Goal: Information Seeking & Learning: Learn about a topic

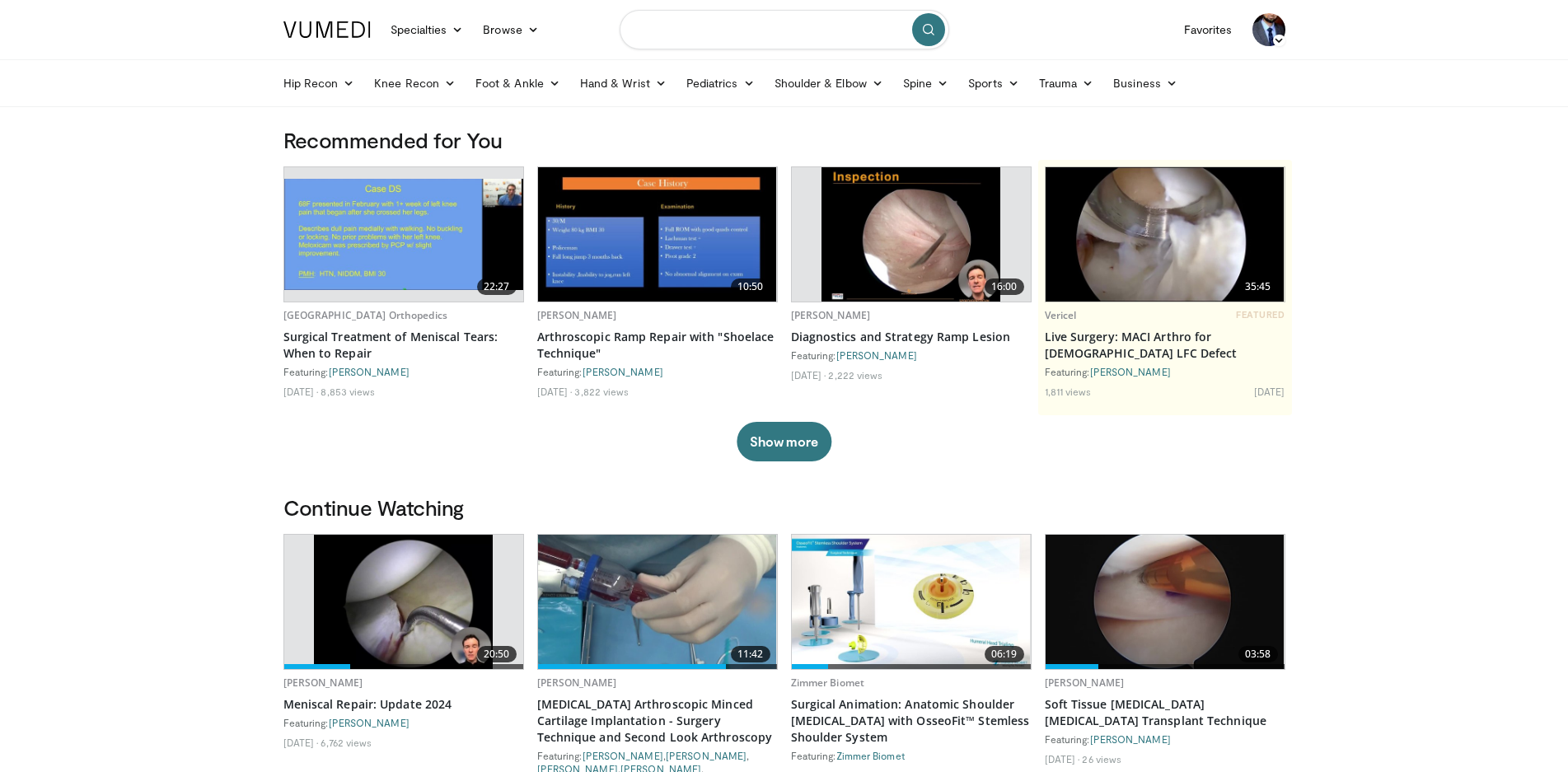
click at [745, 34] on input "Search topics, interventions" at bounding box center [784, 29] width 330 height 39
type input "**********"
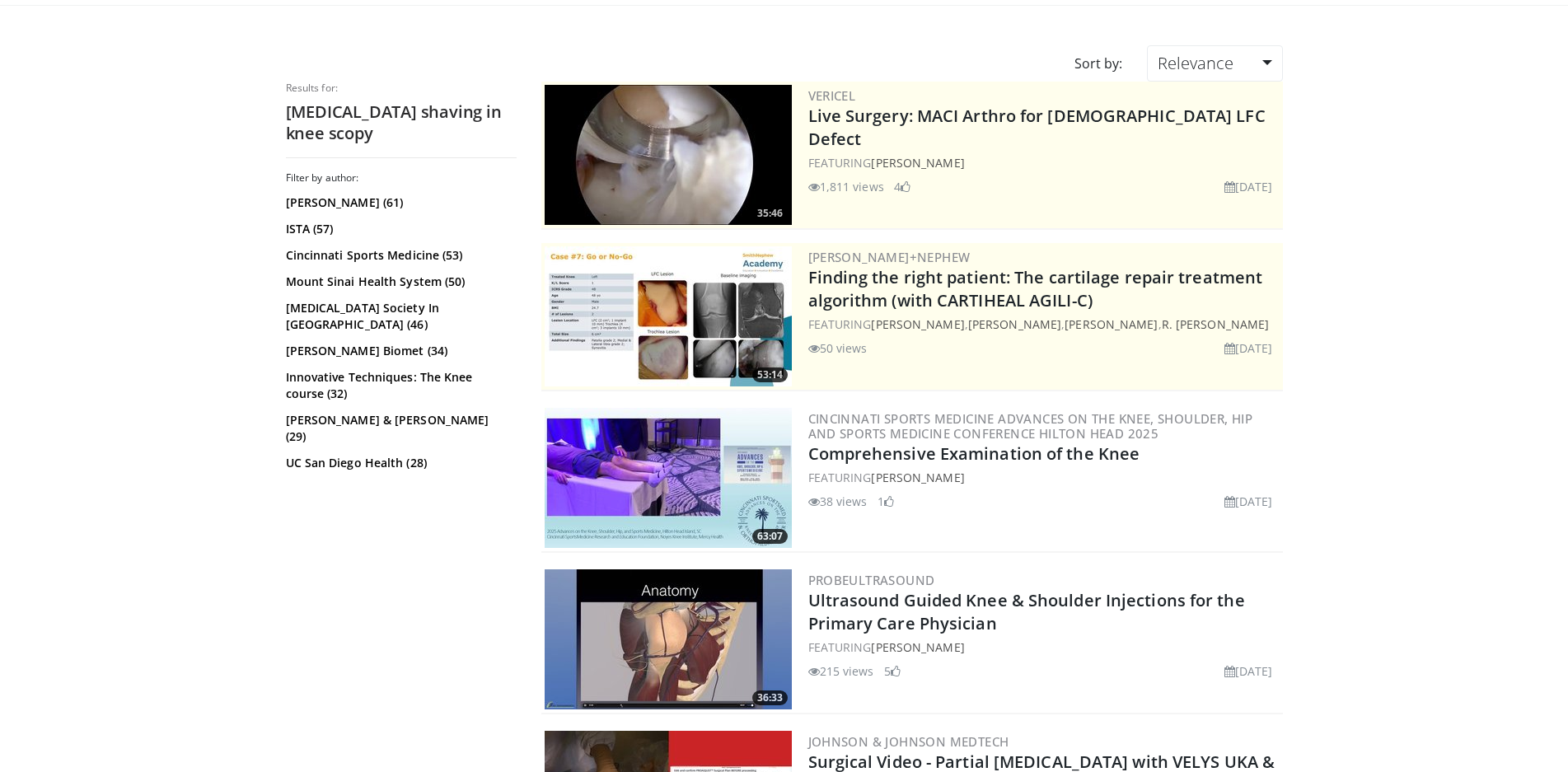
scroll to position [82, 0]
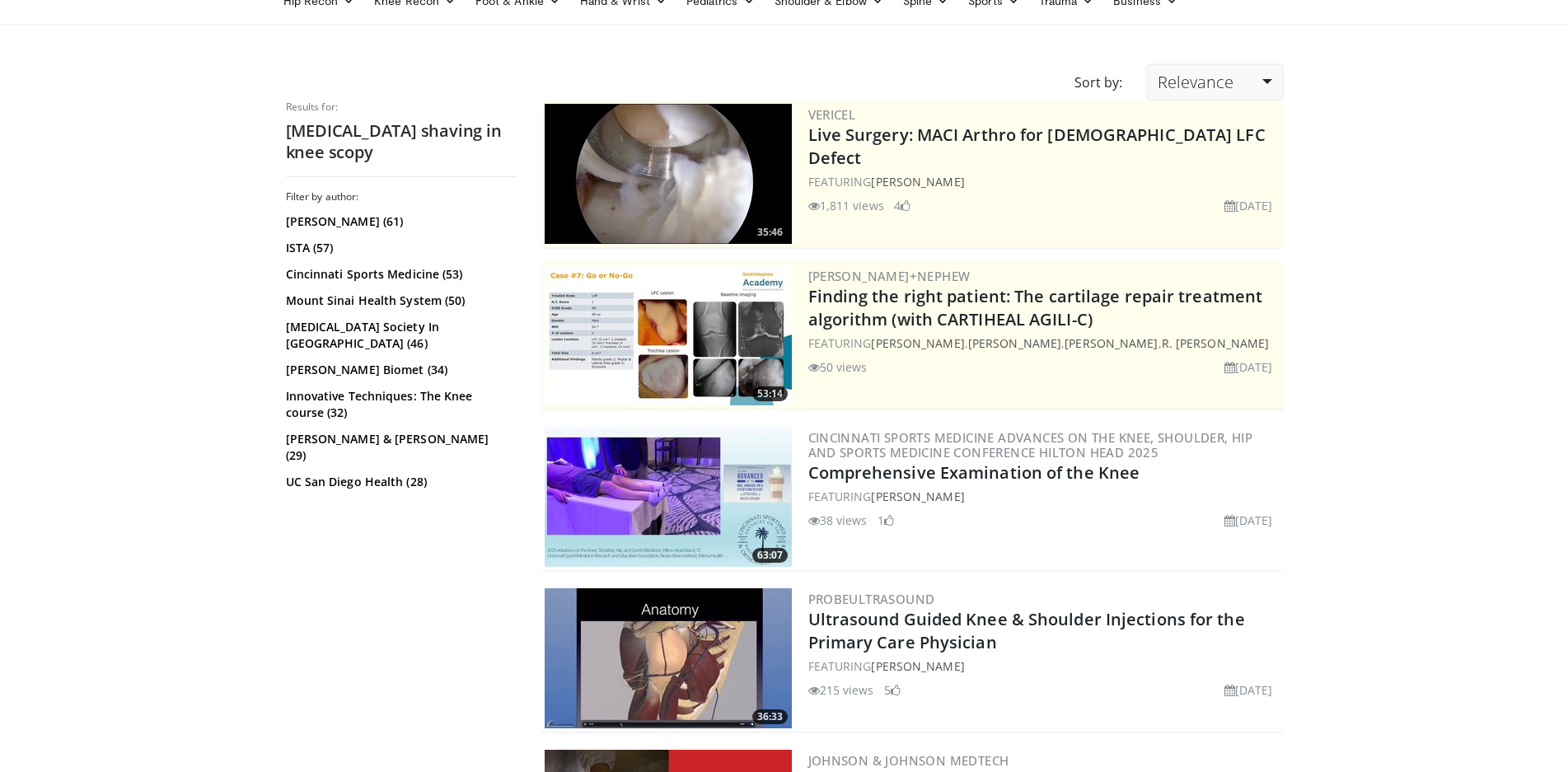
click at [1252, 88] on link "Relevance" at bounding box center [1214, 82] width 135 height 36
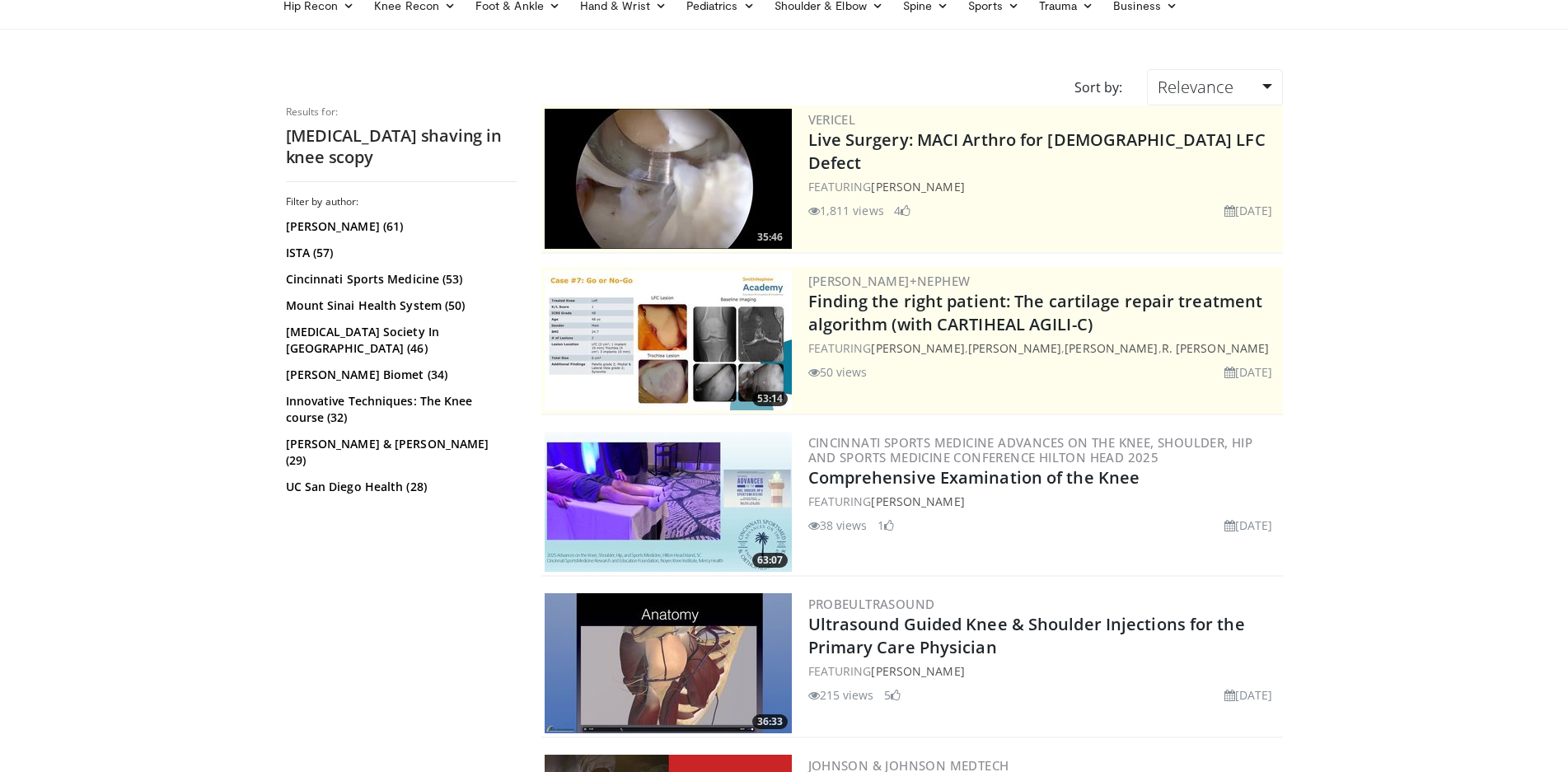
scroll to position [0, 0]
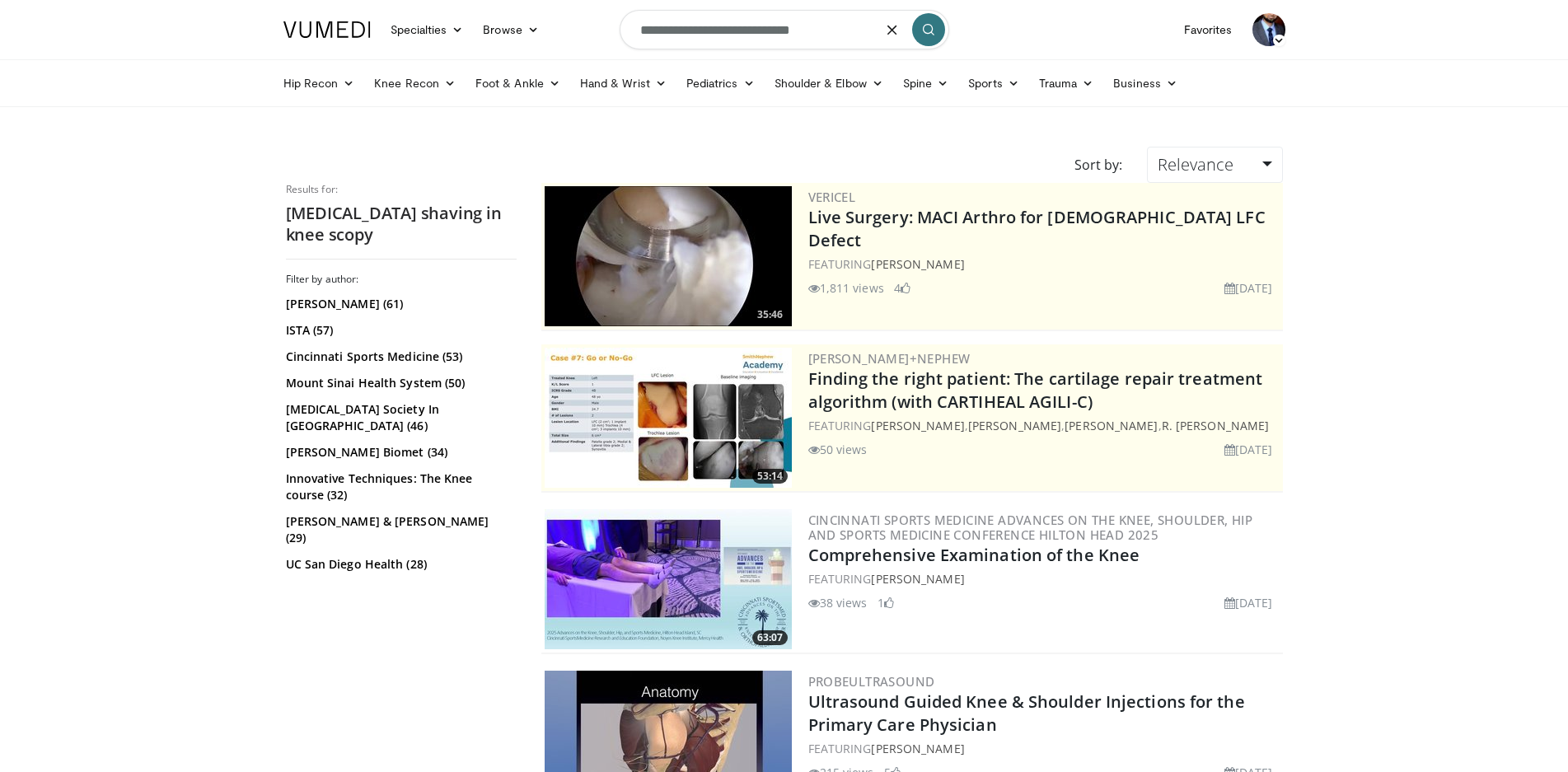
click at [747, 28] on input "**********" at bounding box center [784, 29] width 330 height 39
type input "**********"
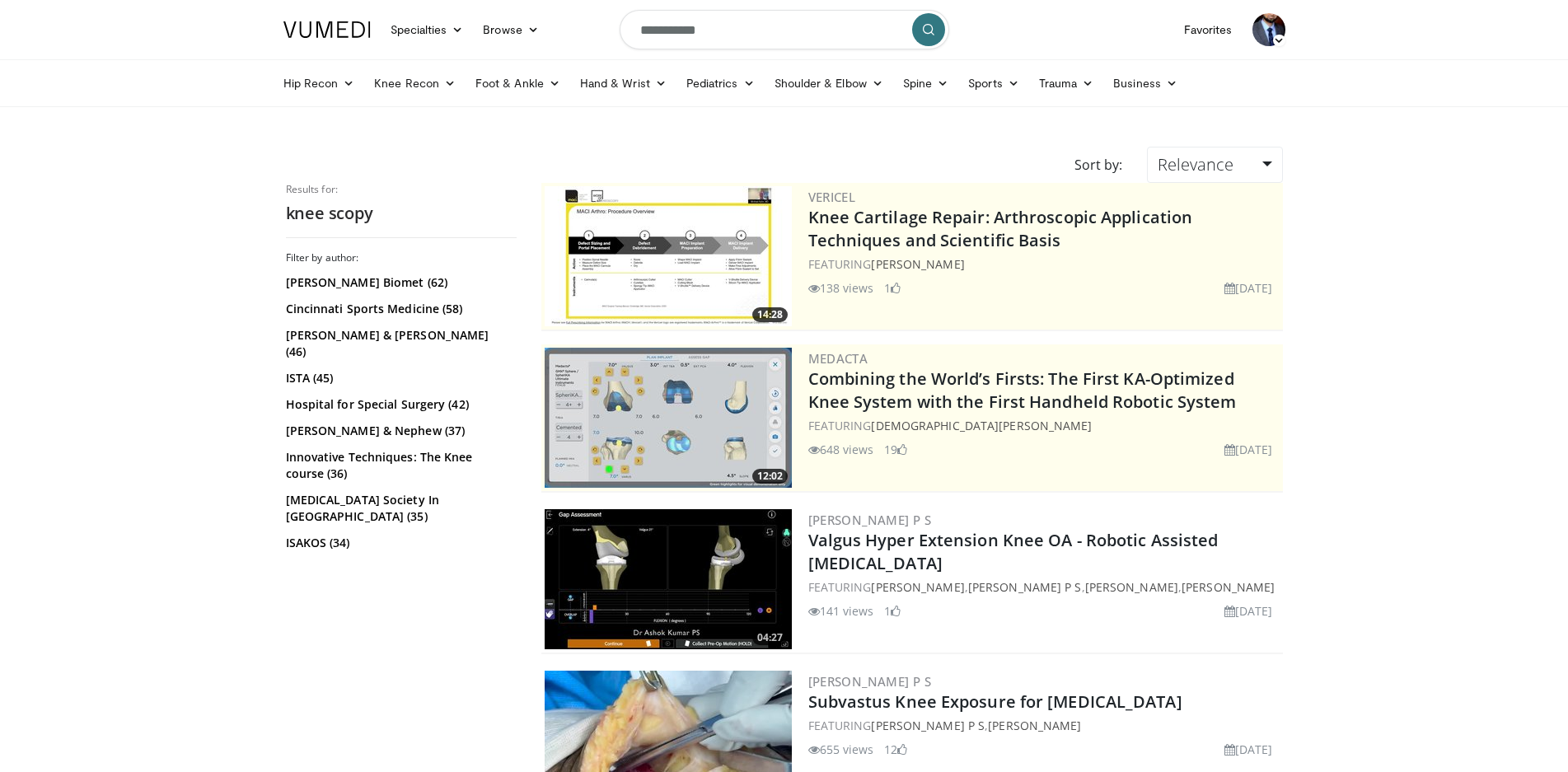
click at [720, 26] on input "**********" at bounding box center [784, 29] width 330 height 39
type input "*"
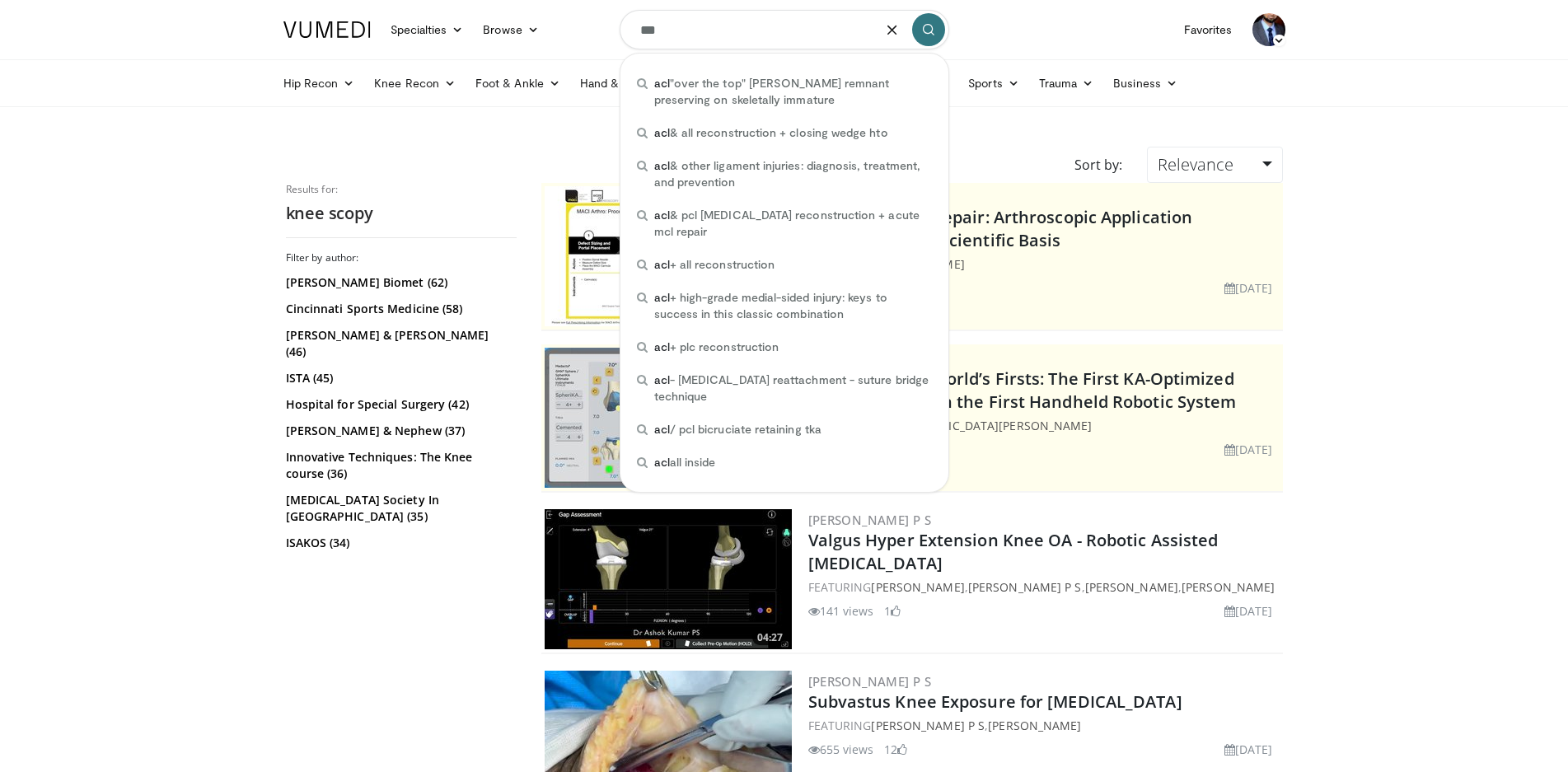
type input "***"
click at [927, 30] on icon "submit" at bounding box center [928, 30] width 13 height 13
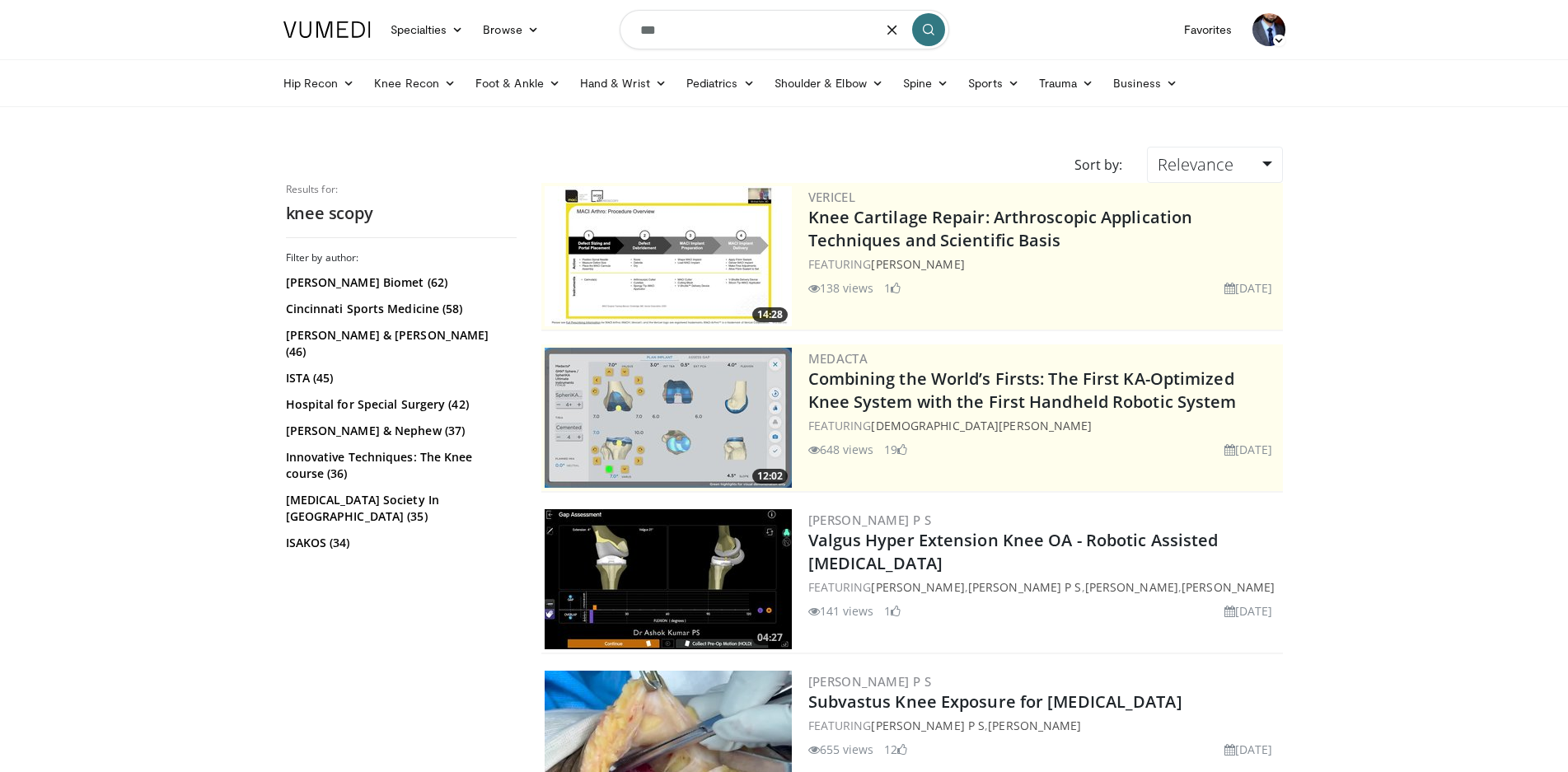
click at [929, 35] on button "submit" at bounding box center [928, 30] width 33 height 33
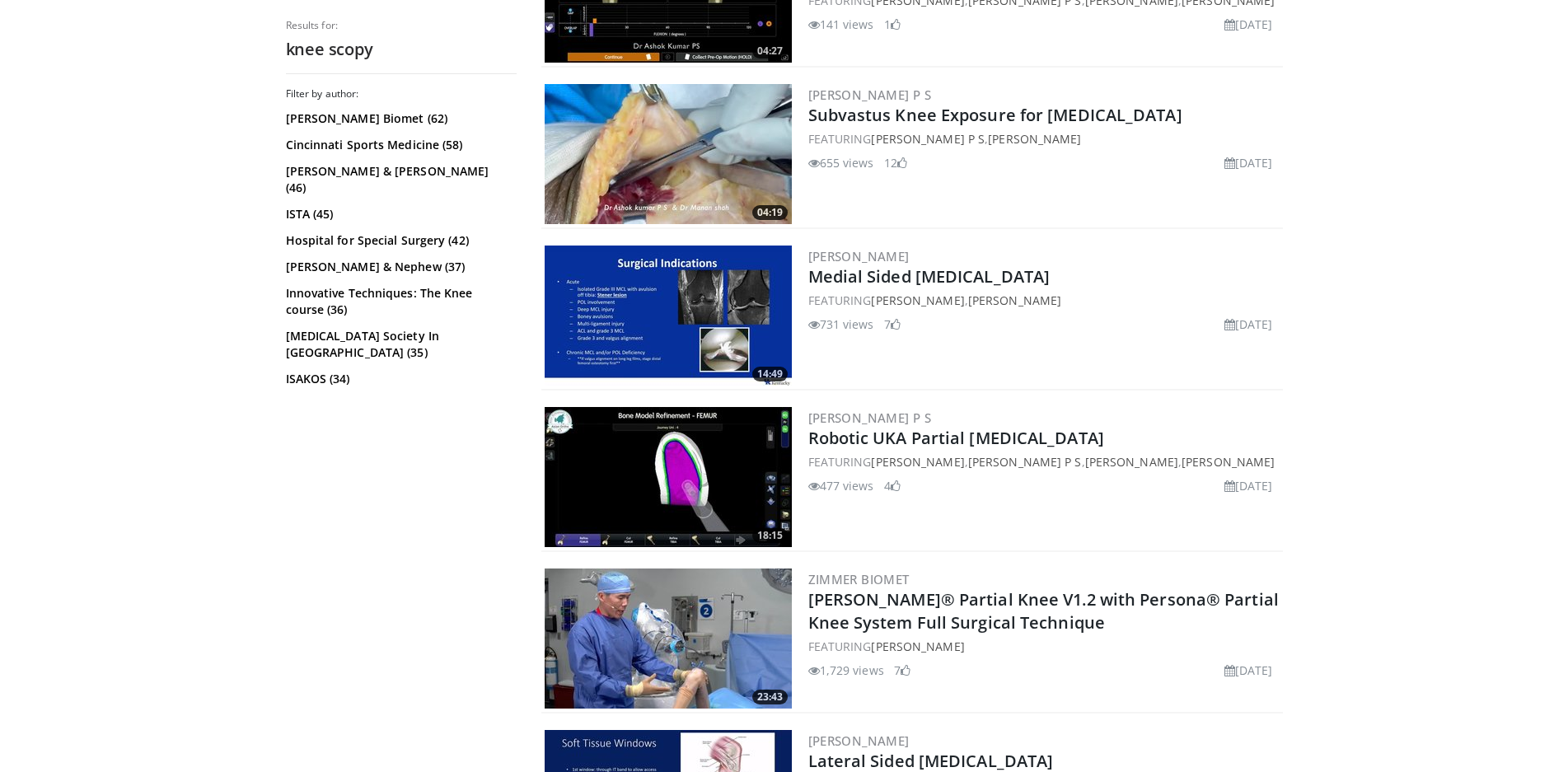
scroll to position [823, 0]
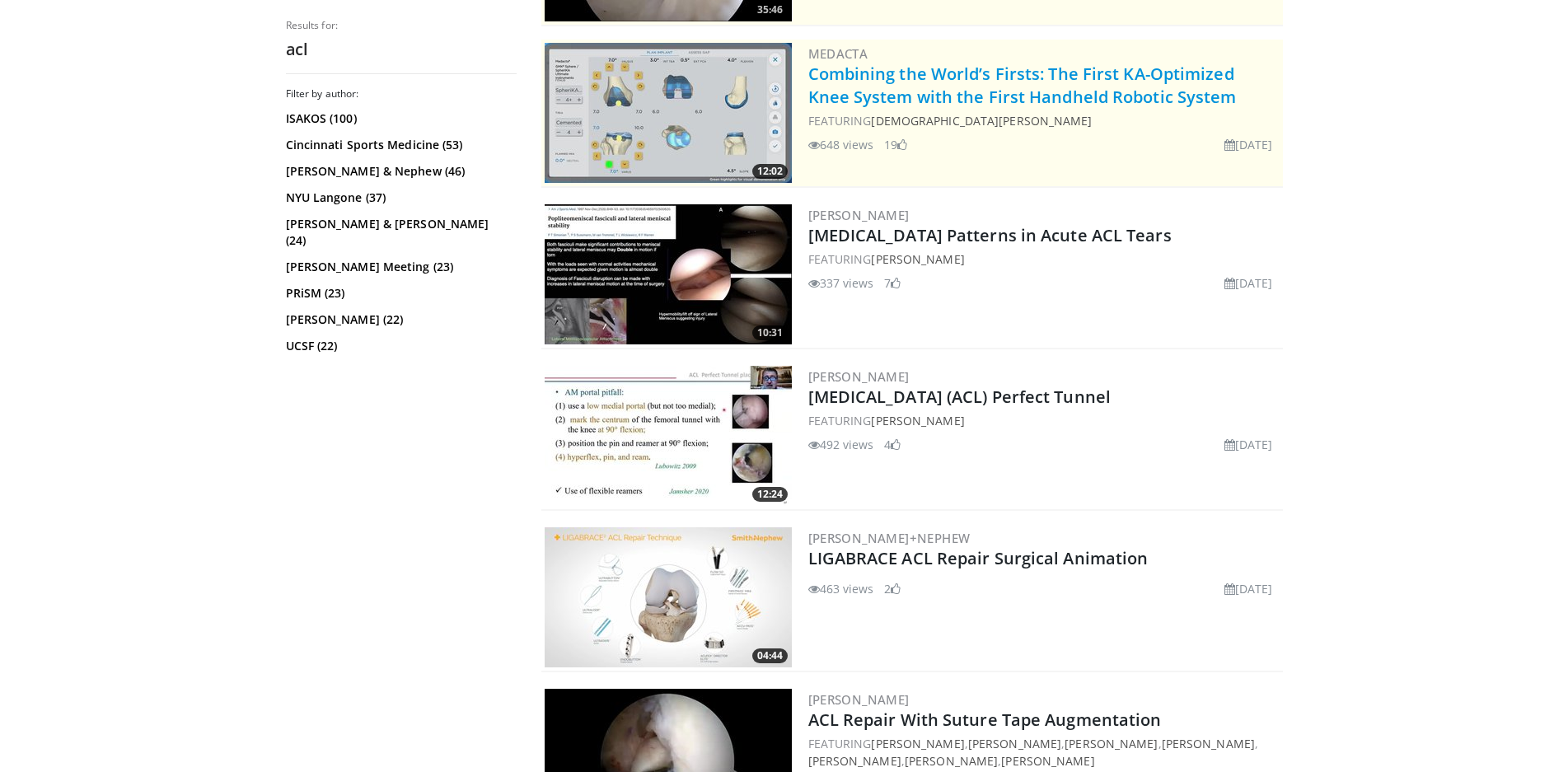
scroll to position [412, 0]
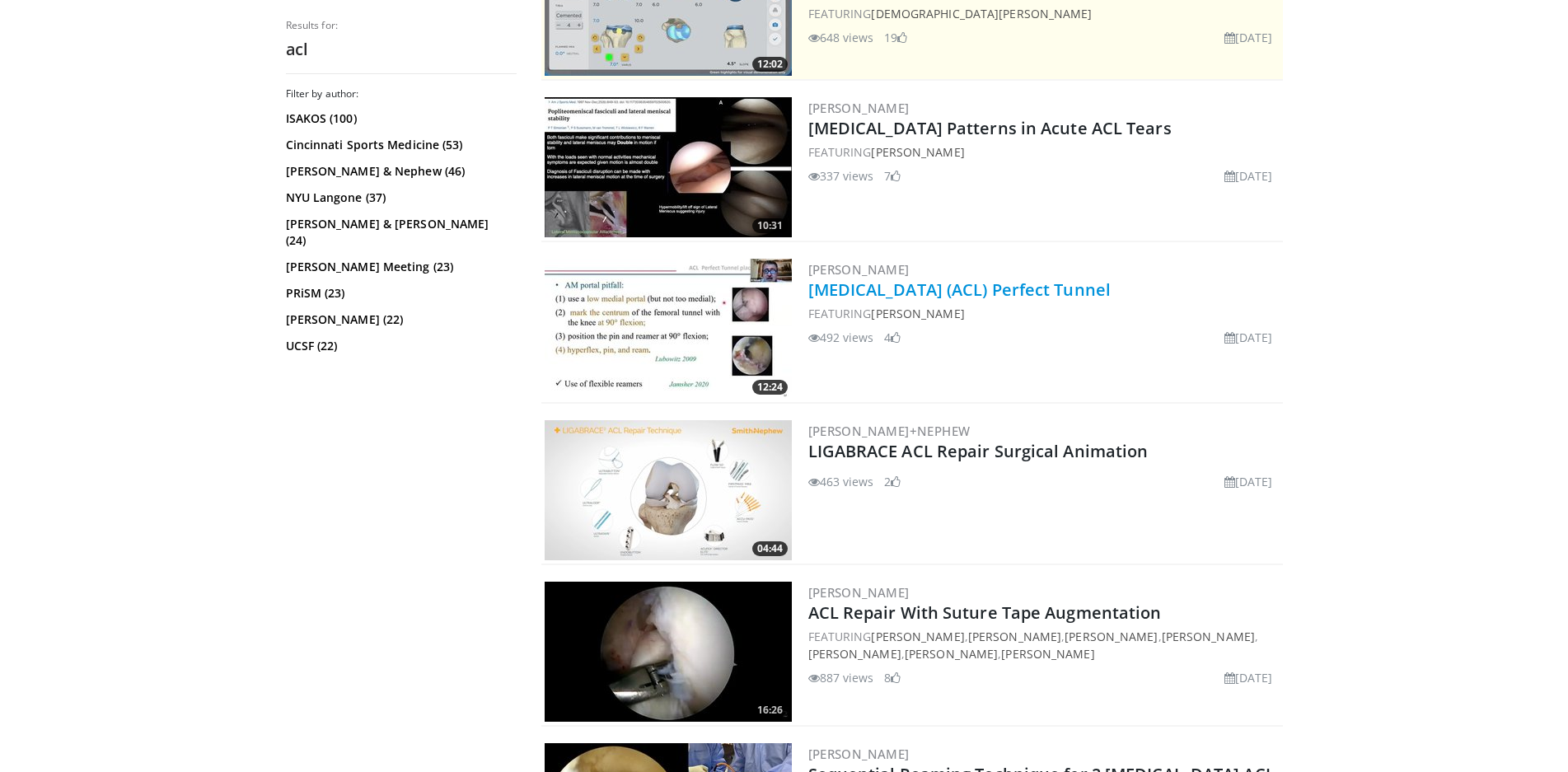
click at [845, 287] on link "[MEDICAL_DATA] (ACL) Perfect Tunnel" at bounding box center [960, 289] width 303 height 22
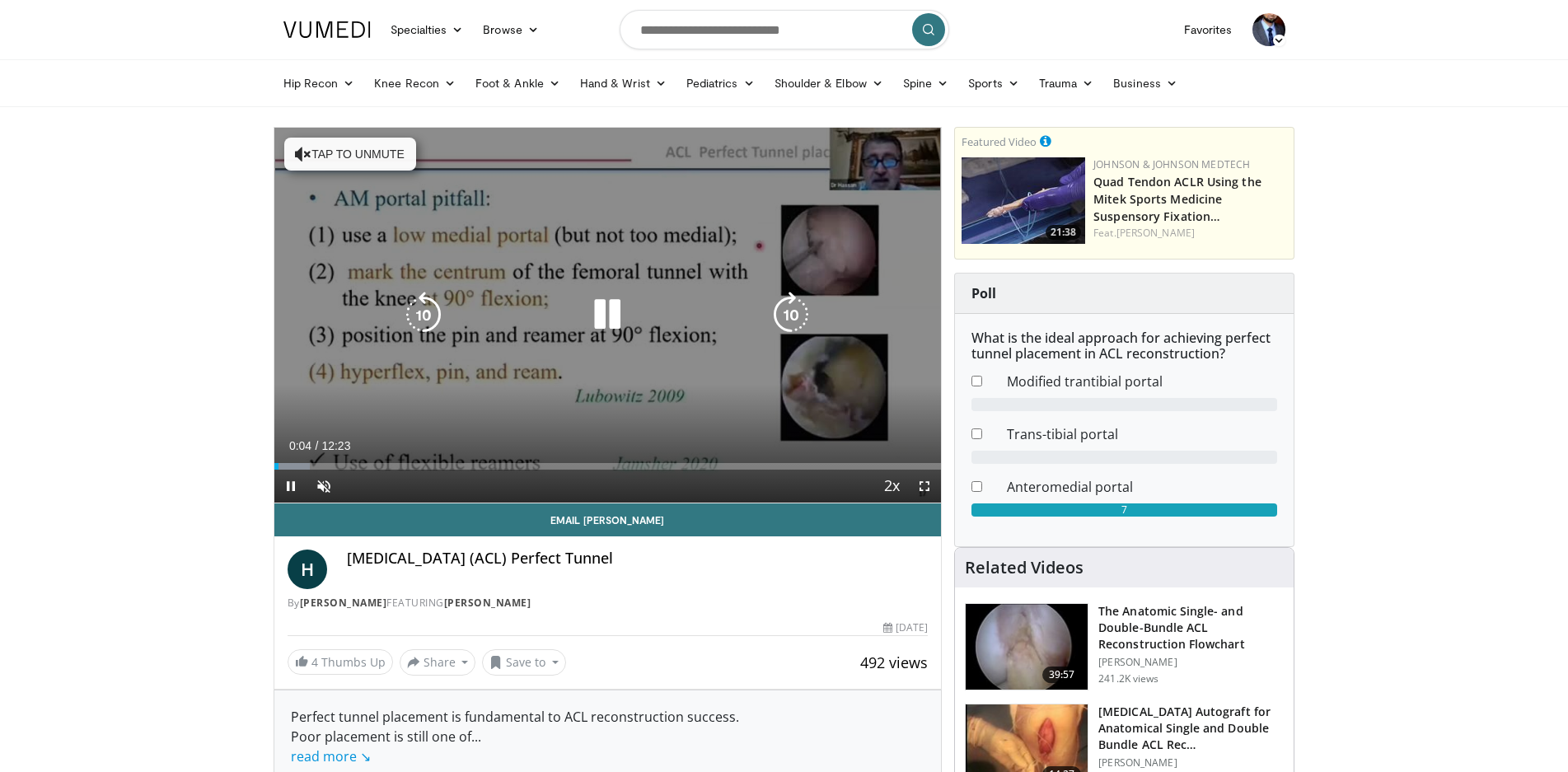
click at [879, 327] on div "10 seconds Tap to unmute" at bounding box center [608, 315] width 667 height 375
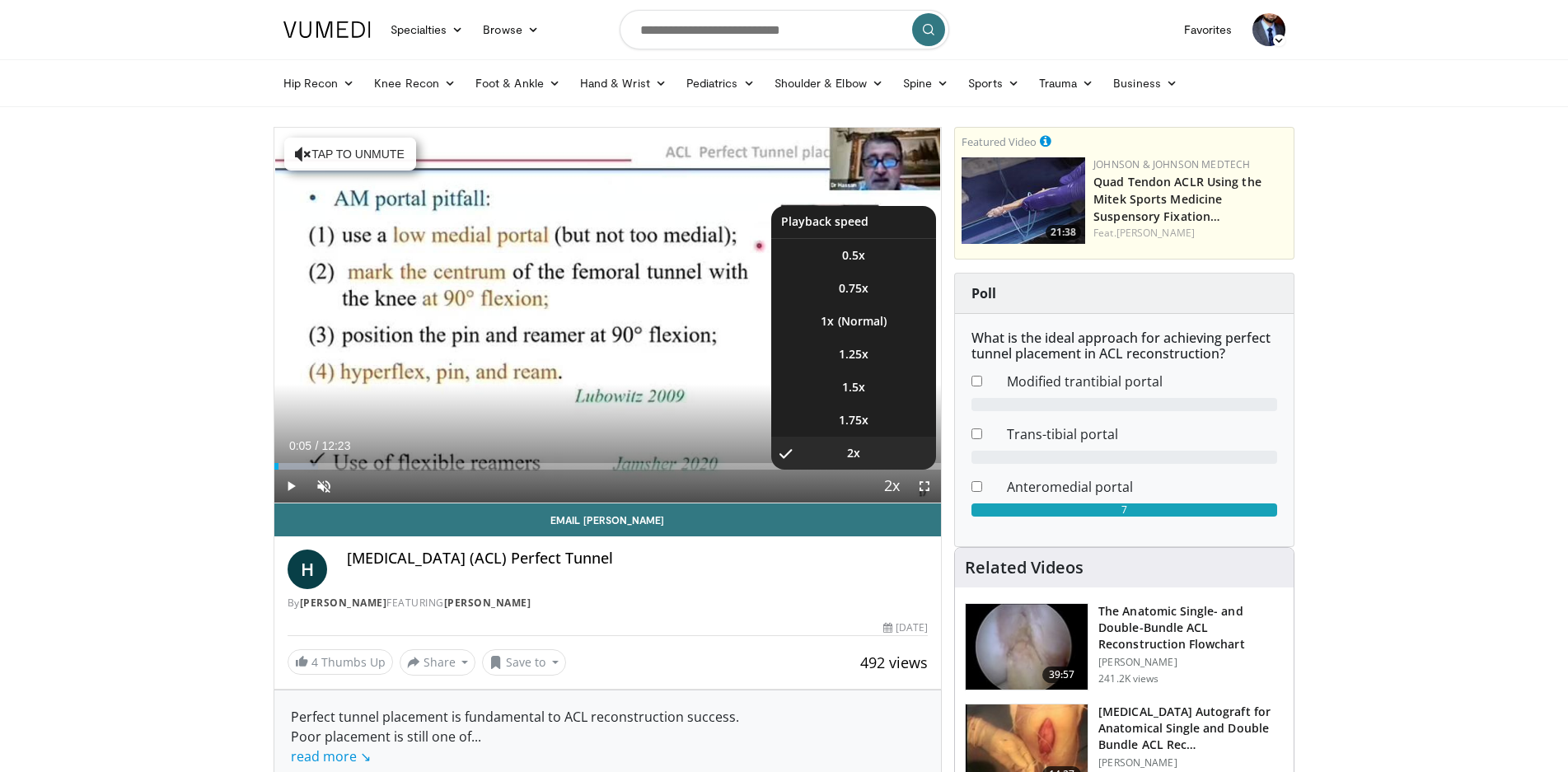
drag, startPoint x: 895, startPoint y: 487, endPoint x: 895, endPoint y: 464, distance: 23.0
click at [895, 486] on span "Video Player" at bounding box center [891, 487] width 23 height 33
click at [876, 317] on li "1x" at bounding box center [853, 321] width 165 height 33
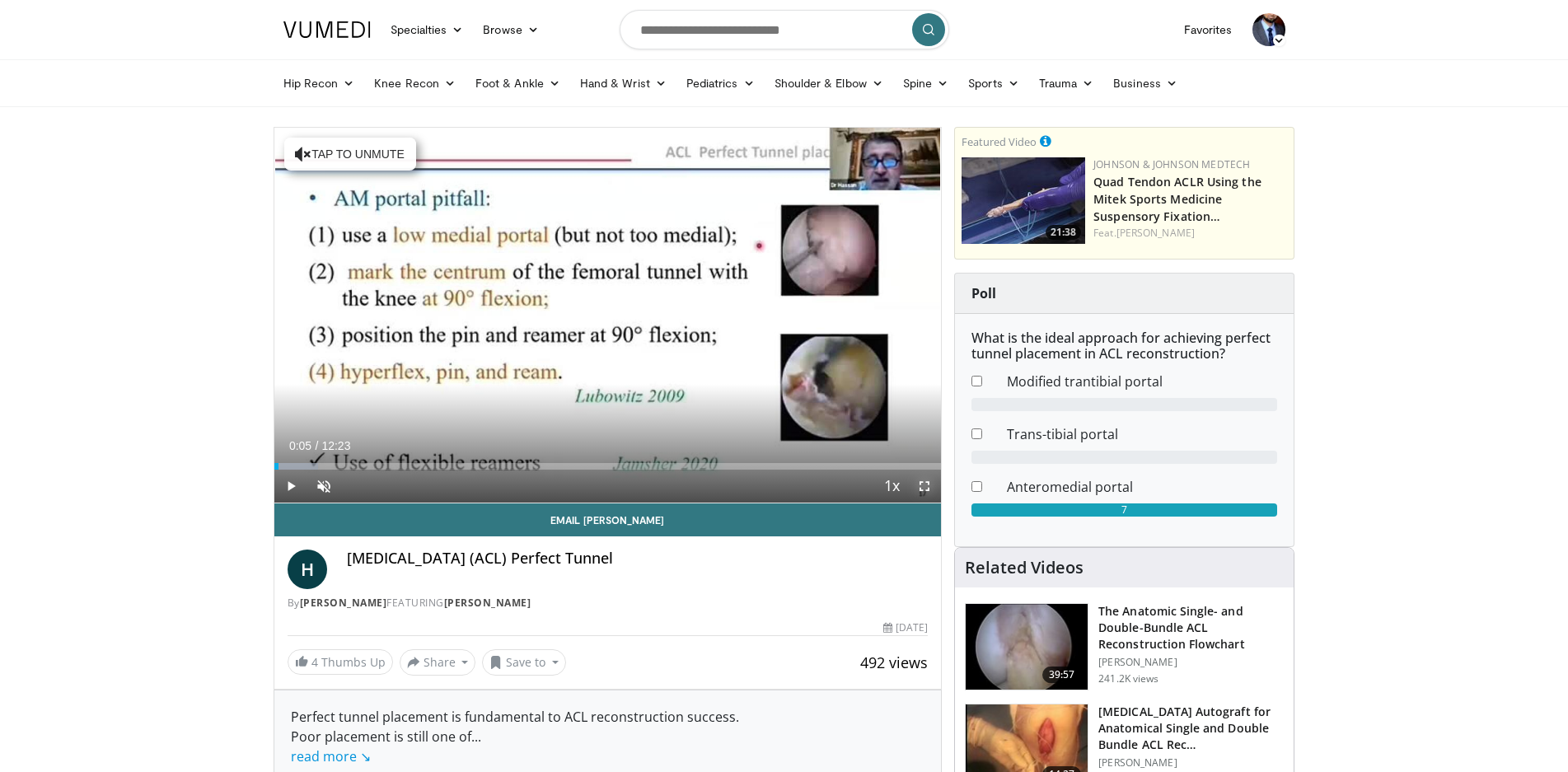
click at [921, 484] on span "Video Player" at bounding box center [925, 486] width 33 height 33
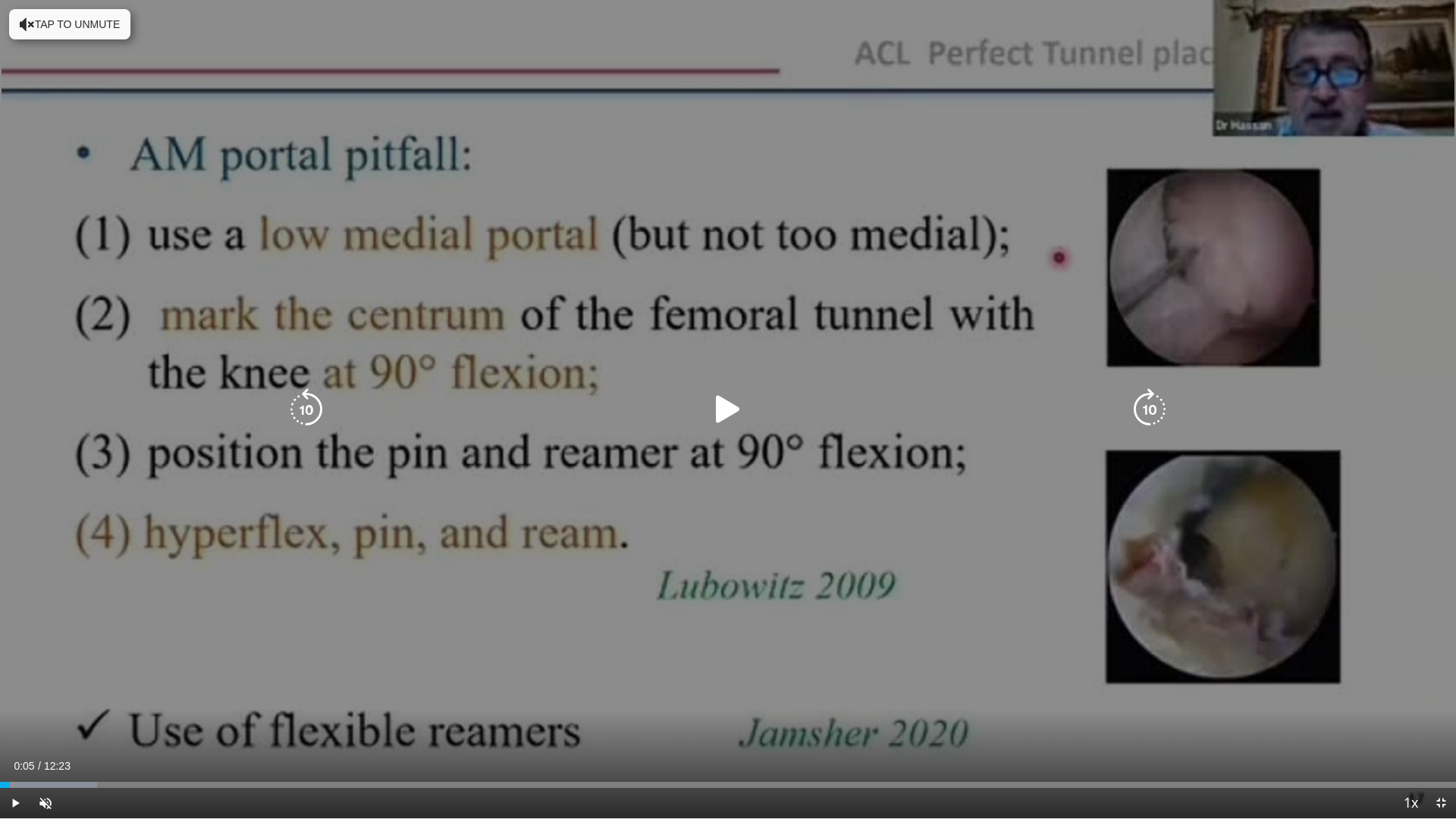
click at [715, 414] on icon "Video Player" at bounding box center [728, 410] width 42 height 42
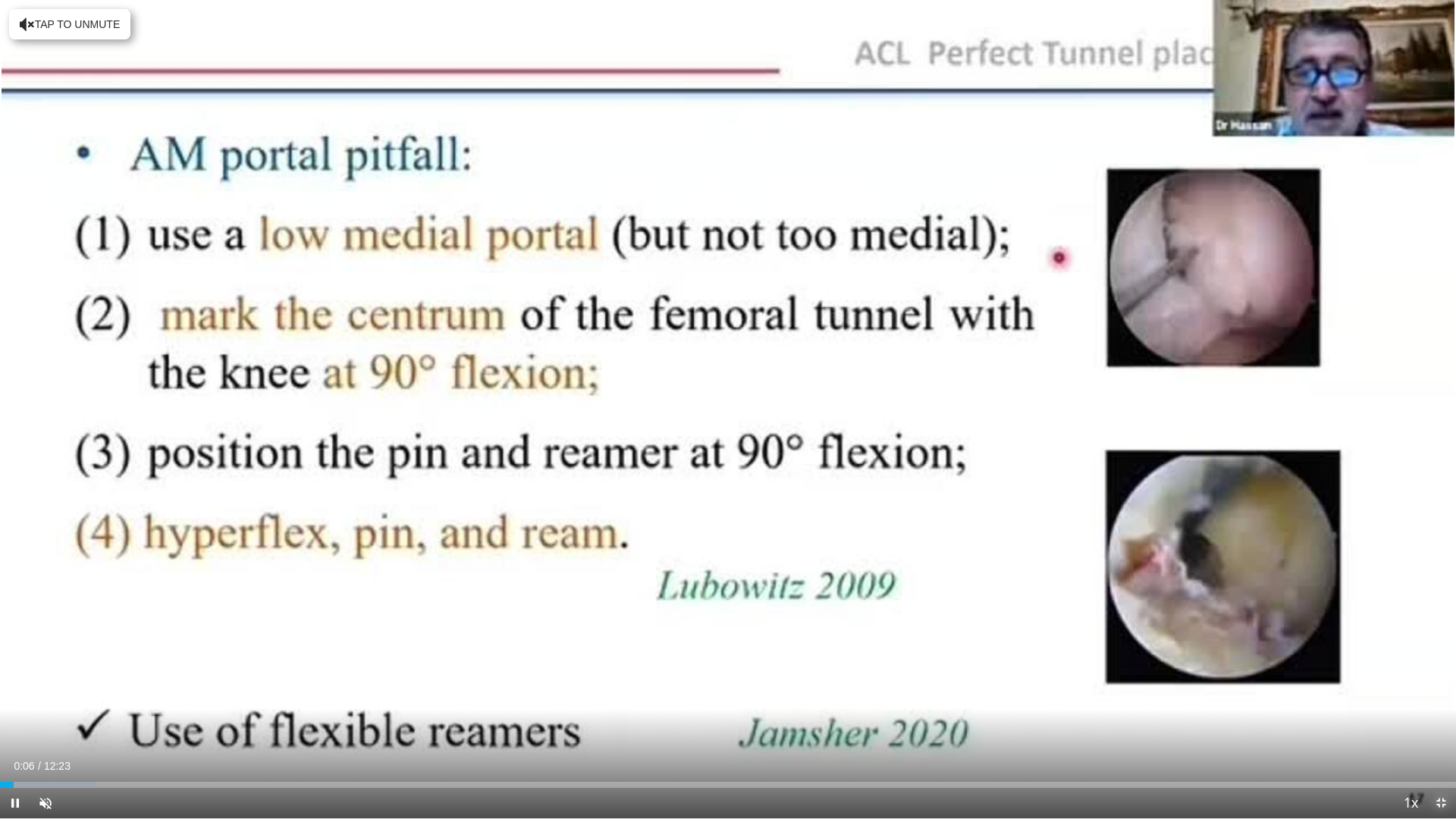
click at [1439, 709] on span "Video Player" at bounding box center [1440, 802] width 31 height 31
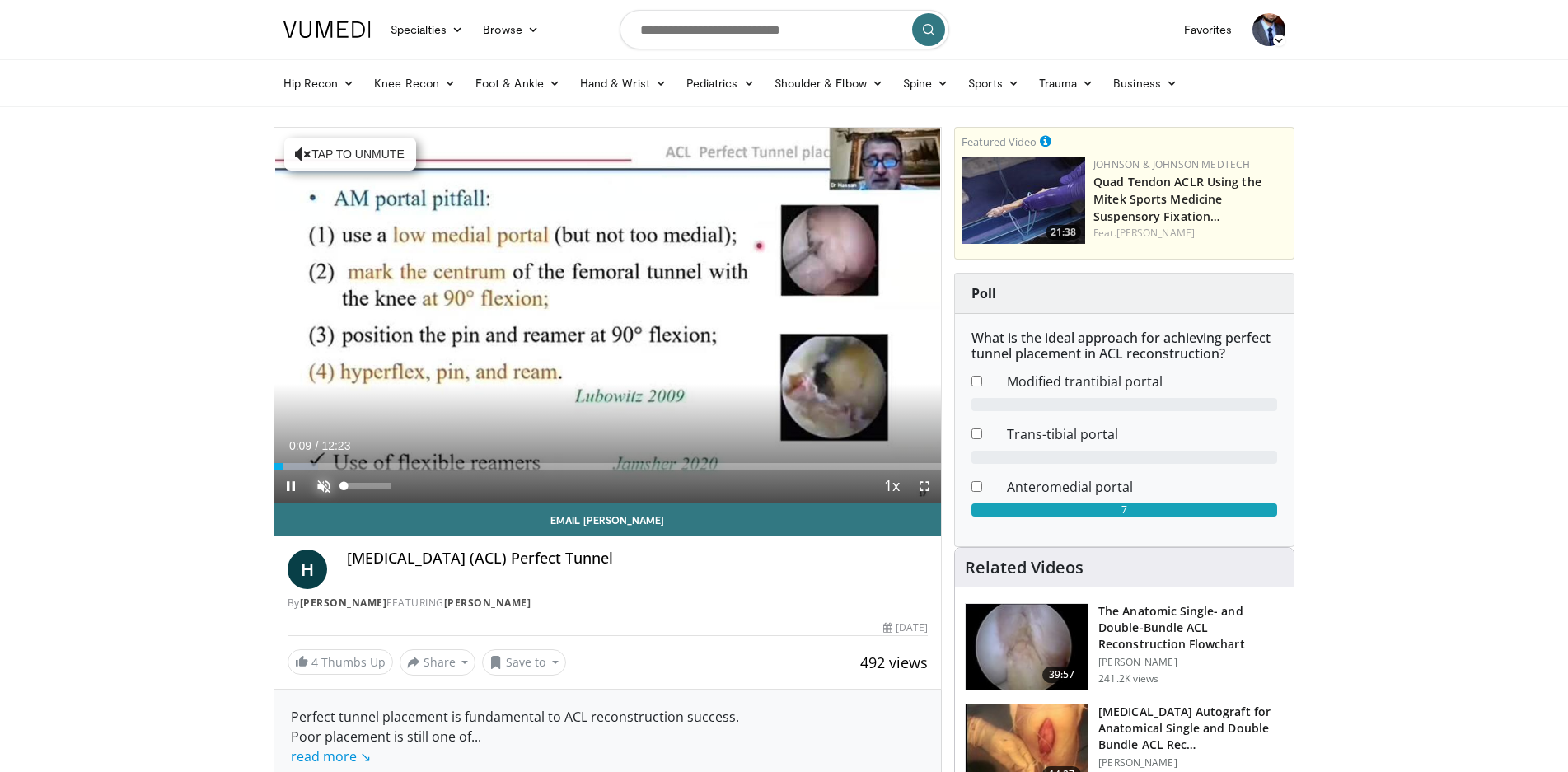
click at [319, 480] on span "Video Player" at bounding box center [323, 486] width 33 height 33
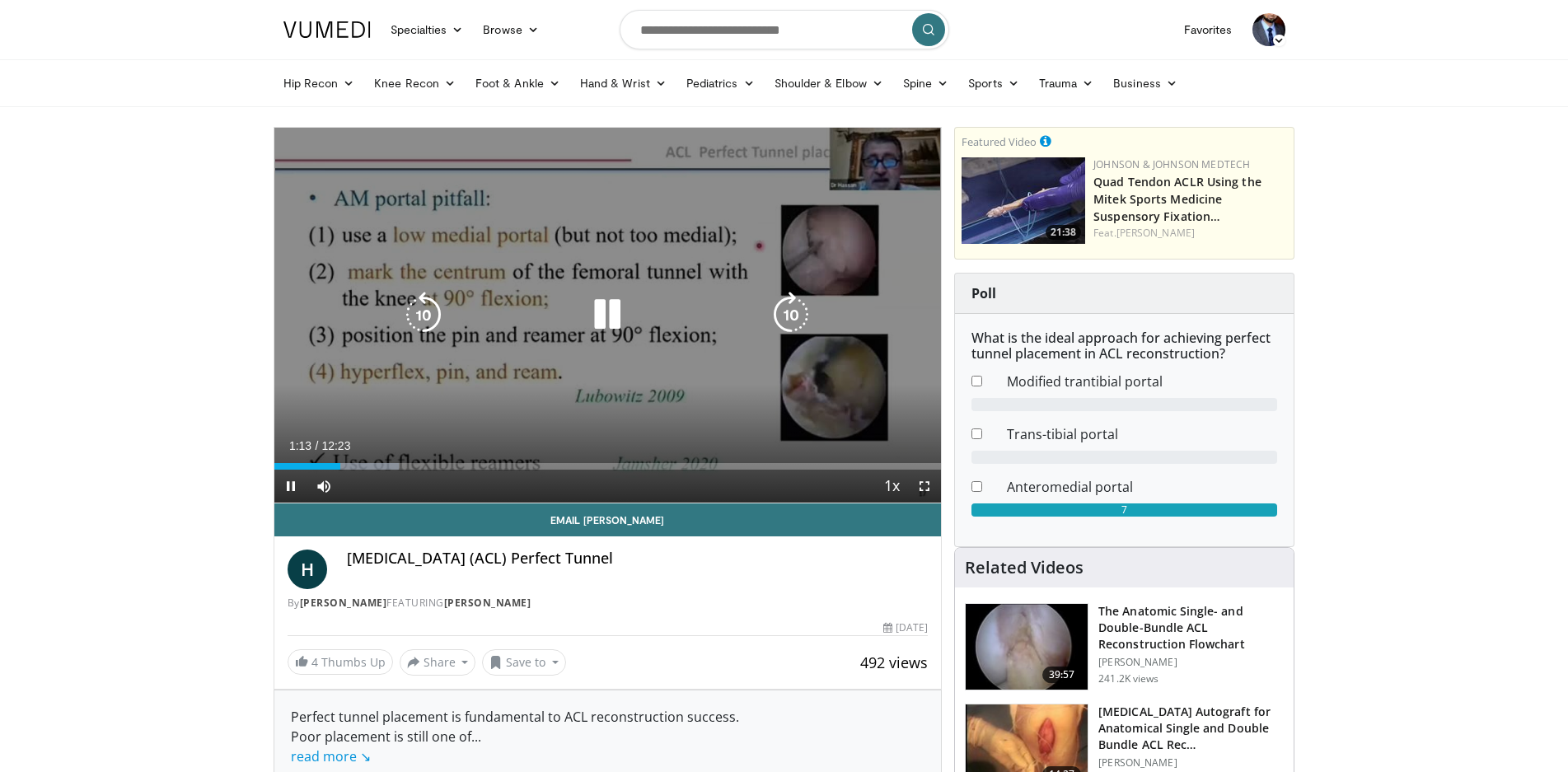
click at [605, 322] on icon "Video Player" at bounding box center [607, 315] width 46 height 46
click at [603, 316] on icon "Video Player" at bounding box center [607, 315] width 46 height 46
click at [437, 415] on div "10 seconds Tap to unmute" at bounding box center [608, 315] width 667 height 375
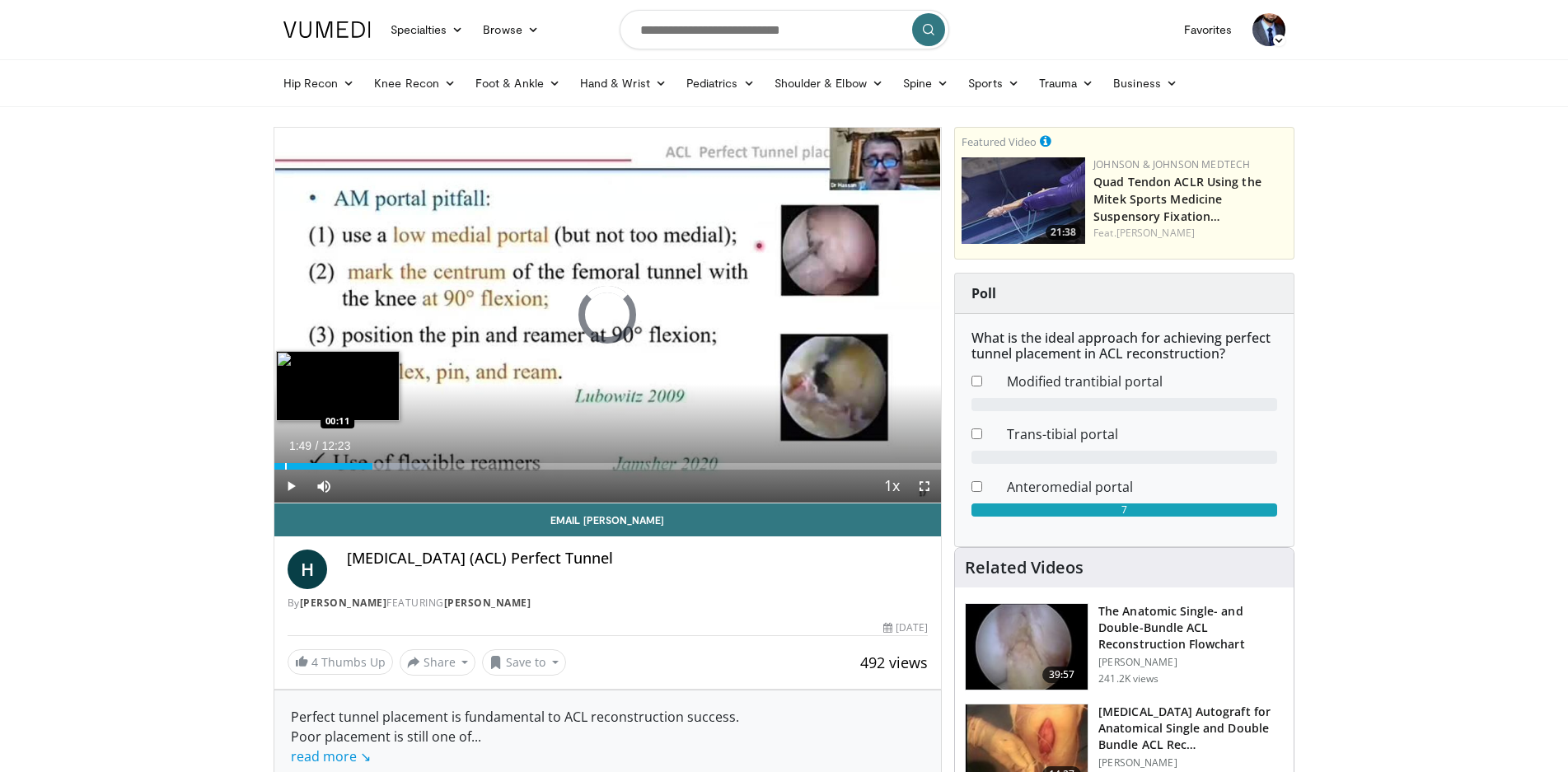
click at [285, 465] on div "Progress Bar" at bounding box center [286, 466] width 2 height 7
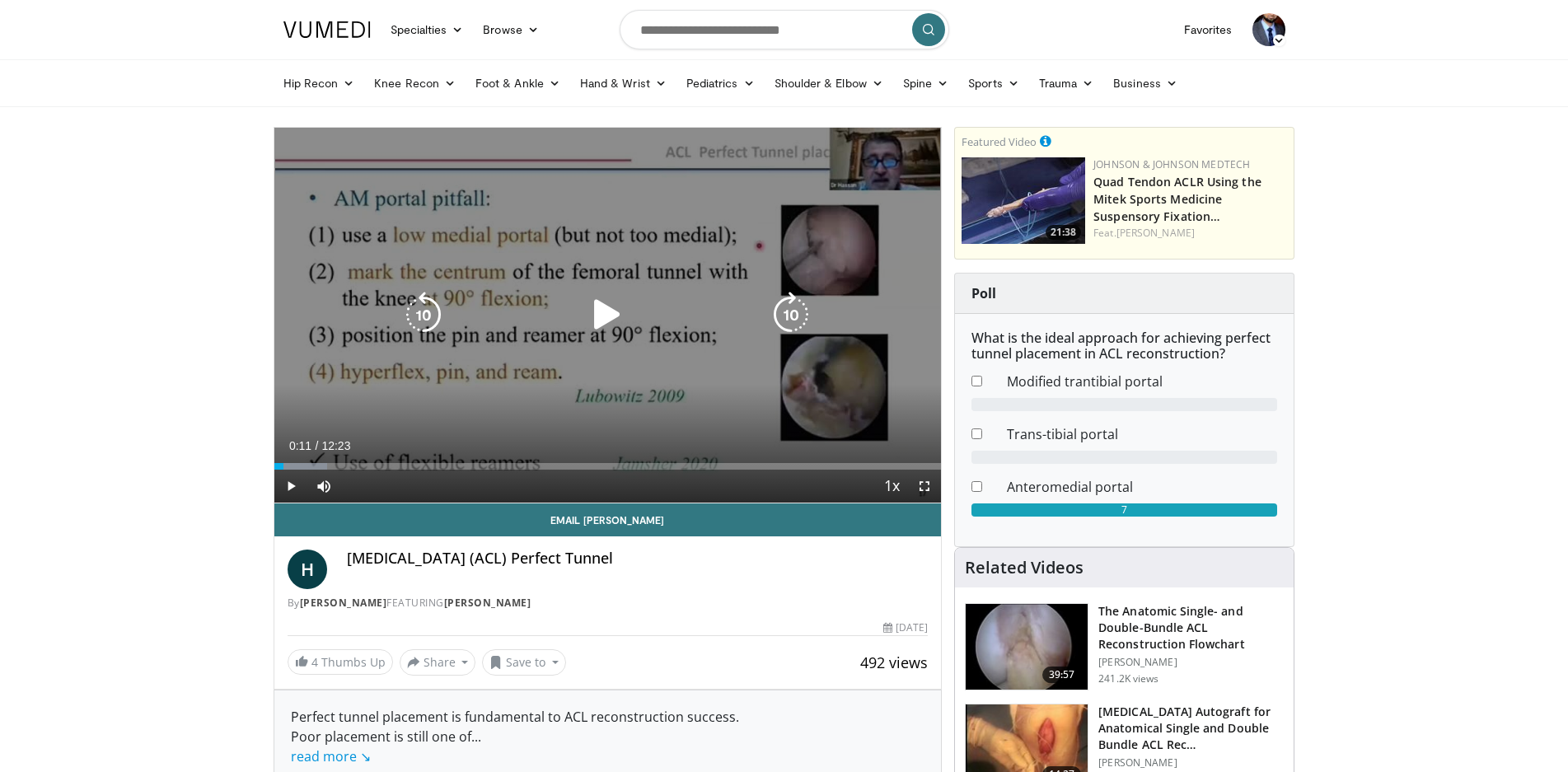
drag, startPoint x: 536, startPoint y: 334, endPoint x: 527, endPoint y: 341, distance: 11.4
click at [533, 337] on div "10 seconds Tap to unmute" at bounding box center [608, 315] width 667 height 375
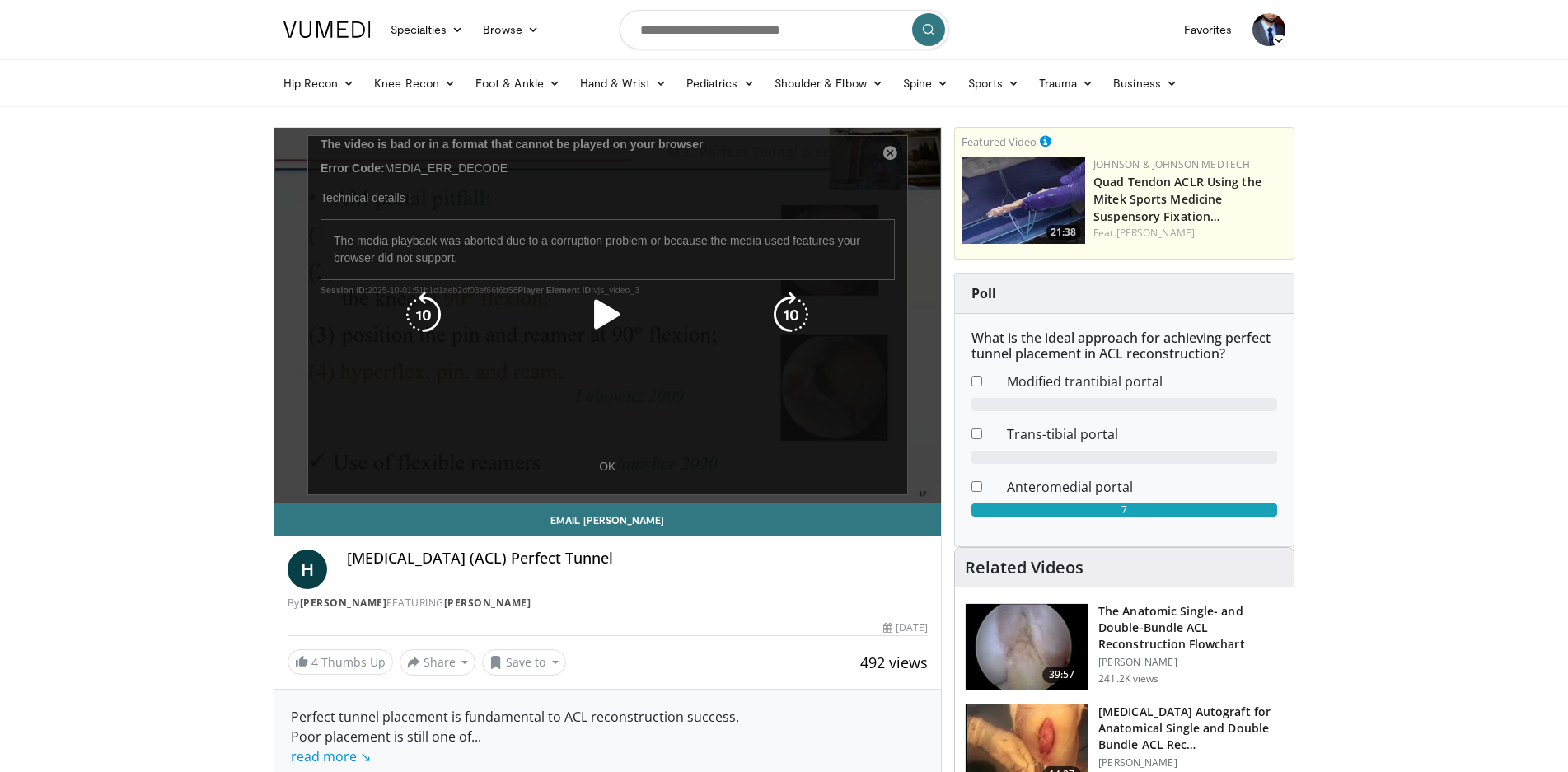
click at [599, 319] on icon "Video Player" at bounding box center [607, 315] width 46 height 46
click at [610, 466] on div "10 seconds Tap to unmute" at bounding box center [608, 315] width 667 height 375
click at [600, 310] on icon "Video Player" at bounding box center [607, 315] width 46 height 46
click at [608, 461] on div "10 seconds Tap to unmute" at bounding box center [608, 315] width 667 height 375
click at [884, 151] on div "10 seconds Tap to unmute" at bounding box center [608, 315] width 667 height 375
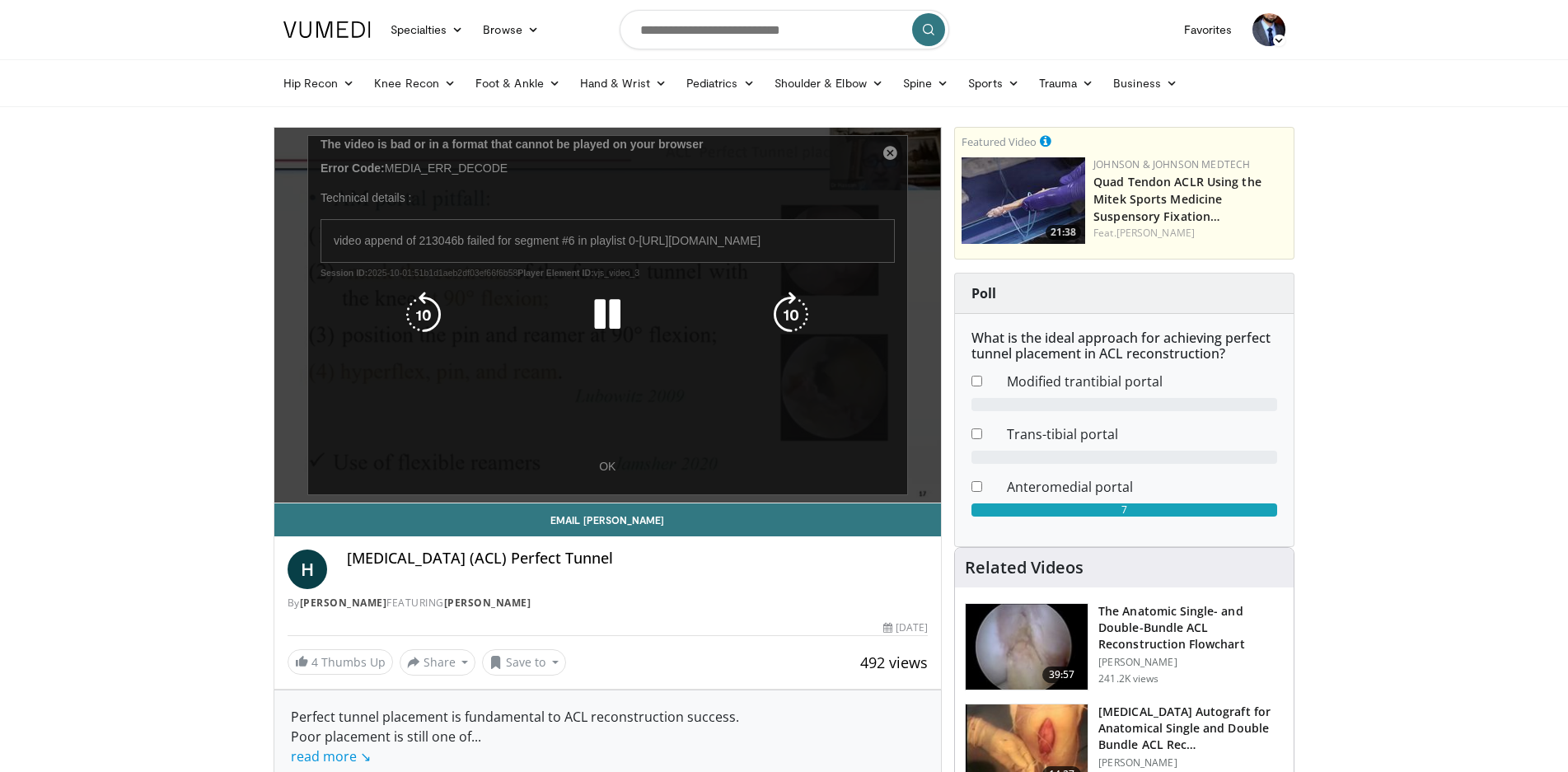
click at [890, 150] on div "10 seconds Tap to unmute" at bounding box center [608, 315] width 667 height 375
click at [888, 150] on div "10 seconds Tap to unmute" at bounding box center [608, 315] width 667 height 375
click at [887, 152] on div "10 seconds Tap to unmute" at bounding box center [608, 315] width 667 height 375
click at [886, 152] on div "10 seconds Tap to unmute" at bounding box center [608, 315] width 667 height 375
click at [603, 460] on div "10 seconds Tap to unmute" at bounding box center [608, 315] width 667 height 375
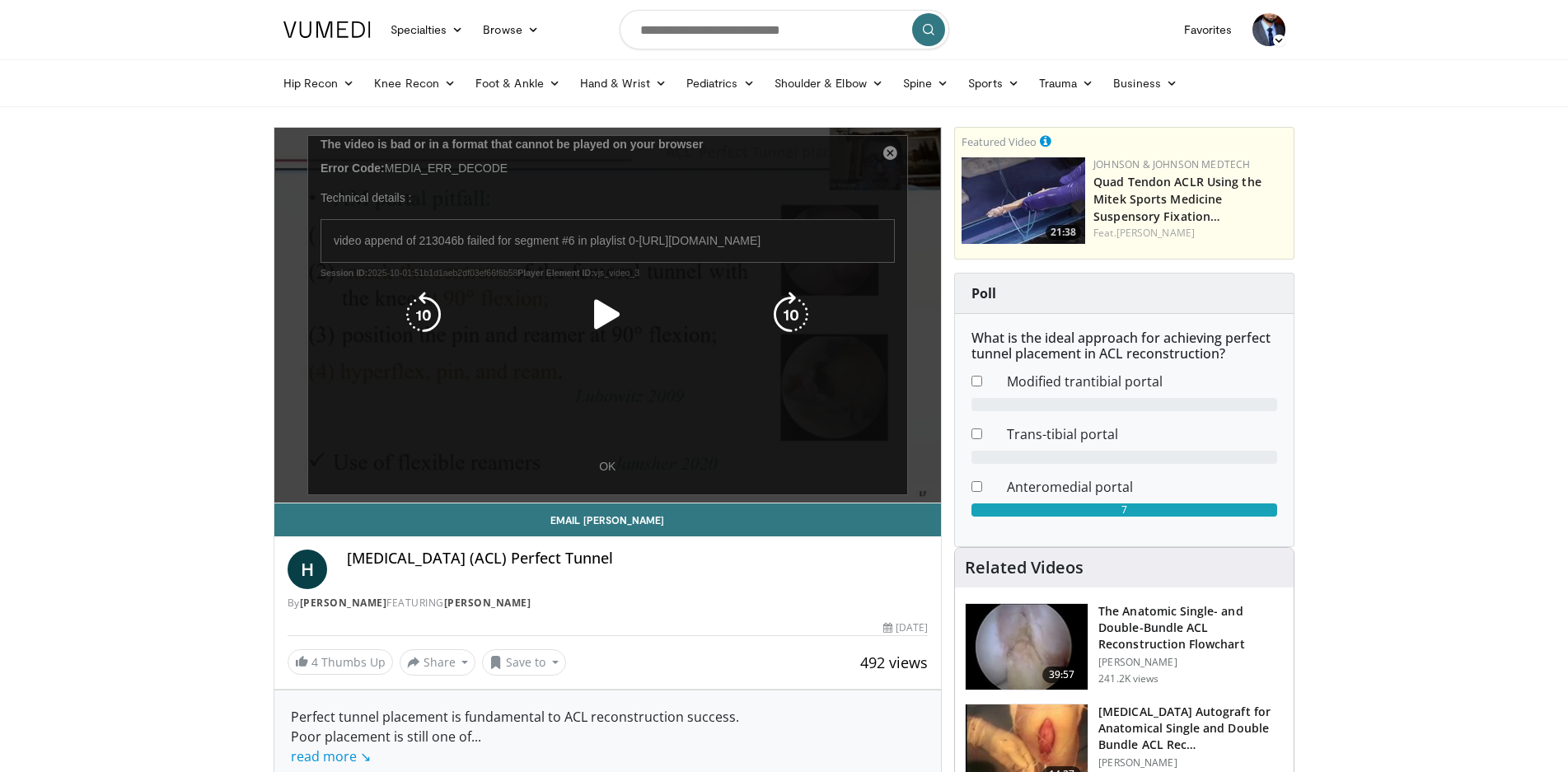
drag, startPoint x: 704, startPoint y: 405, endPoint x: 693, endPoint y: 399, distance: 12.5
drag, startPoint x: 693, startPoint y: 399, endPoint x: 680, endPoint y: 393, distance: 14.3
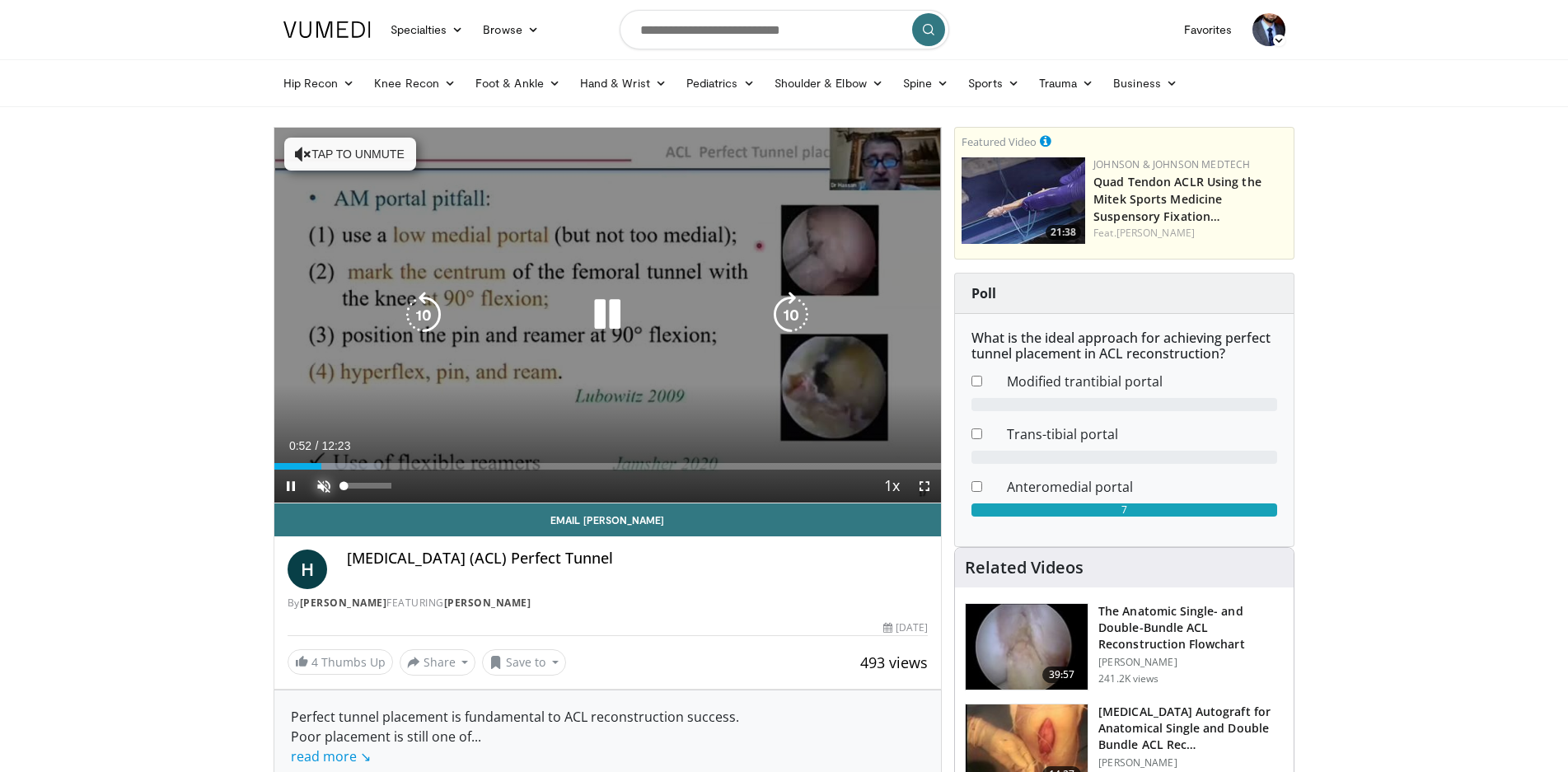
click at [324, 482] on span "Video Player" at bounding box center [323, 486] width 33 height 33
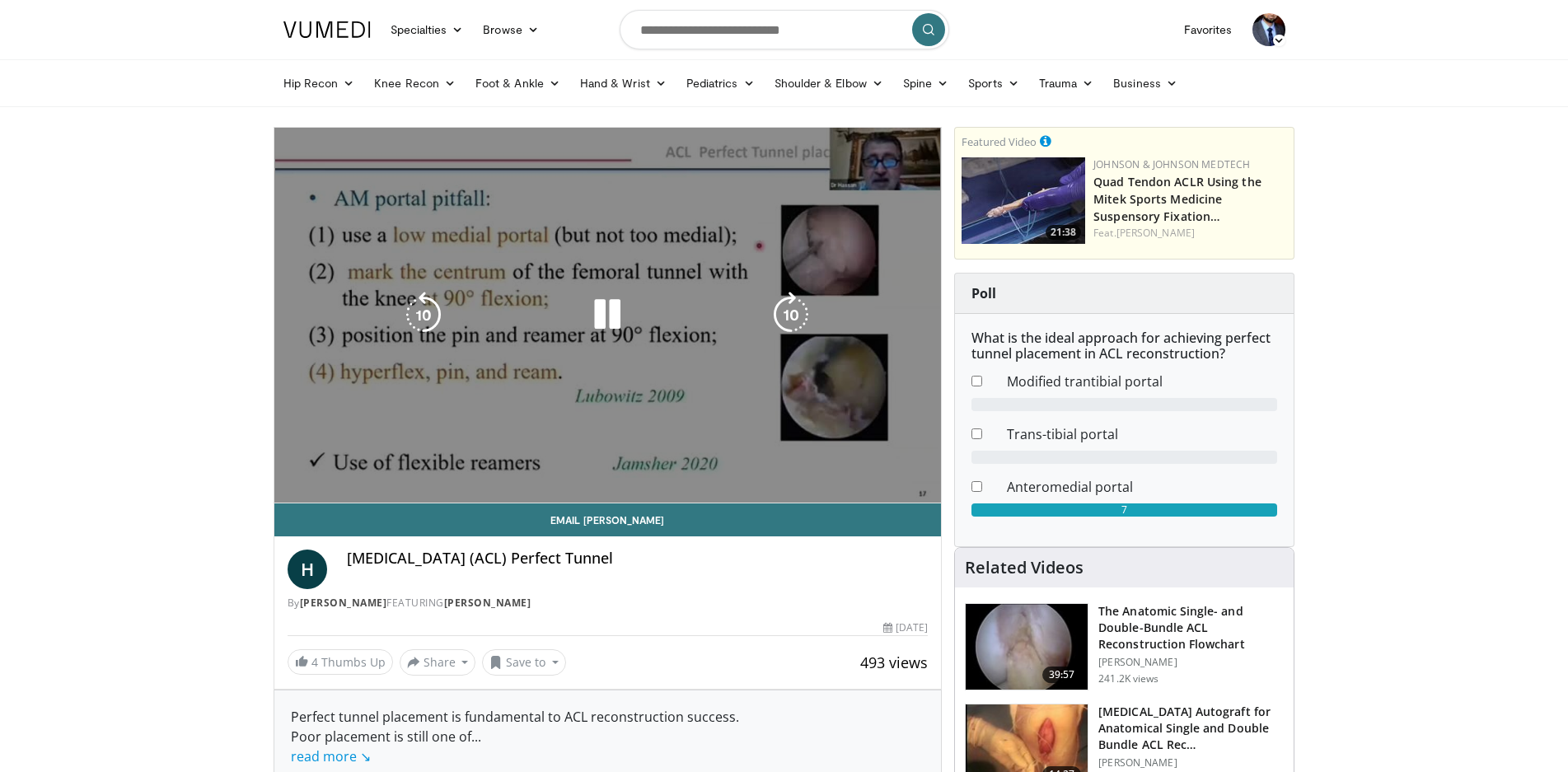
click at [325, 482] on div "10 seconds Tap to unmute" at bounding box center [608, 315] width 667 height 375
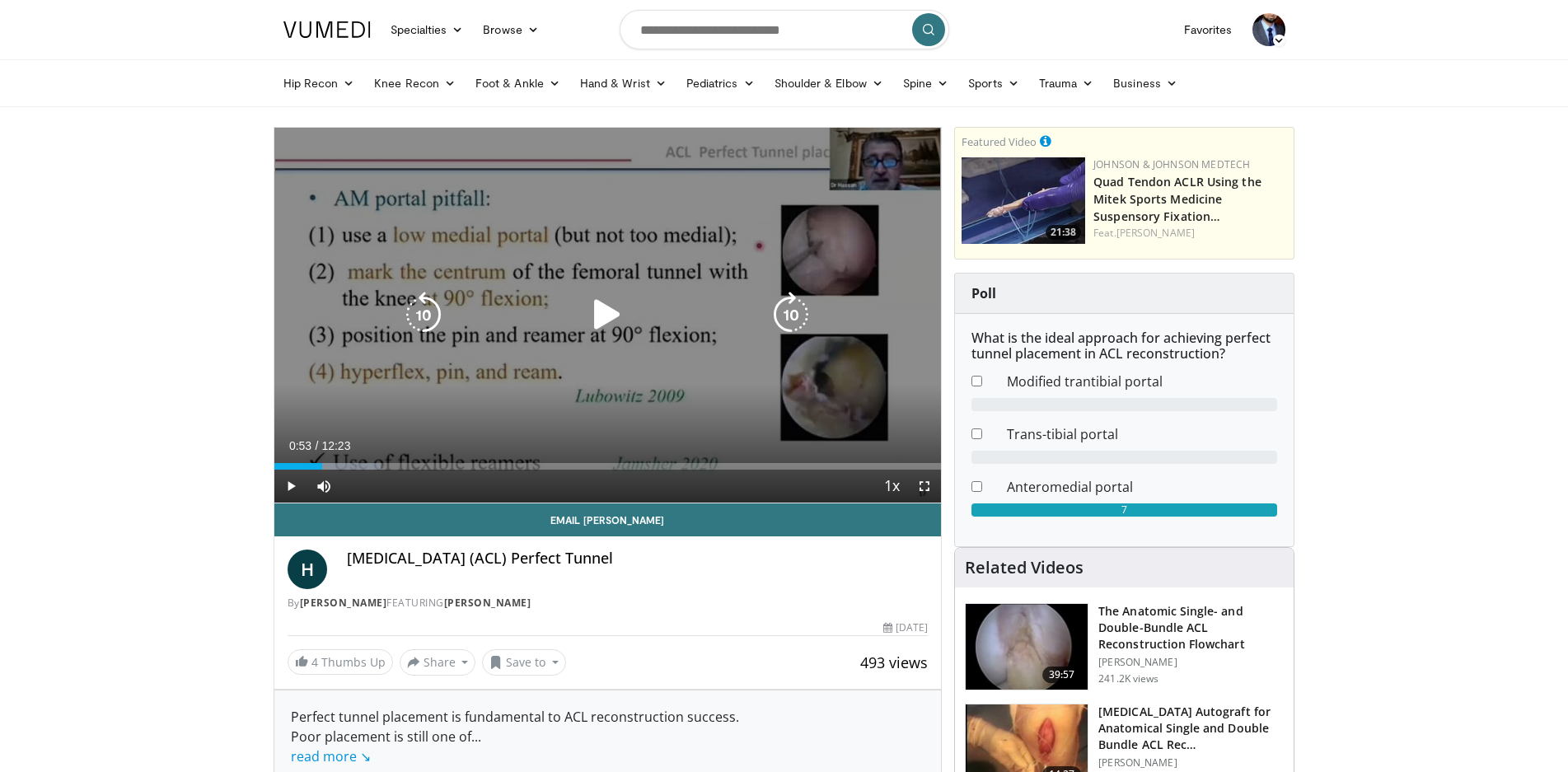
click at [593, 313] on icon "Video Player" at bounding box center [607, 315] width 46 height 46
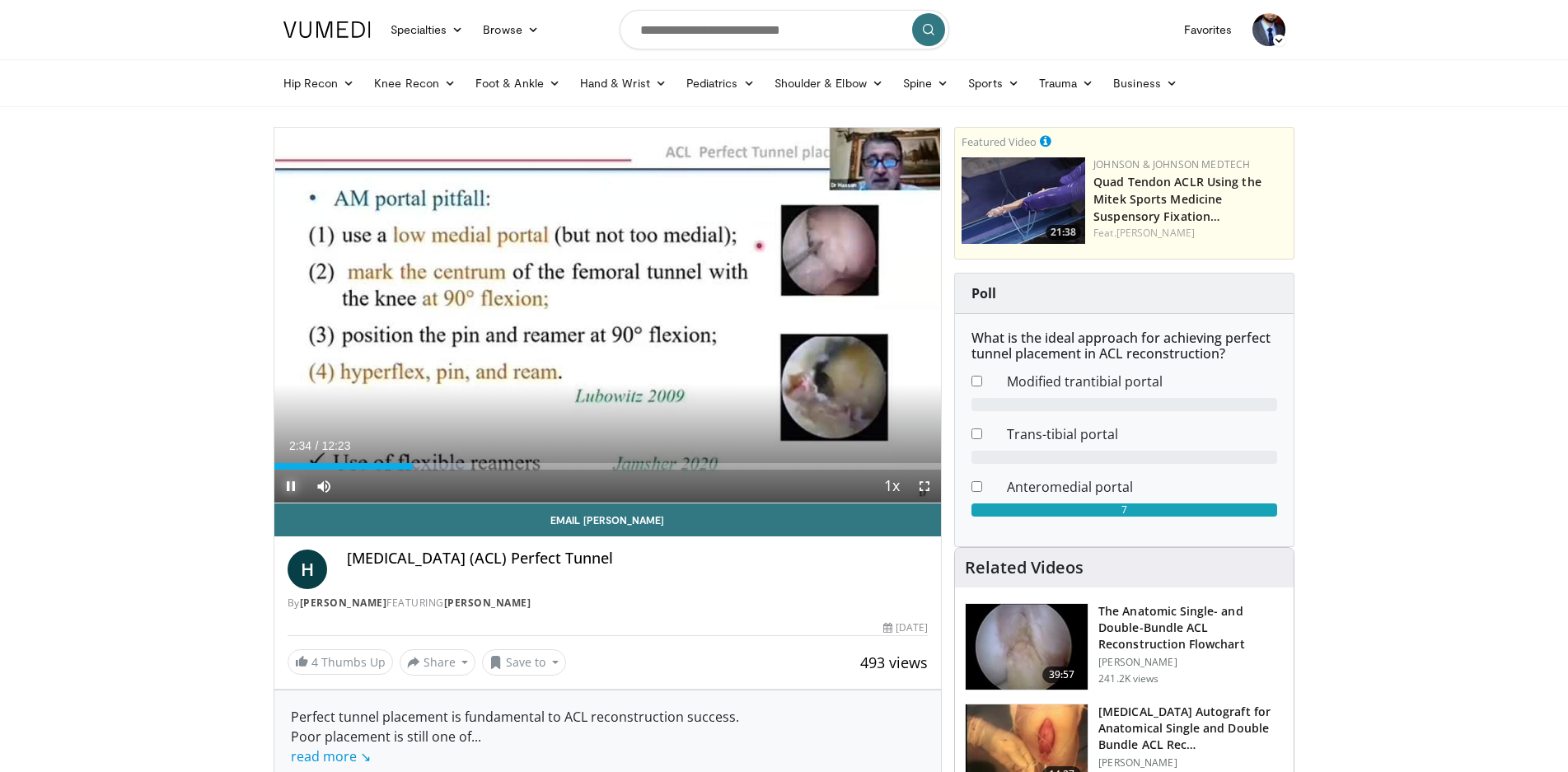
click at [289, 484] on span "Video Player" at bounding box center [291, 486] width 33 height 33
click at [292, 483] on span "Video Player" at bounding box center [291, 486] width 33 height 33
click at [415, 465] on div "Progress Bar" at bounding box center [416, 466] width 2 height 7
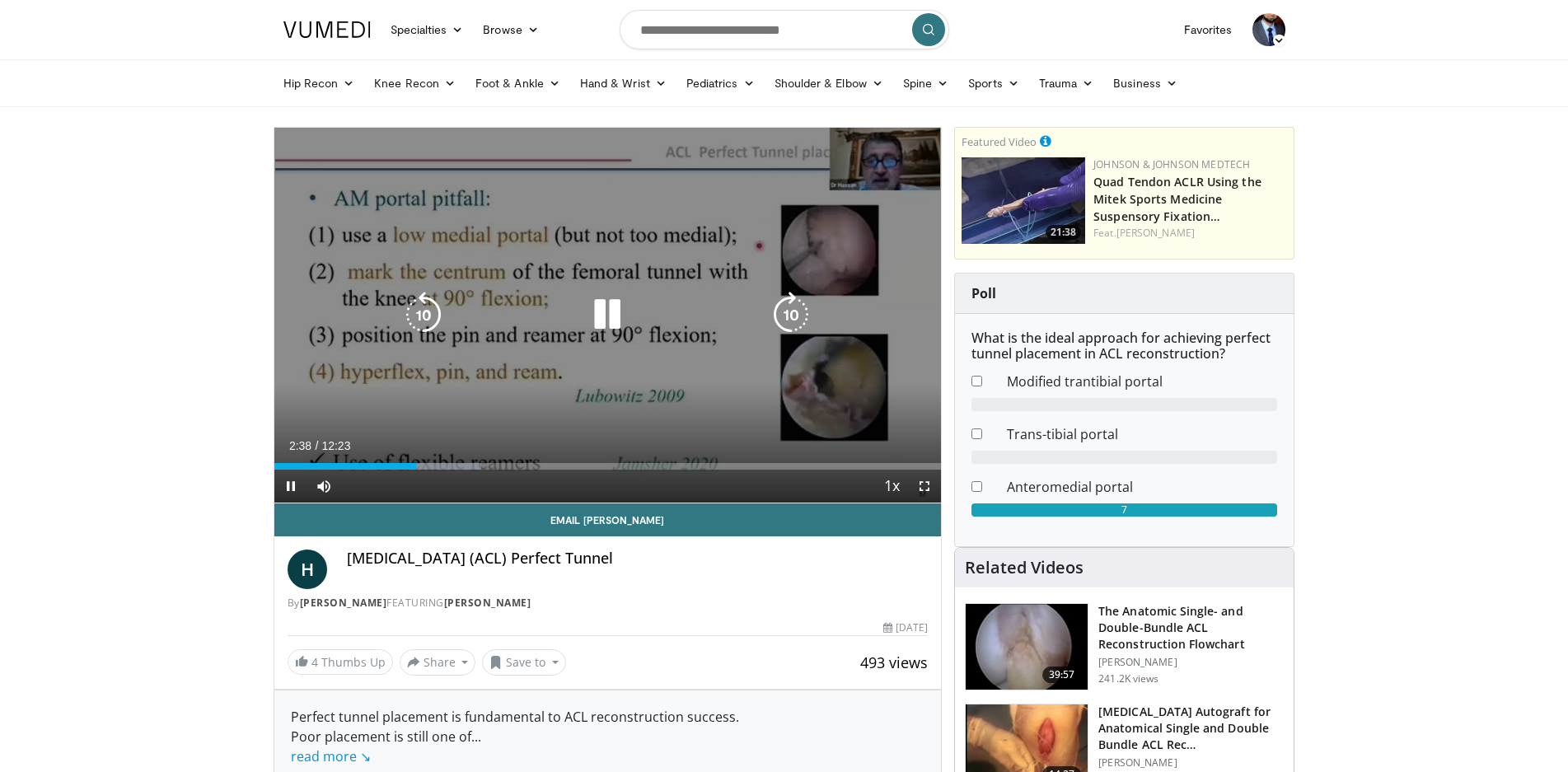
click at [605, 315] on icon "Video Player" at bounding box center [607, 315] width 46 height 46
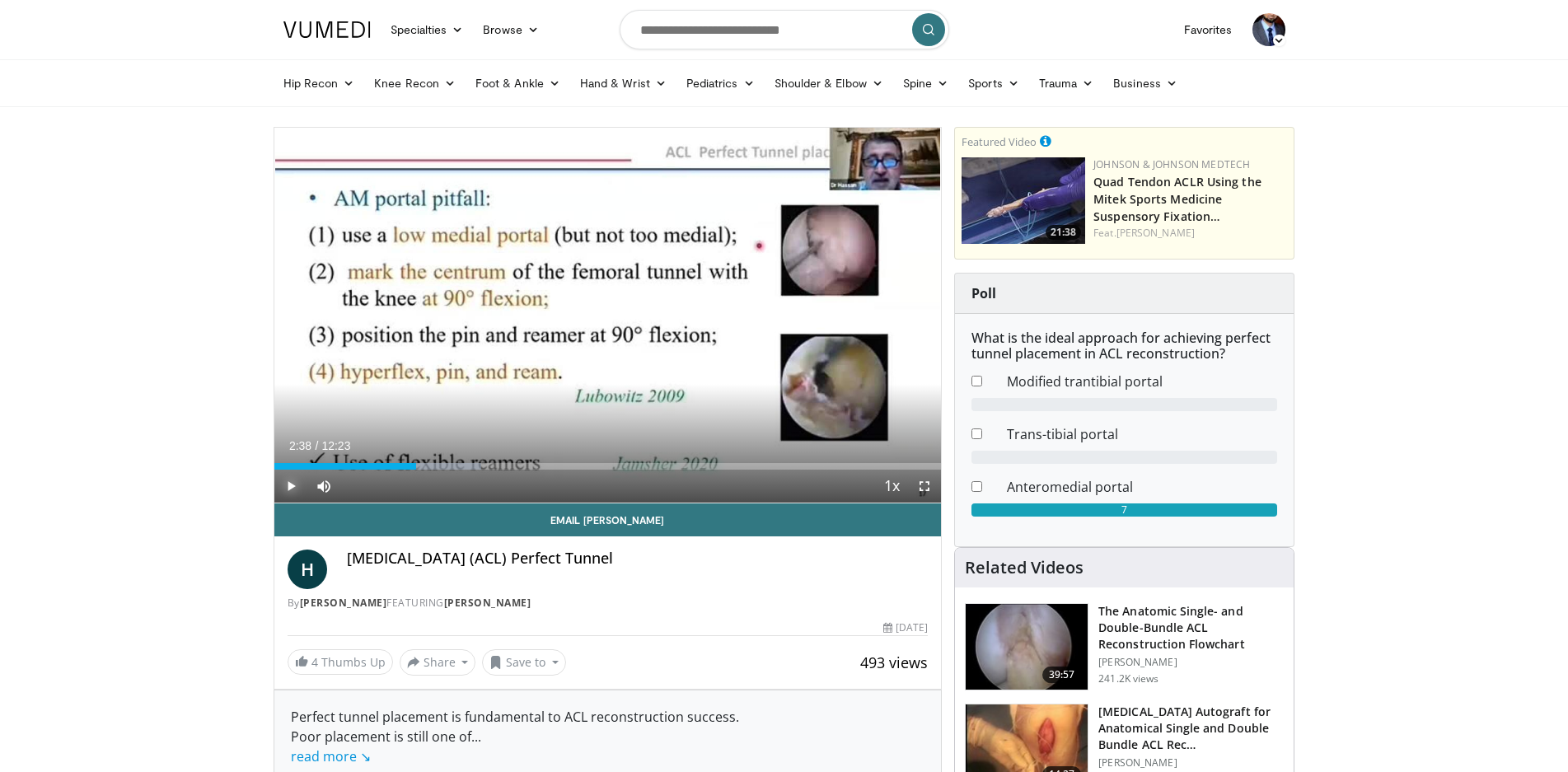
click at [285, 486] on span "Video Player" at bounding box center [291, 486] width 33 height 33
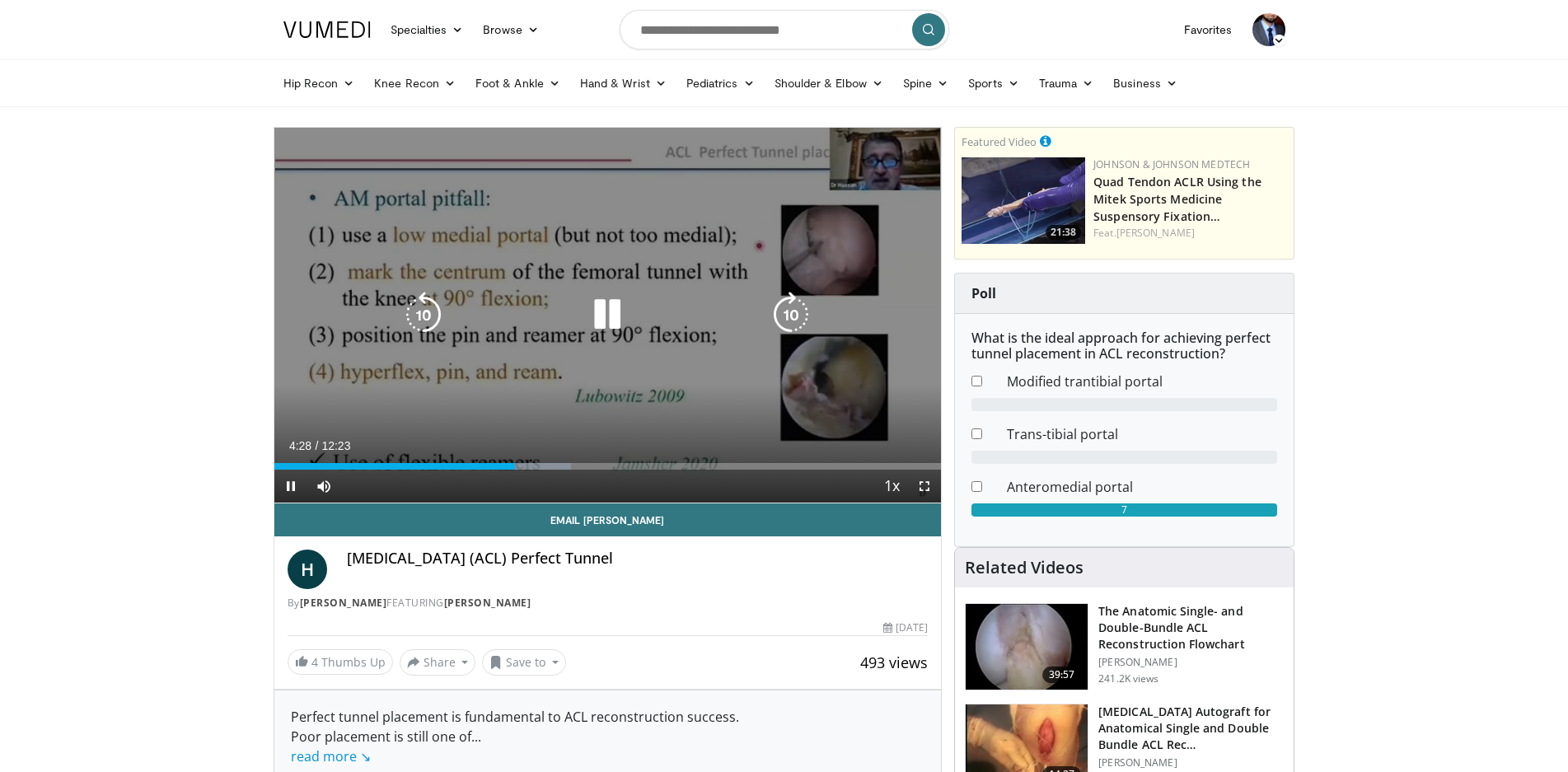
click at [615, 316] on icon "Video Player" at bounding box center [607, 315] width 46 height 46
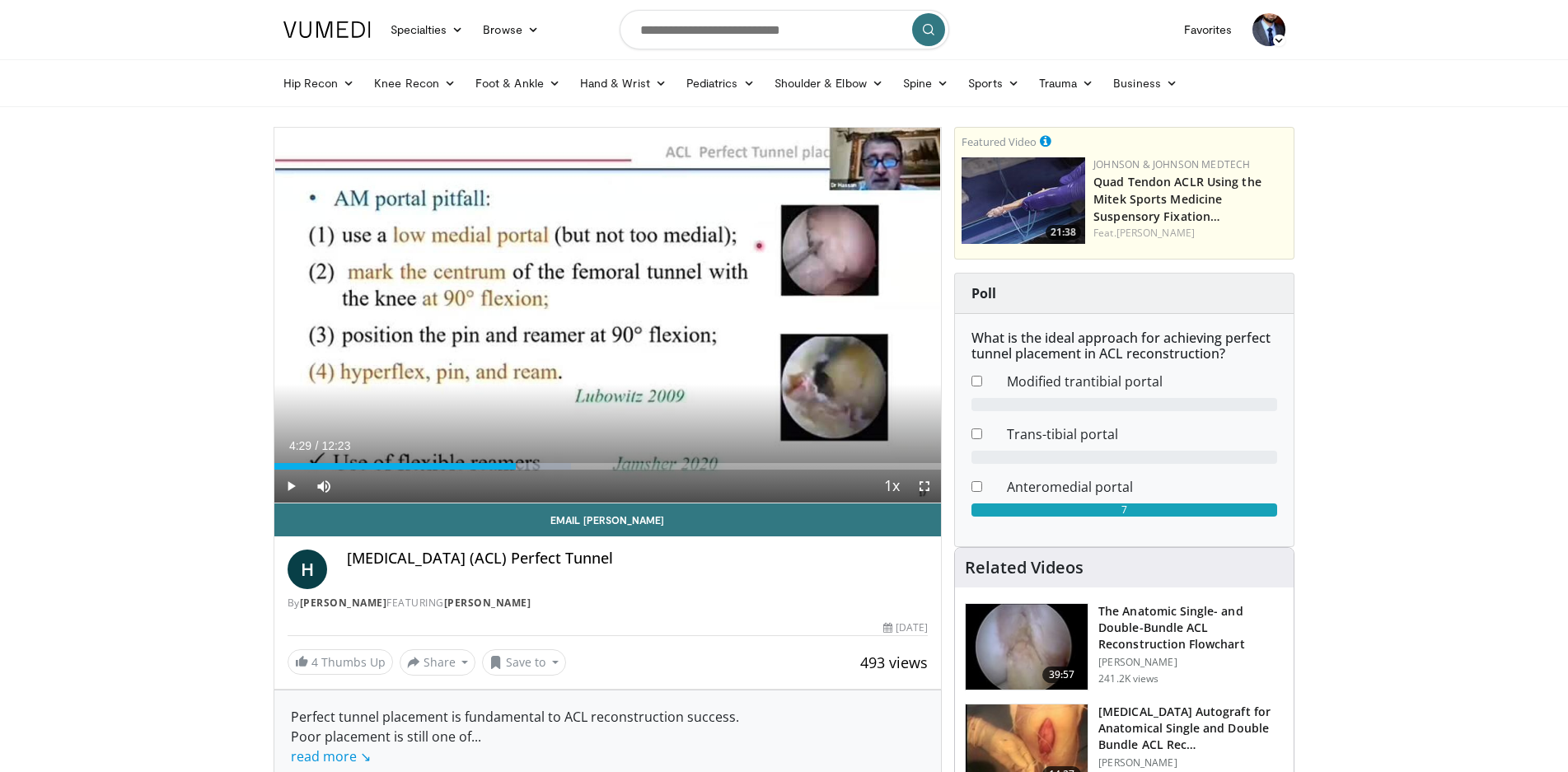
click at [591, 298] on button "Video Player" at bounding box center [607, 315] width 33 height 33
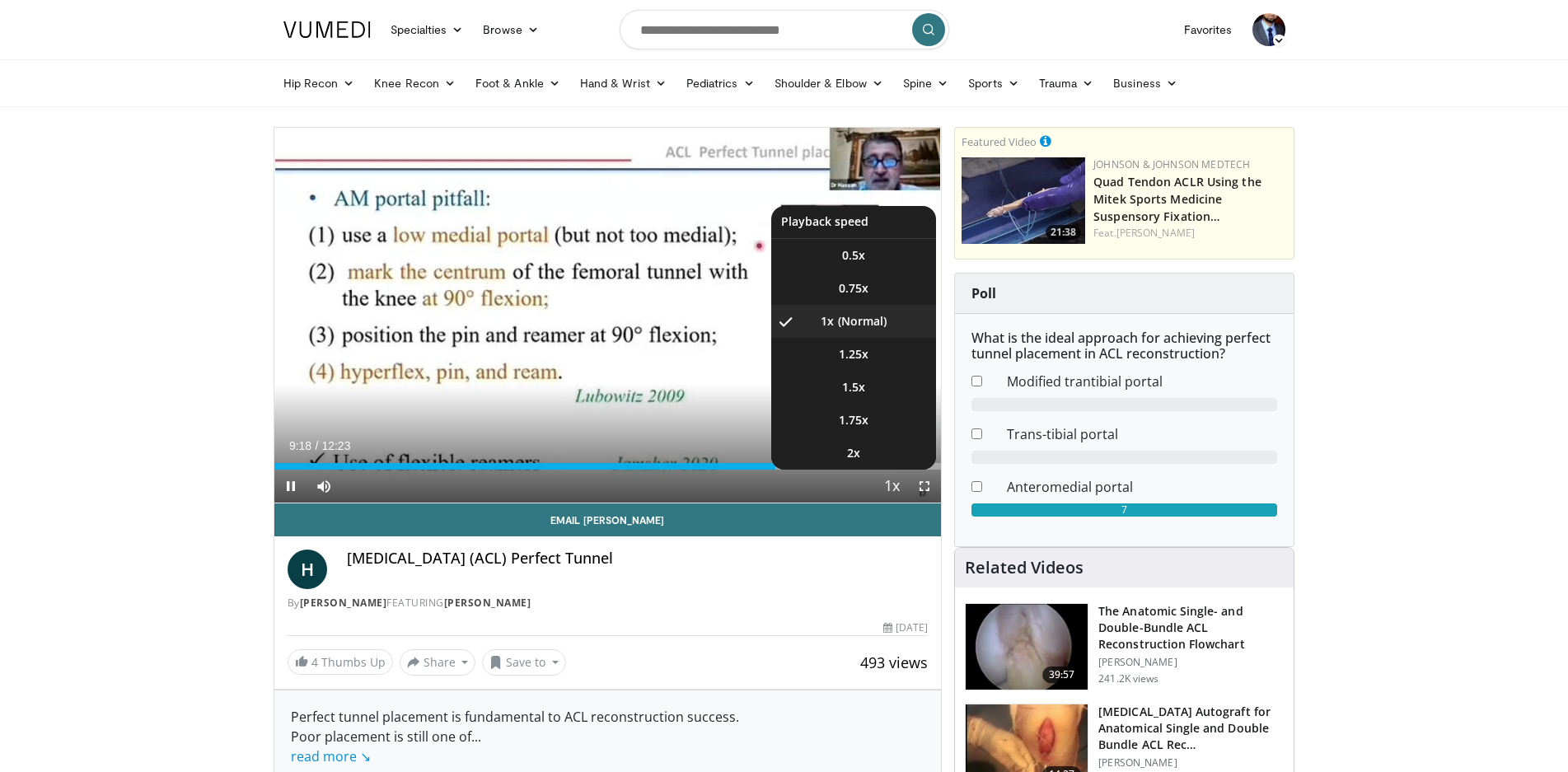
click at [894, 486] on span "Video Player" at bounding box center [891, 487] width 23 height 33
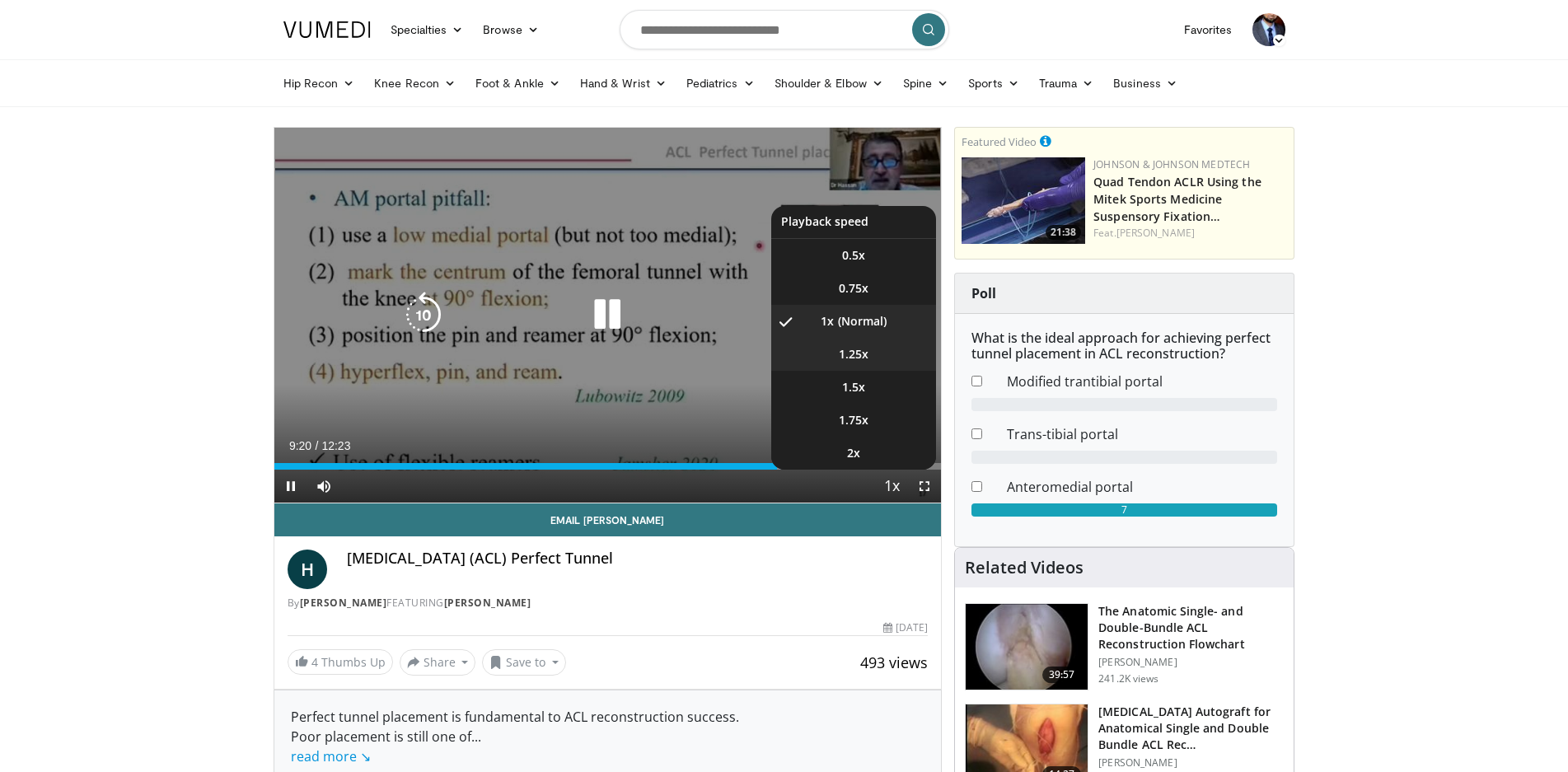
click at [869, 352] on li "1.25x" at bounding box center [853, 354] width 165 height 33
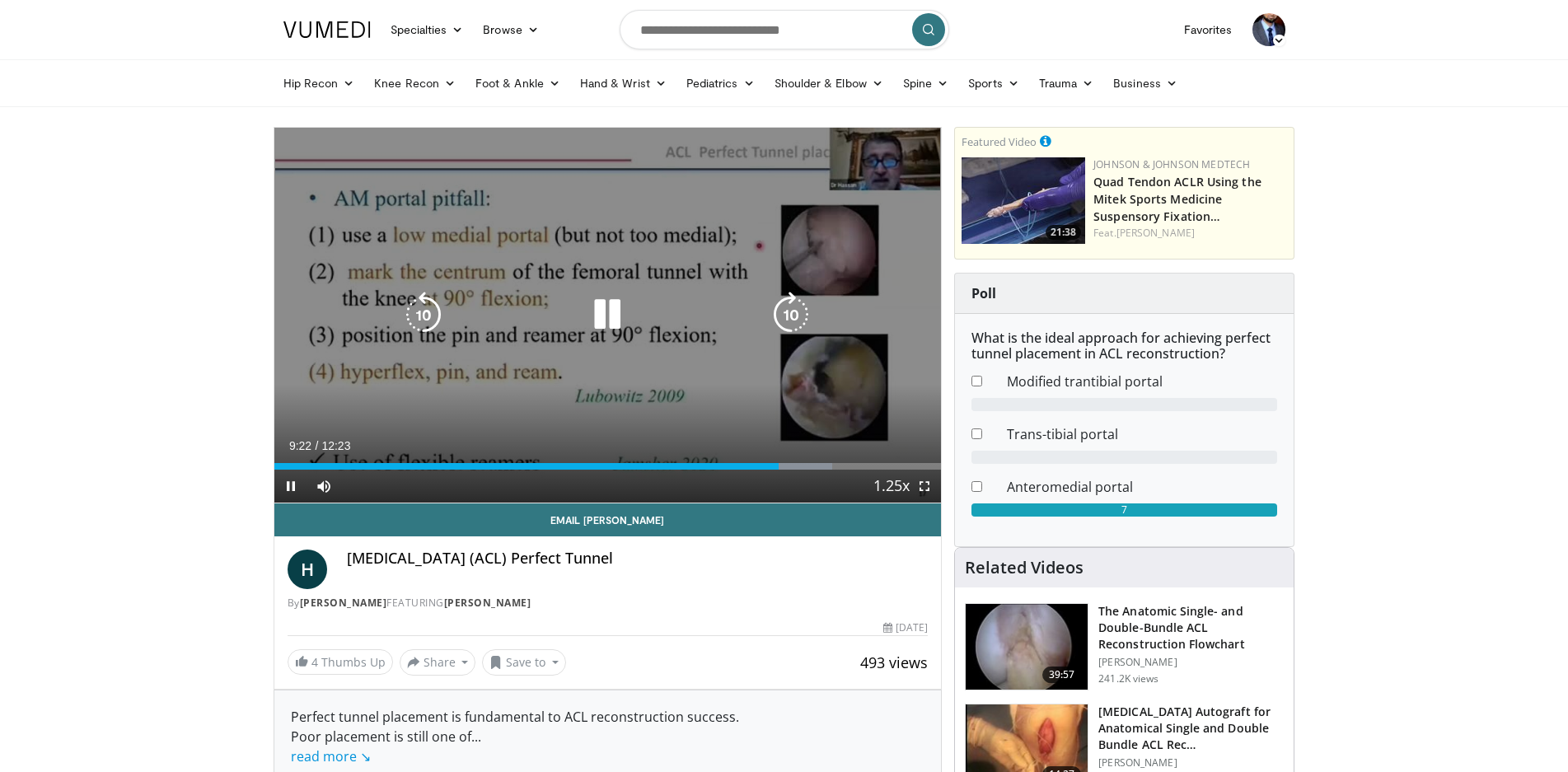
click at [795, 381] on div "10 seconds Tap to unmute" at bounding box center [608, 315] width 667 height 375
click at [805, 381] on div "10 seconds Tap to unmute" at bounding box center [608, 315] width 667 height 375
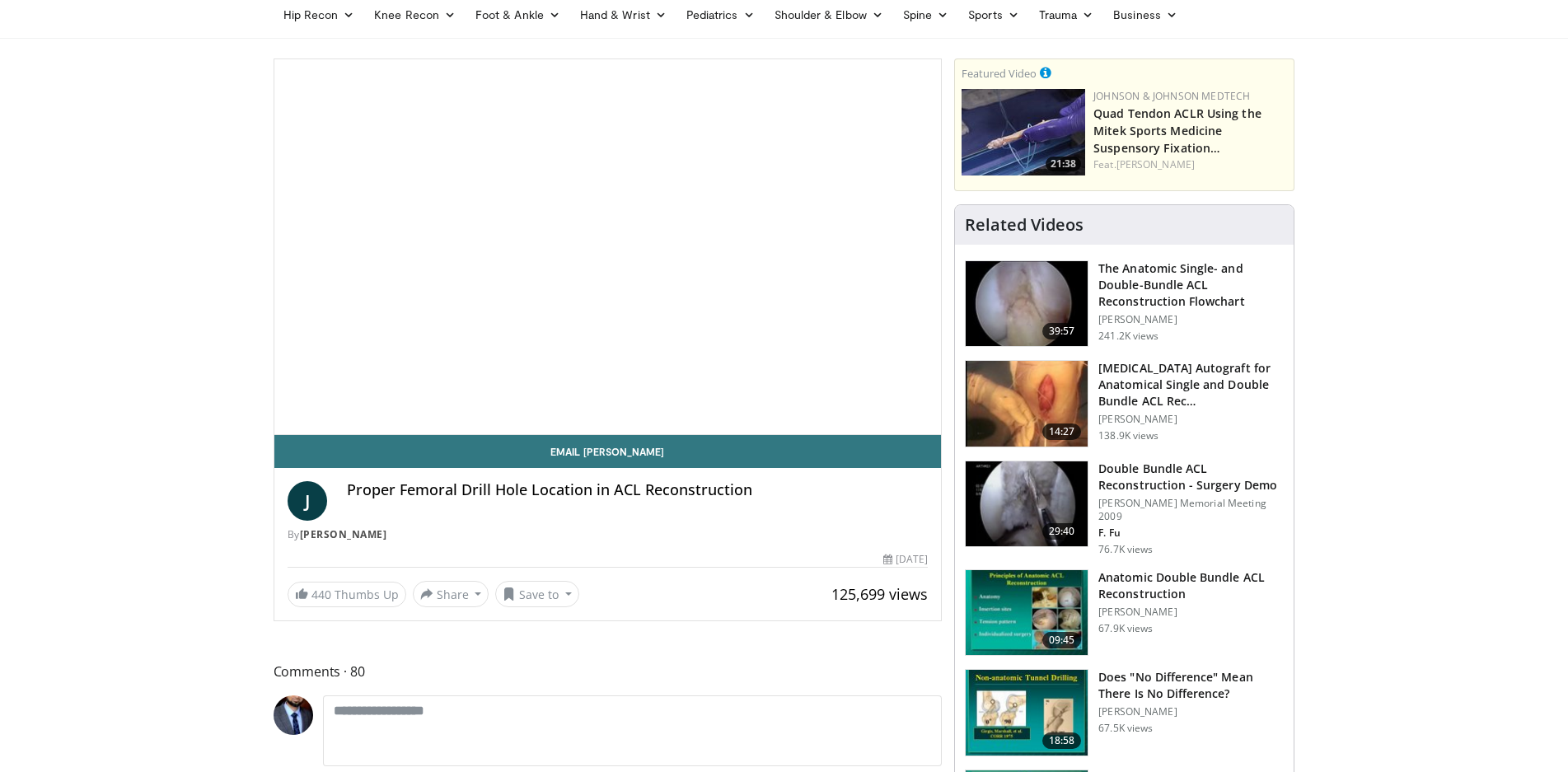
scroll to position [247, 0]
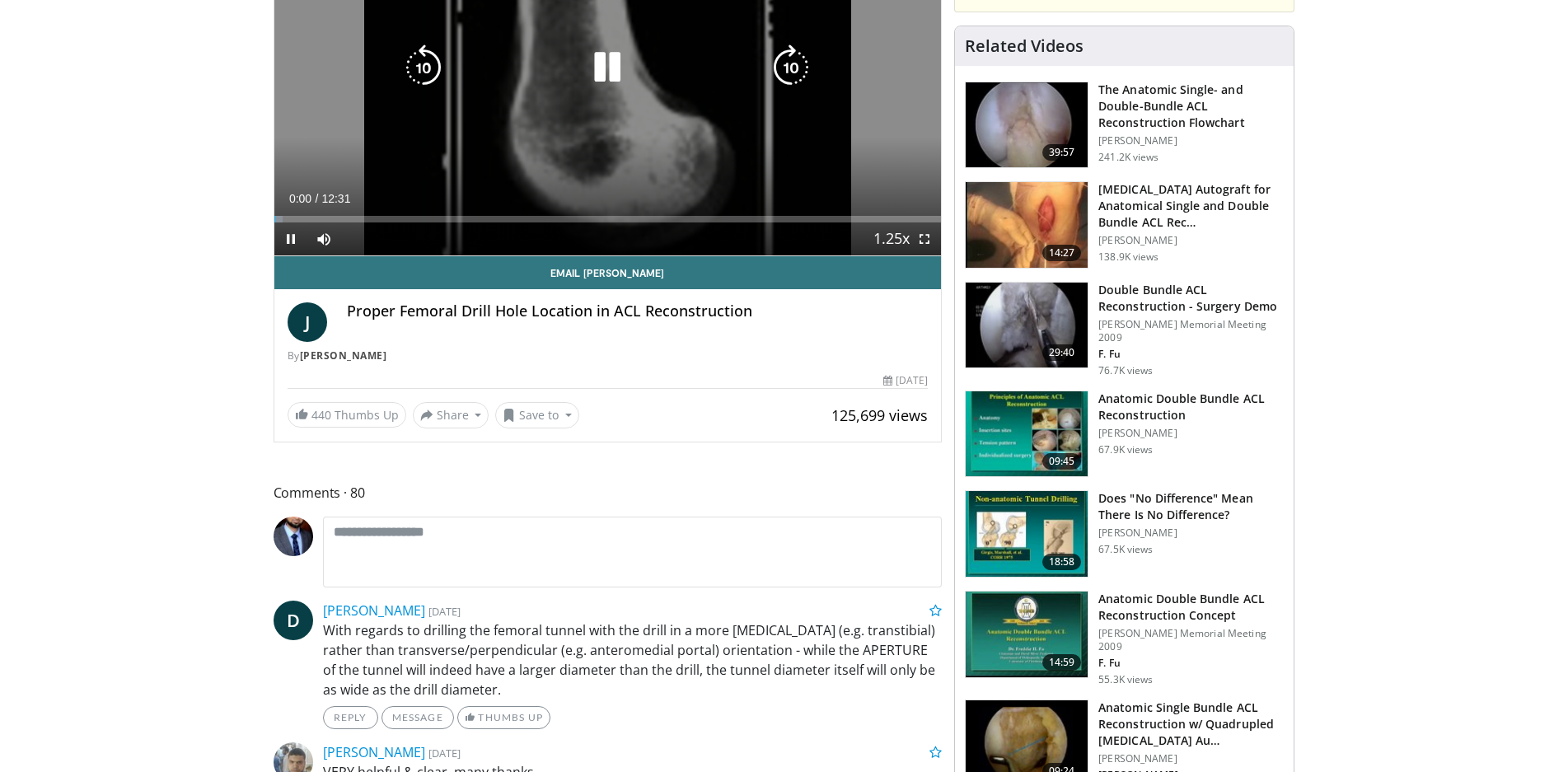
click at [673, 95] on div "10 seconds Tap to unmute" at bounding box center [608, 68] width 667 height 375
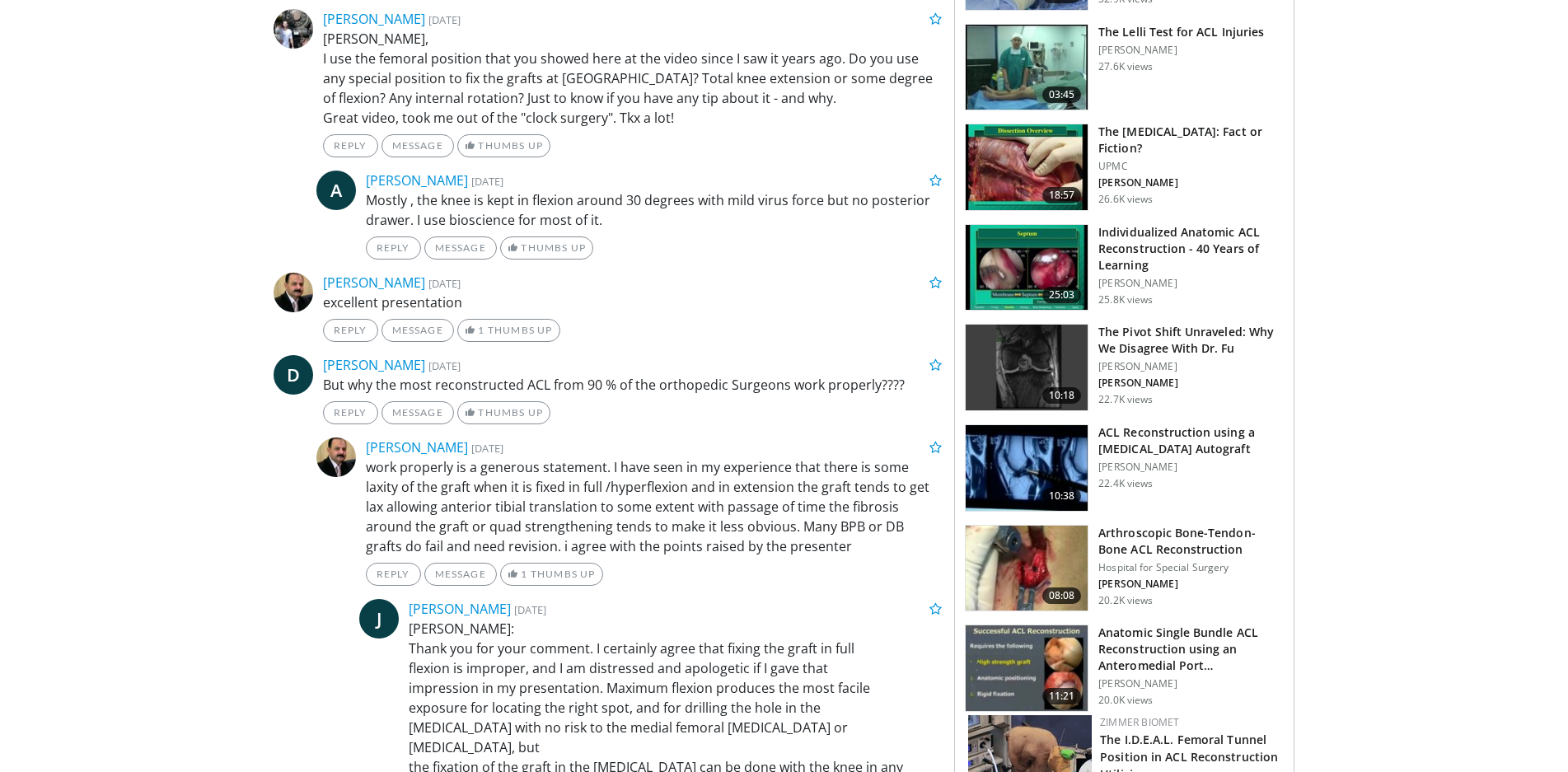
scroll to position [1318, 0]
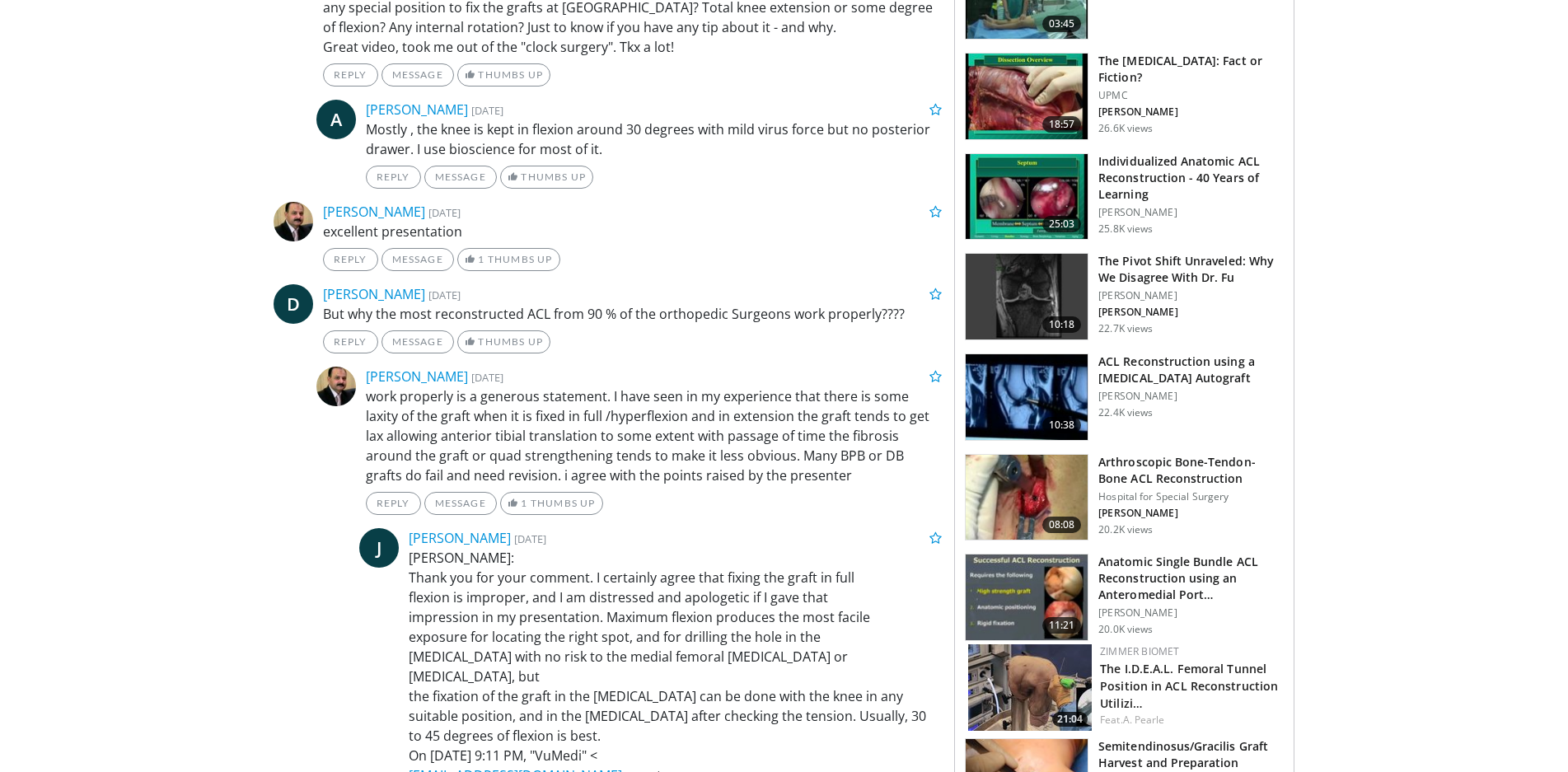
click at [1028, 179] on img at bounding box center [1027, 197] width 122 height 86
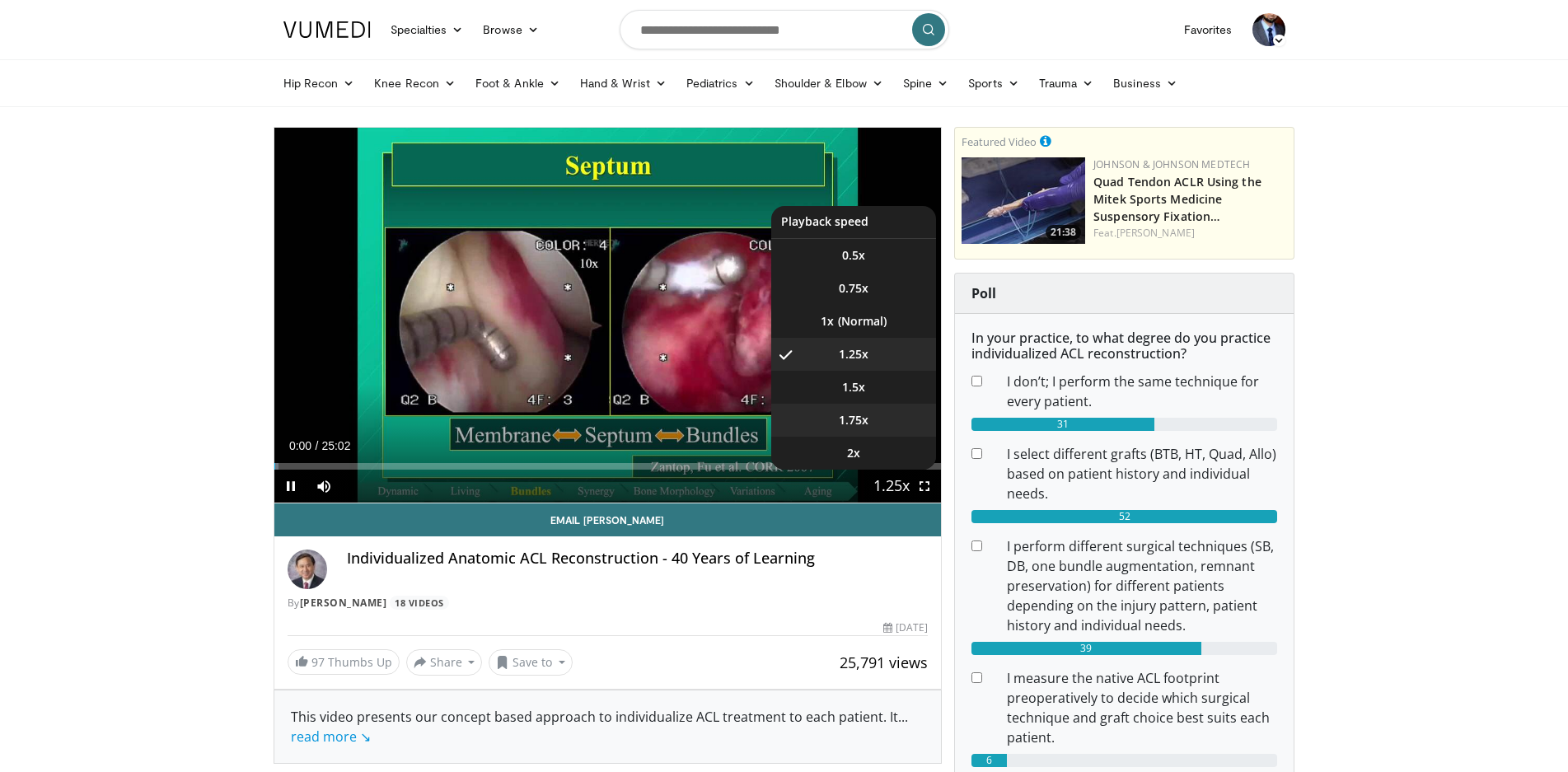
click at [893, 422] on li "1.75x" at bounding box center [853, 420] width 165 height 33
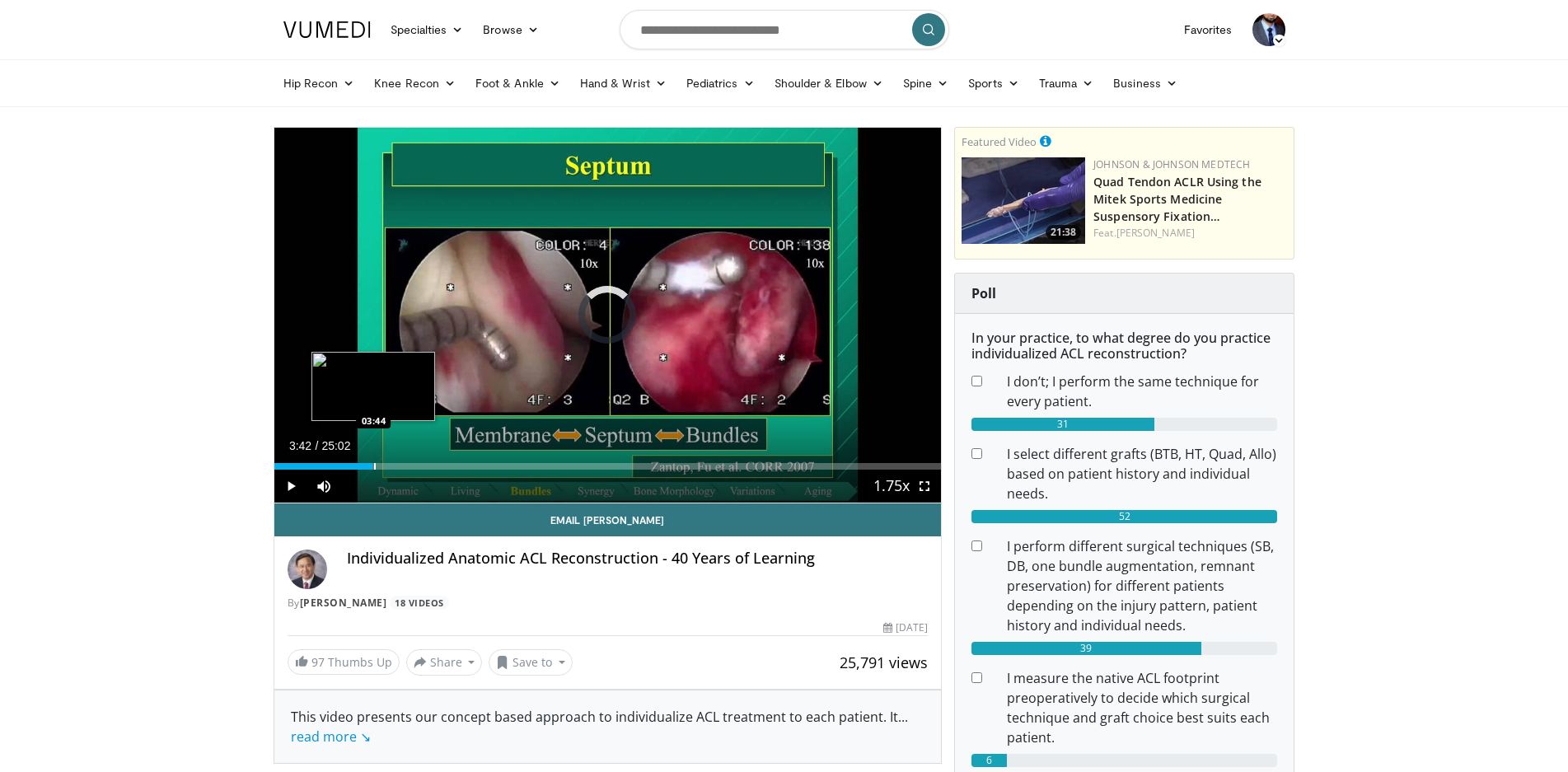
click at [374, 467] on div "Progress Bar" at bounding box center [375, 466] width 2 height 7
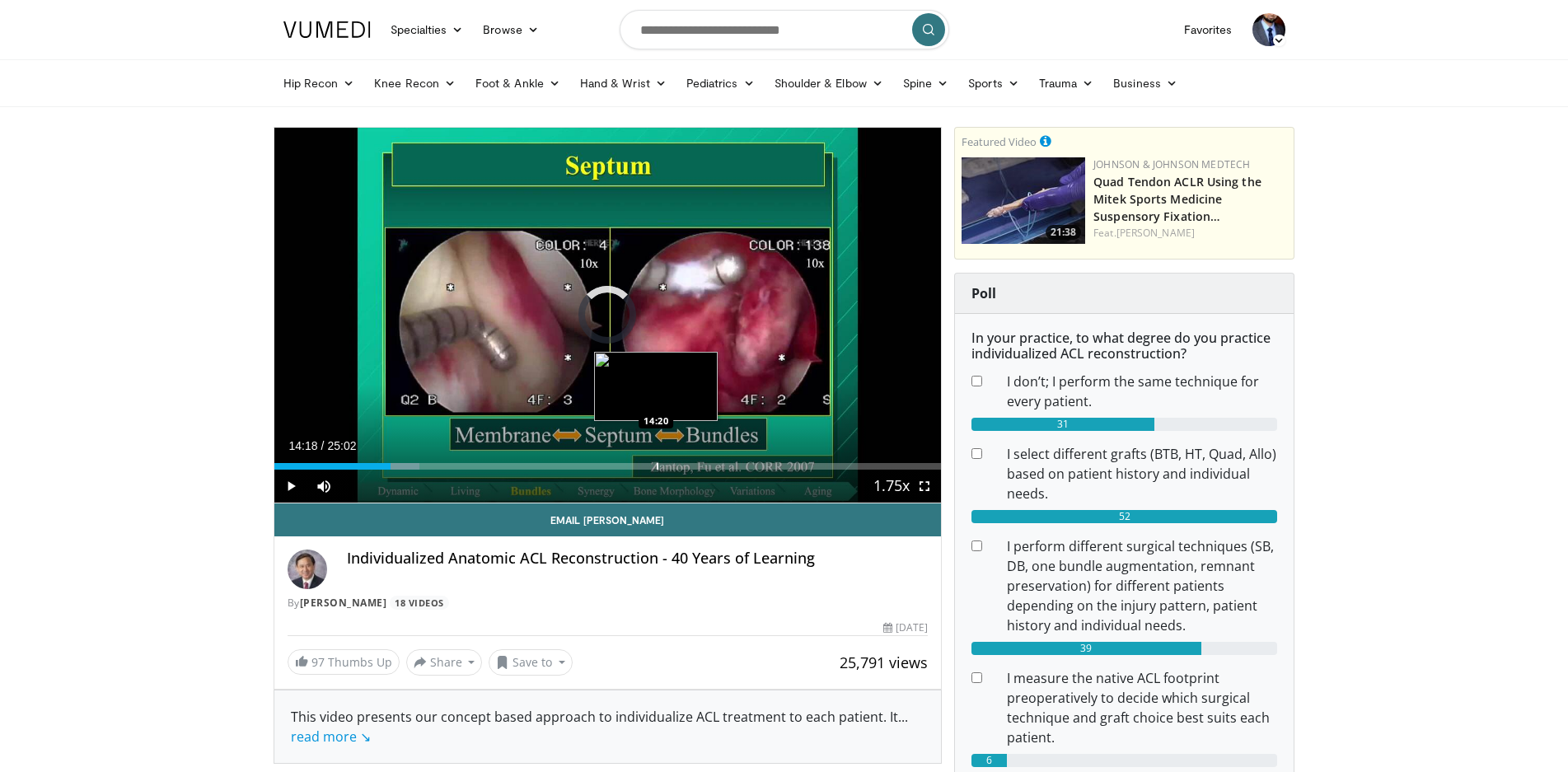
click at [657, 466] on div "Progress Bar" at bounding box center [658, 466] width 2 height 7
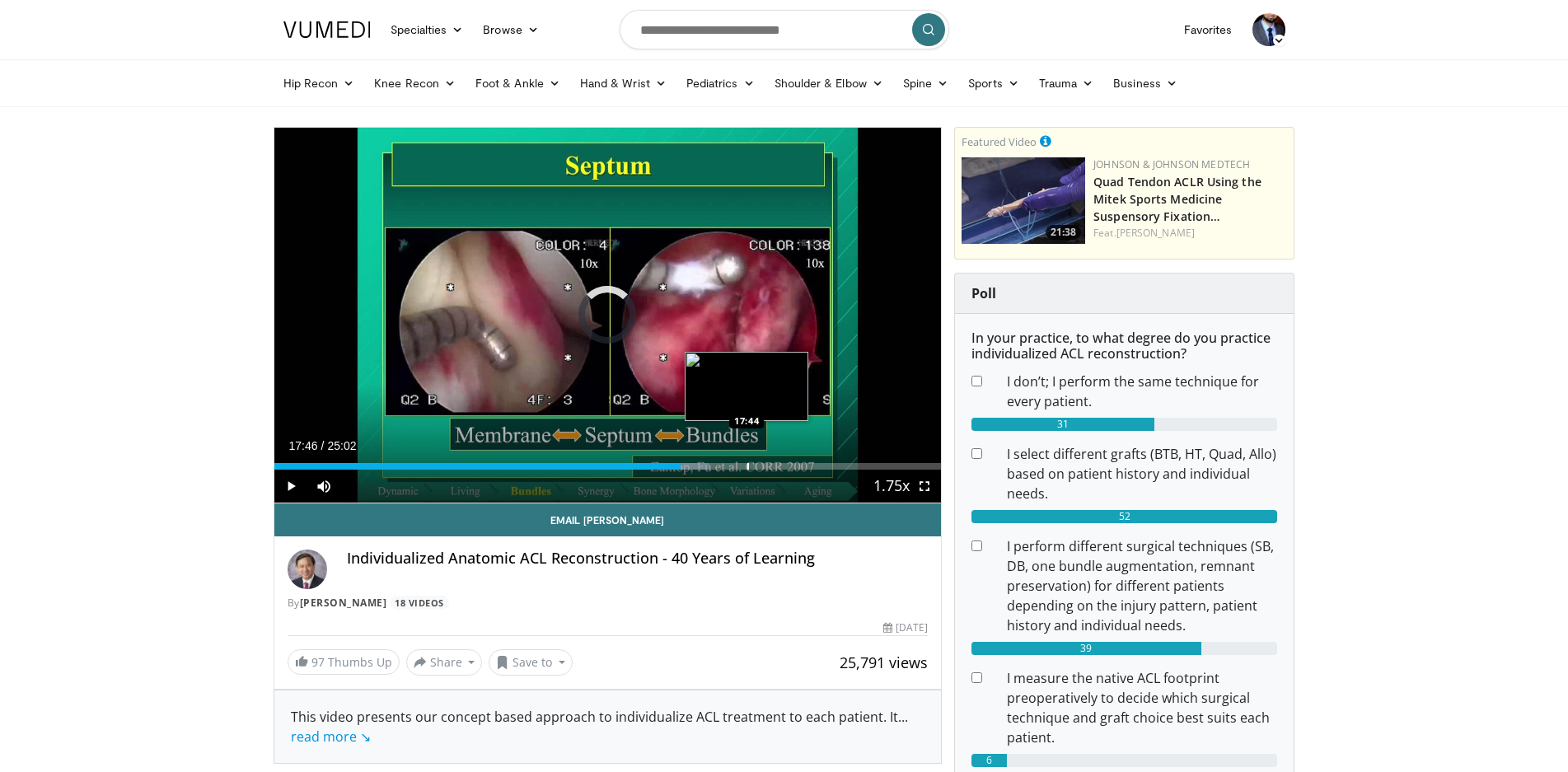
click at [747, 465] on div "Progress Bar" at bounding box center [748, 466] width 2 height 7
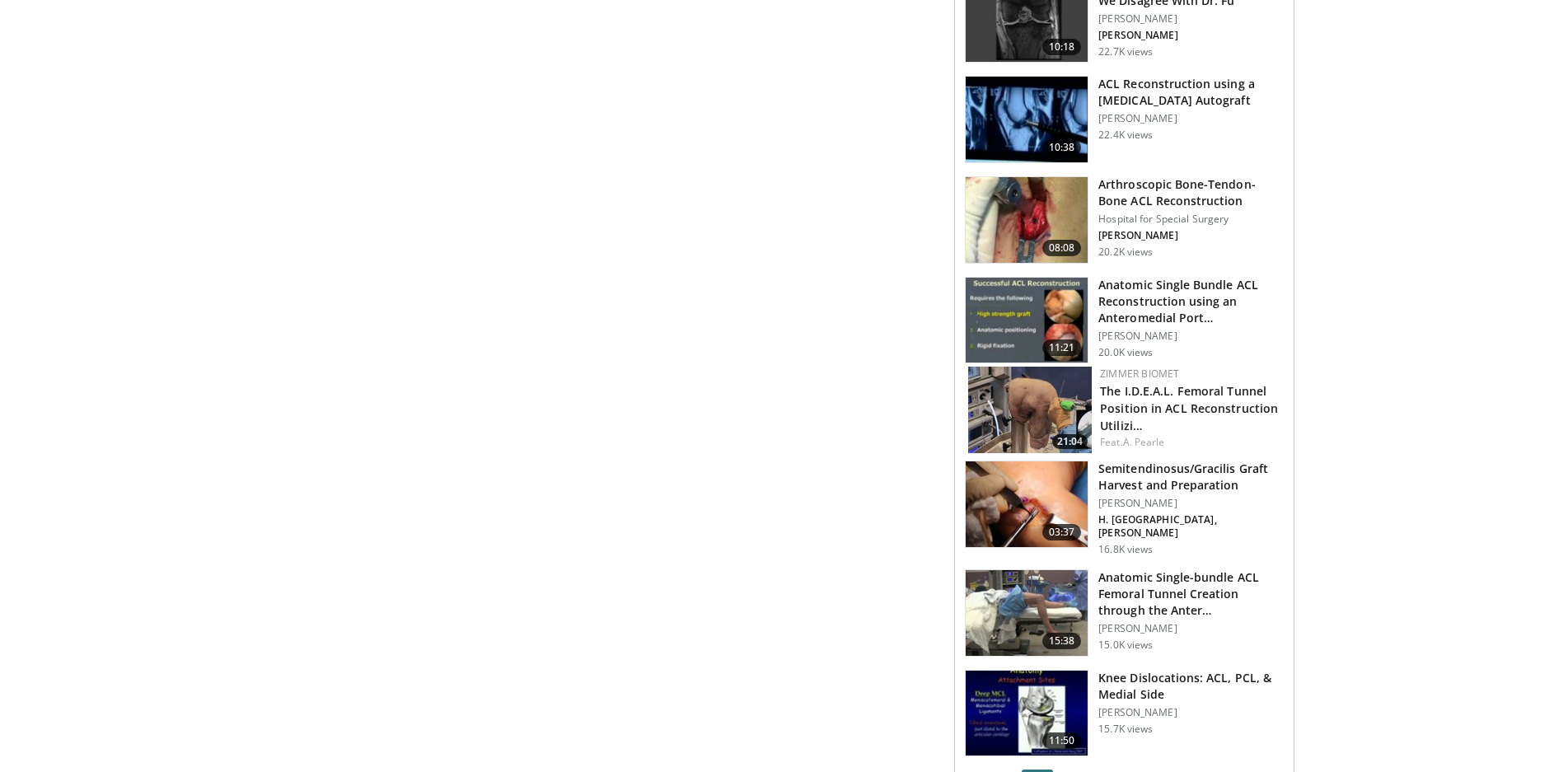
scroll to position [2143, 0]
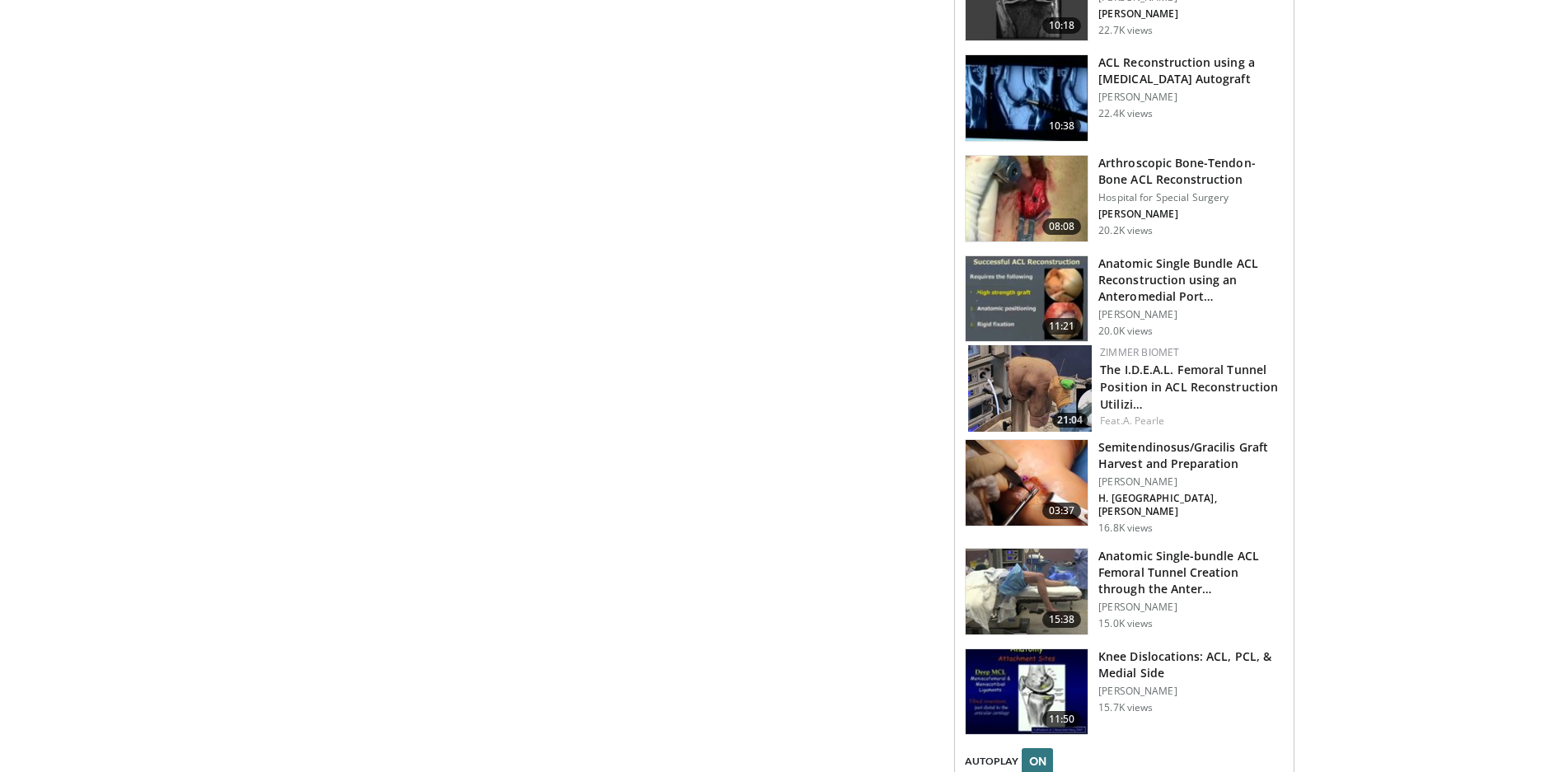
click at [1028, 375] on img at bounding box center [1030, 388] width 124 height 87
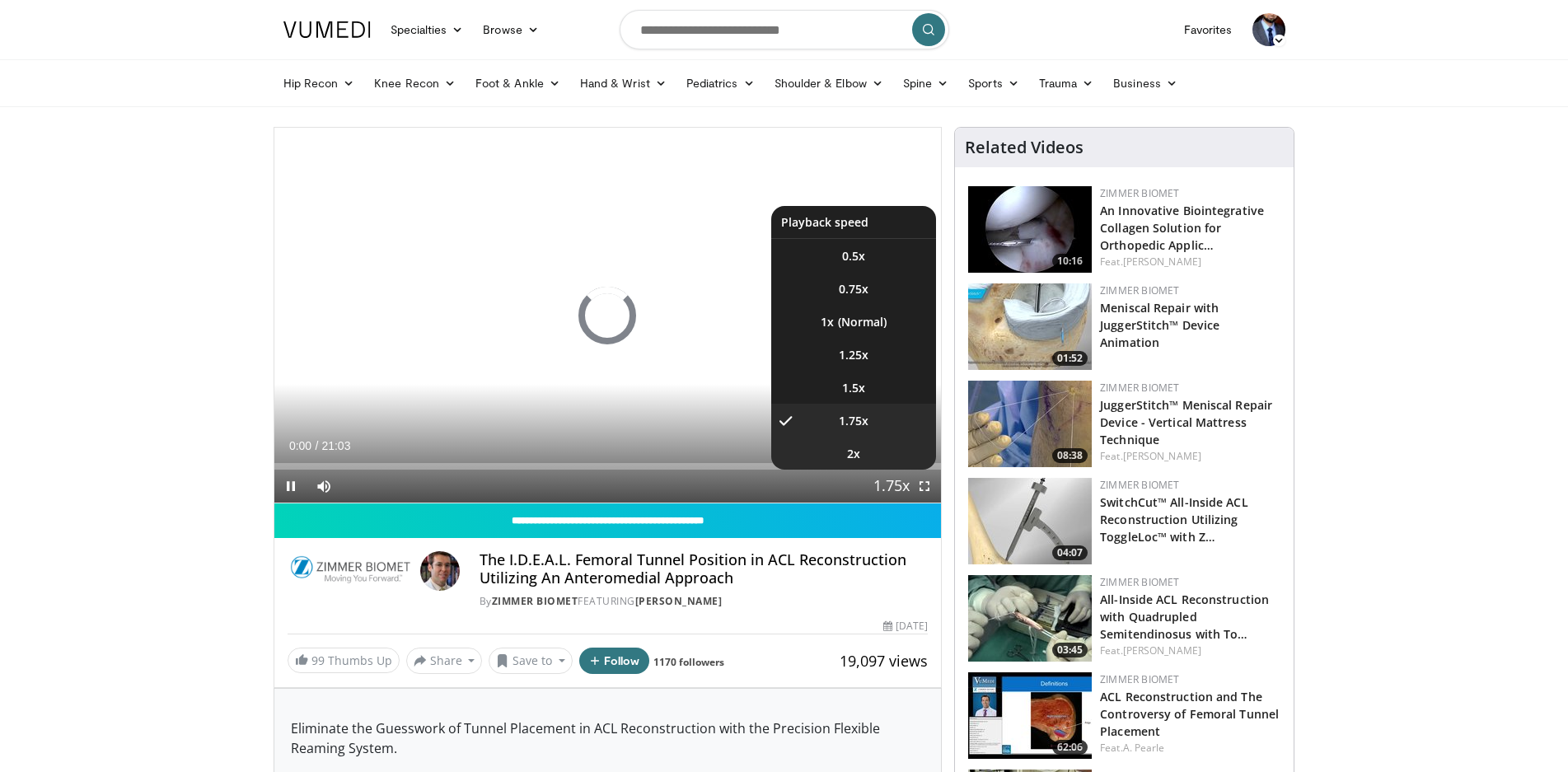
click at [870, 454] on li "2x" at bounding box center [853, 453] width 165 height 33
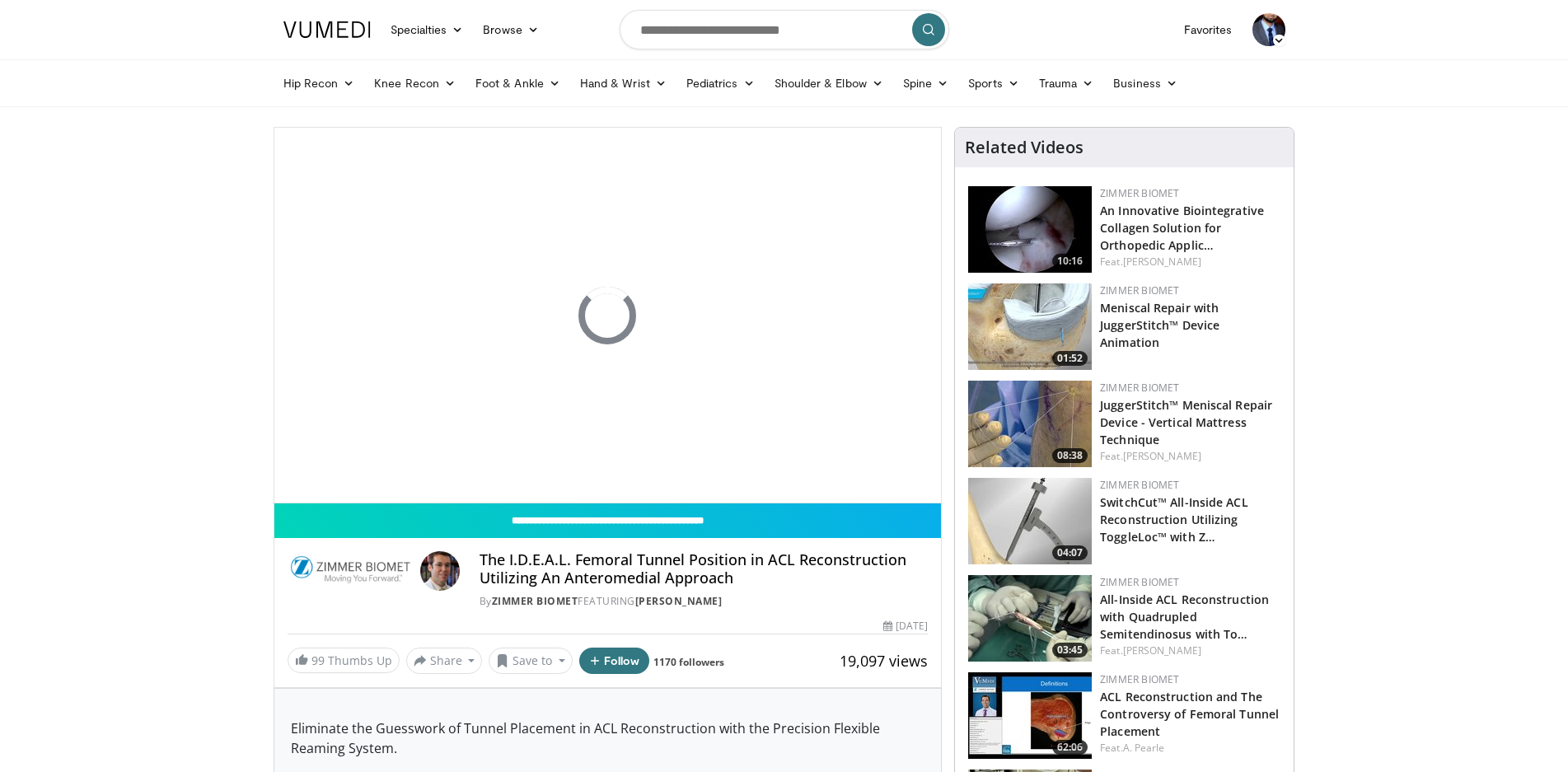
scroll to position [82, 0]
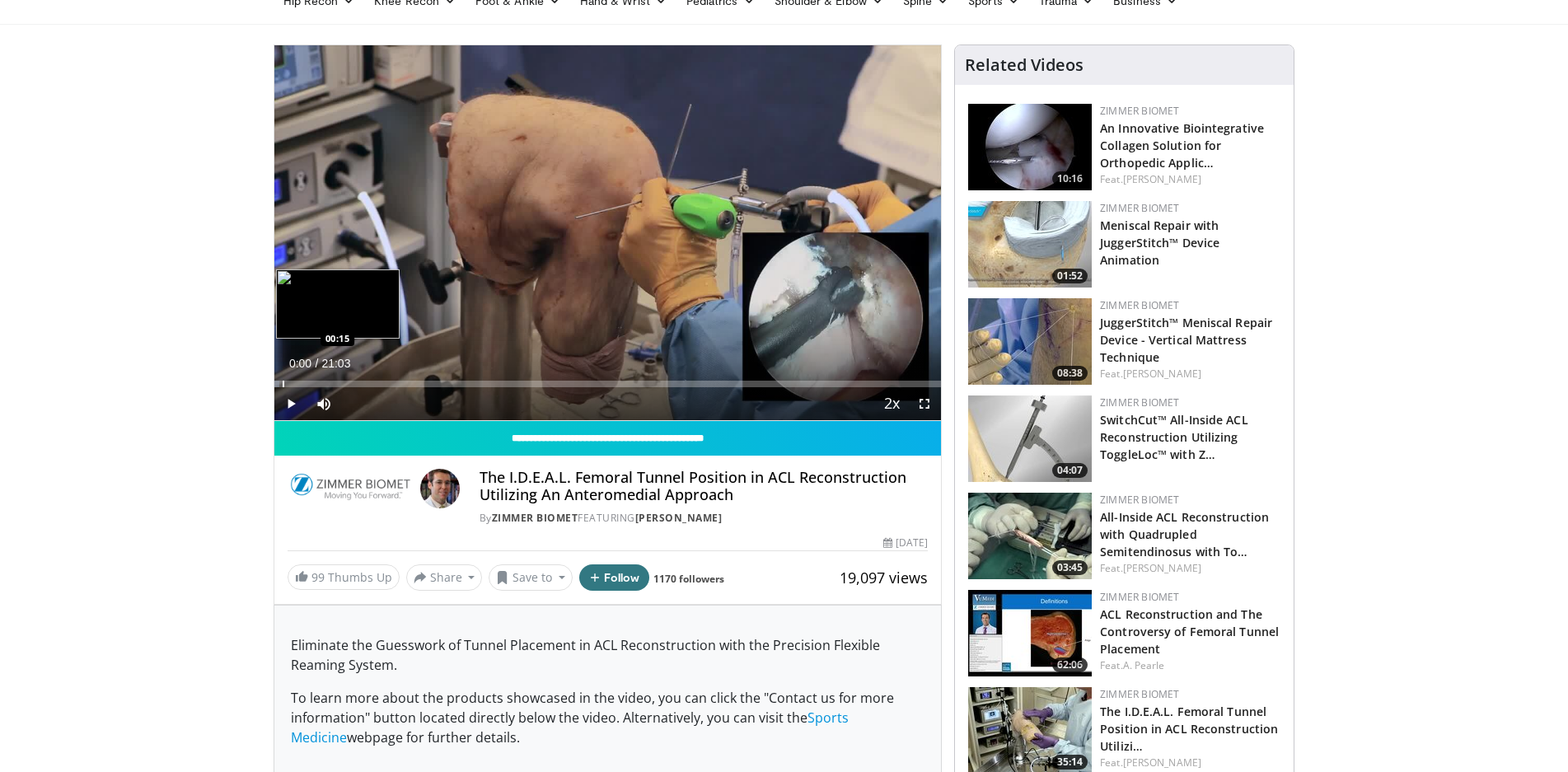
click at [283, 386] on div "Progress Bar" at bounding box center [284, 383] width 2 height 7
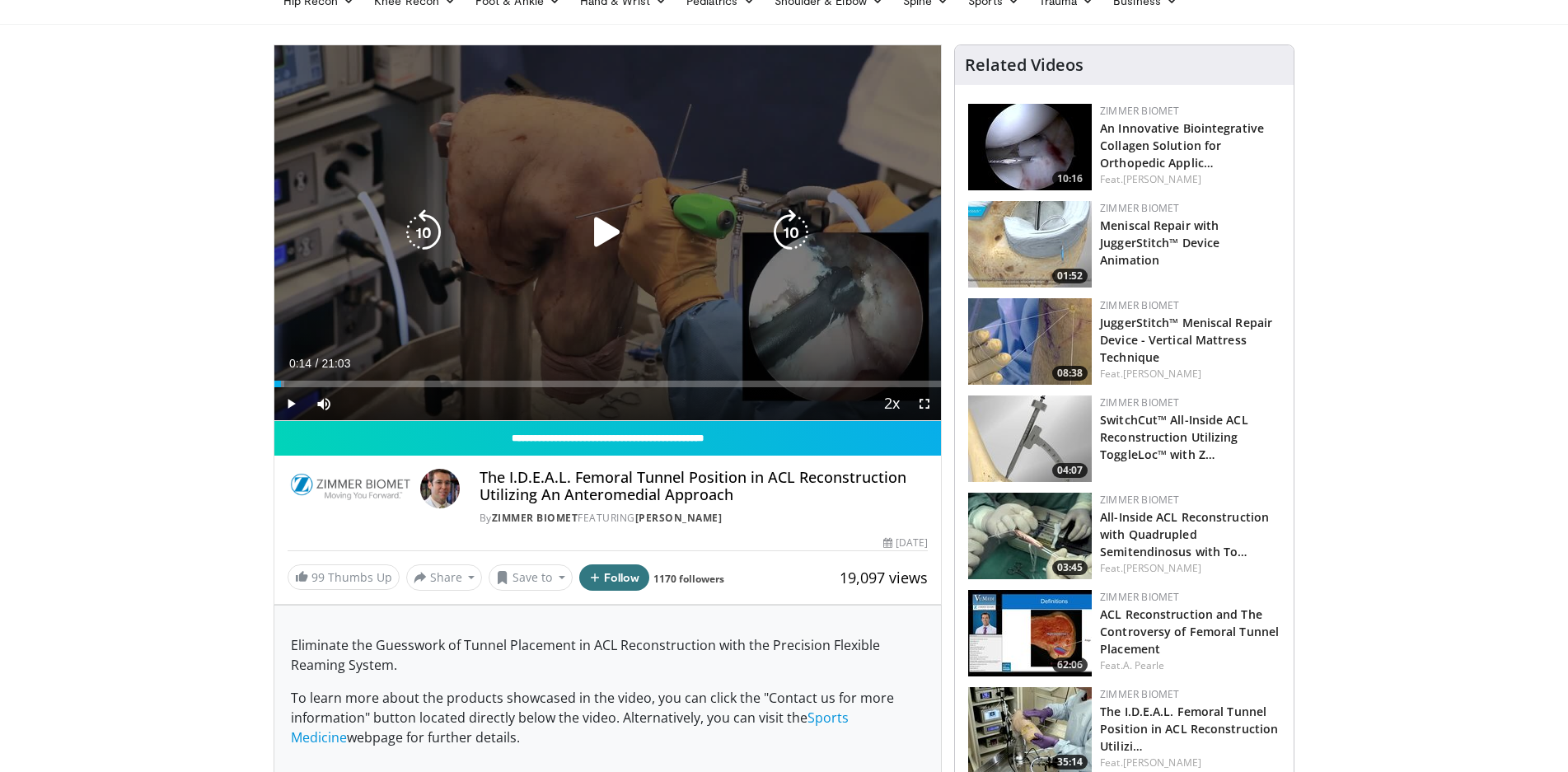
click at [636, 257] on div "10 seconds Tap to unmute" at bounding box center [608, 233] width 667 height 375
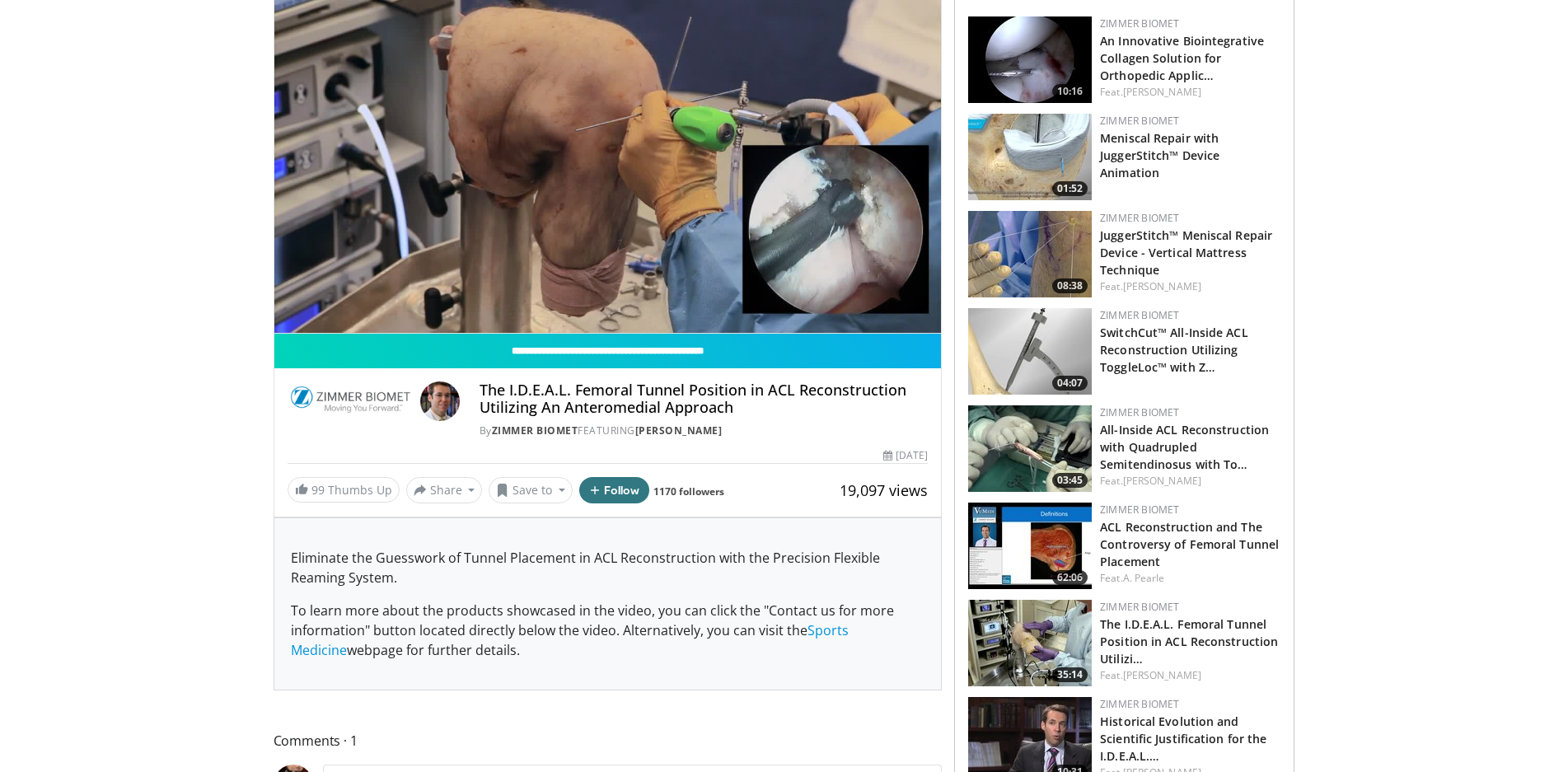
scroll to position [0, 0]
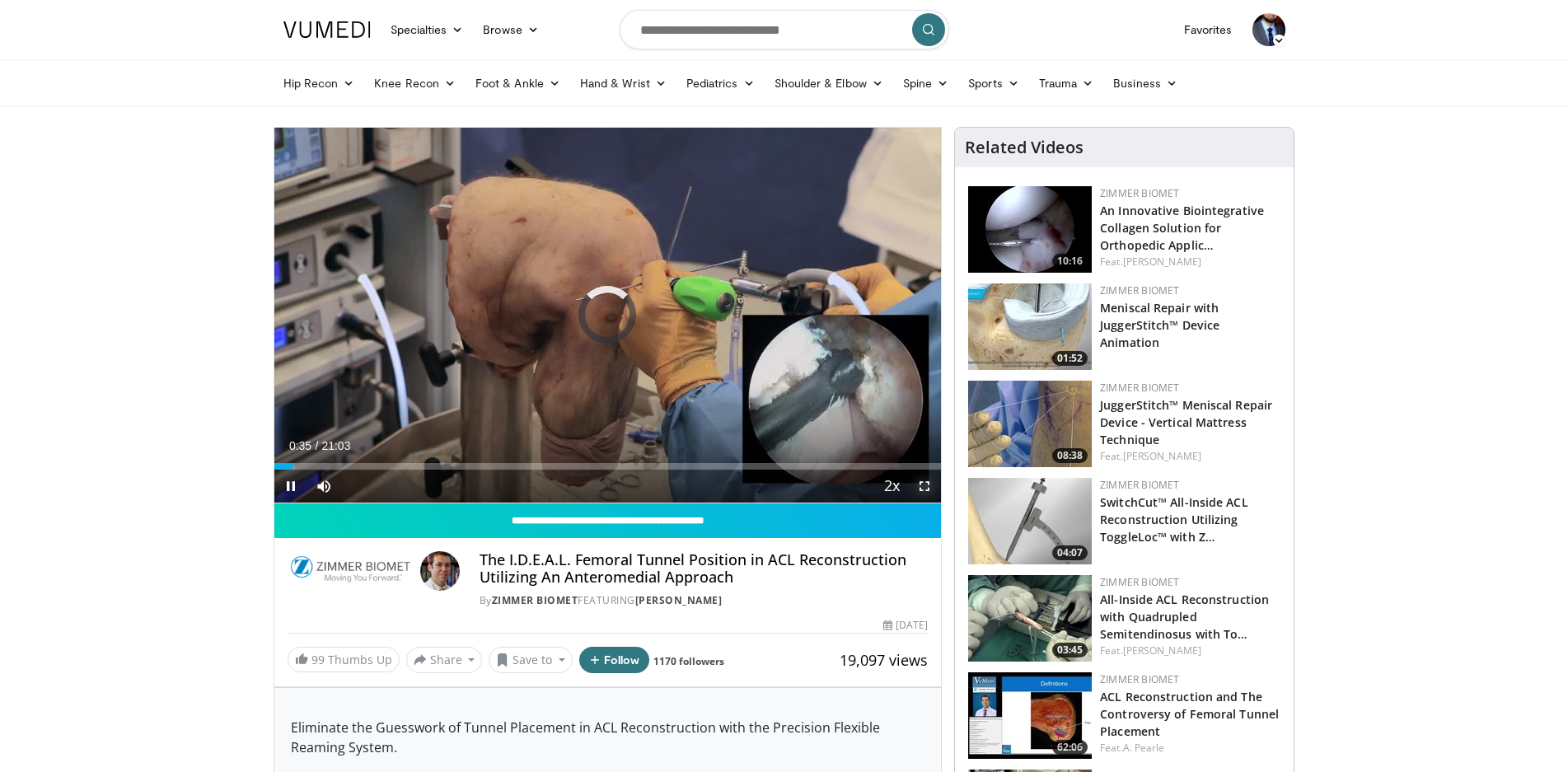
click at [923, 487] on span "Video Player" at bounding box center [925, 486] width 33 height 33
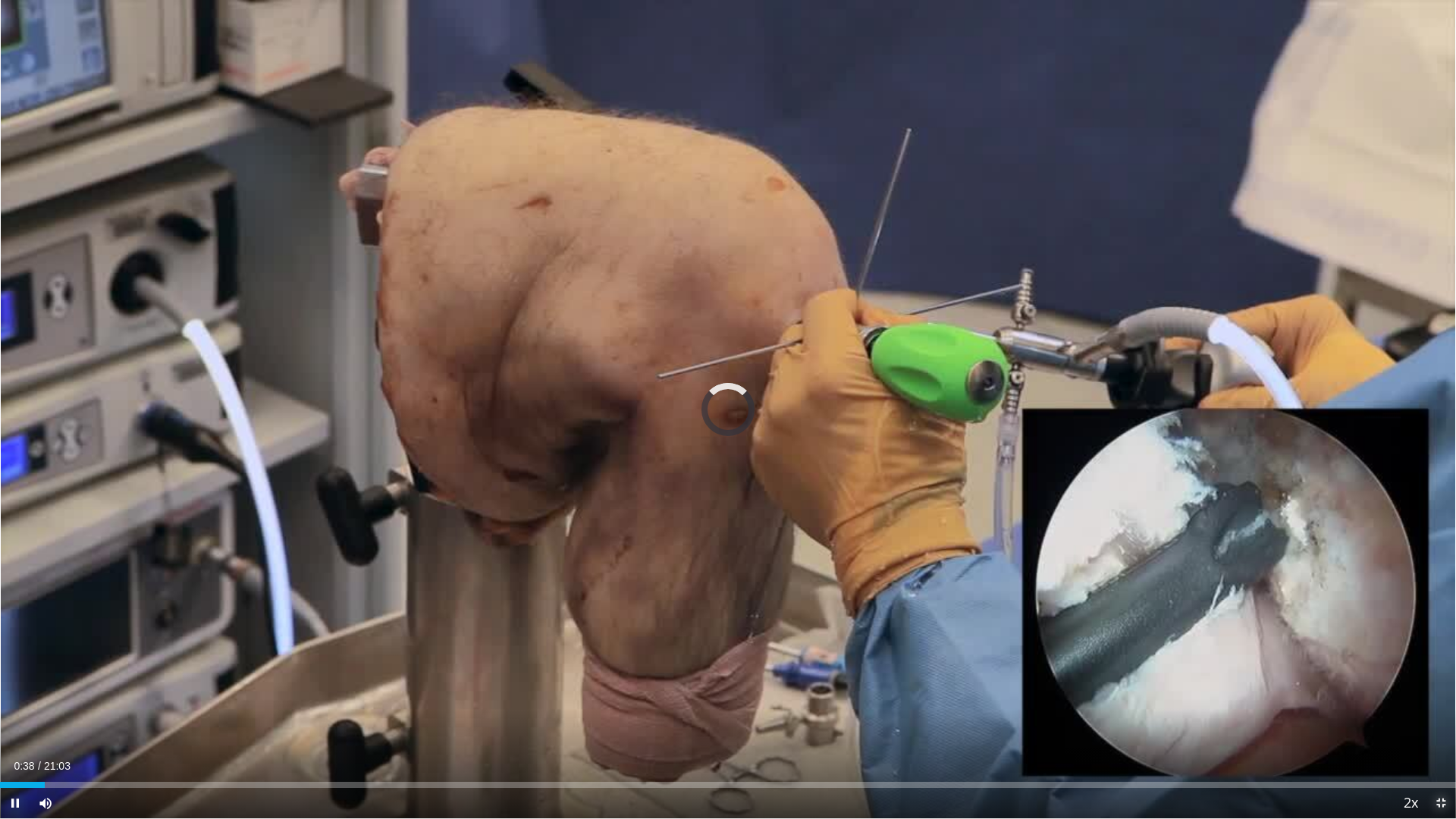
click at [1441, 709] on span "Video Player" at bounding box center [1440, 802] width 31 height 31
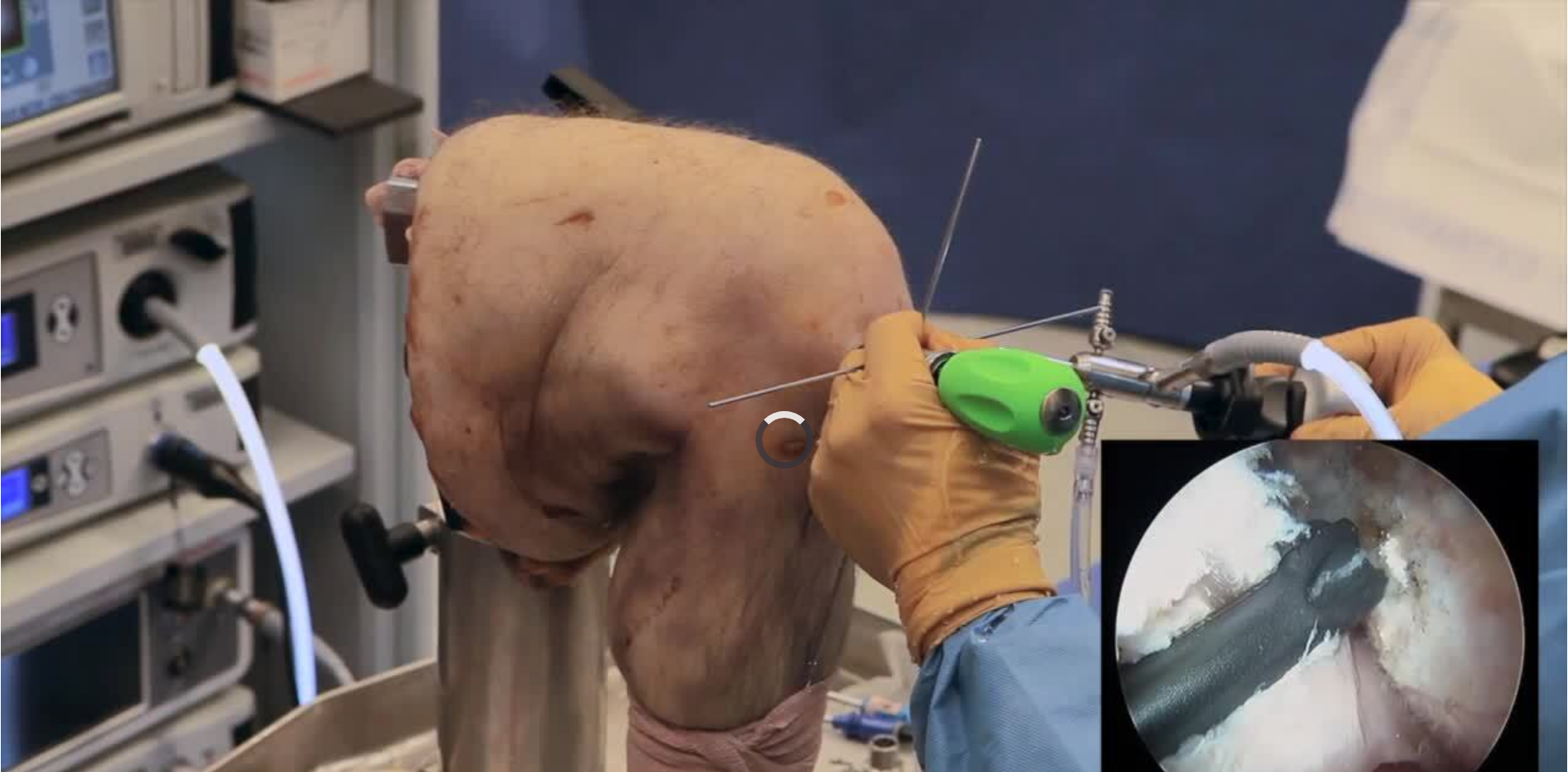
scroll to position [3, 0]
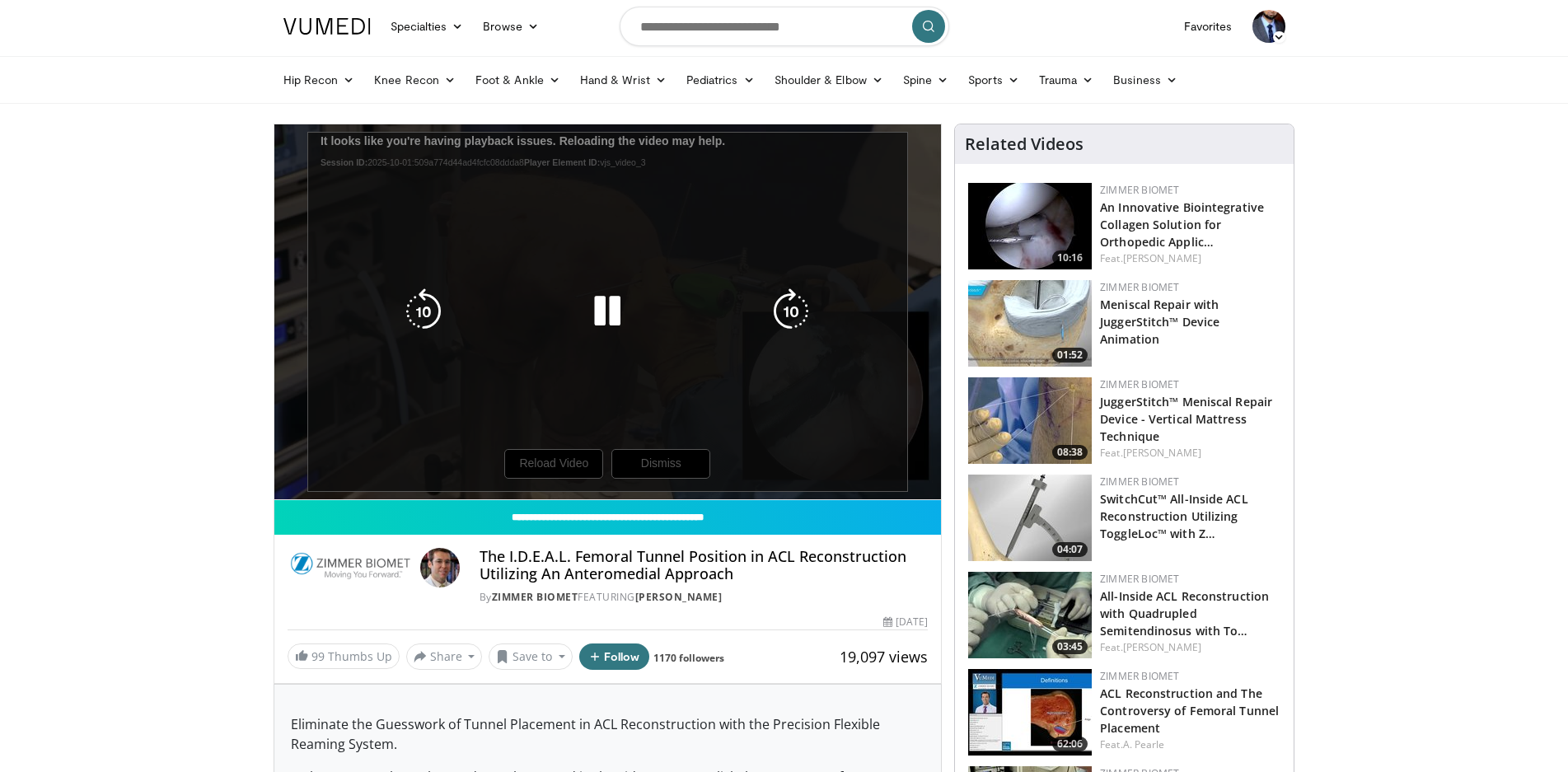
click at [599, 315] on icon "Video Player" at bounding box center [607, 312] width 46 height 46
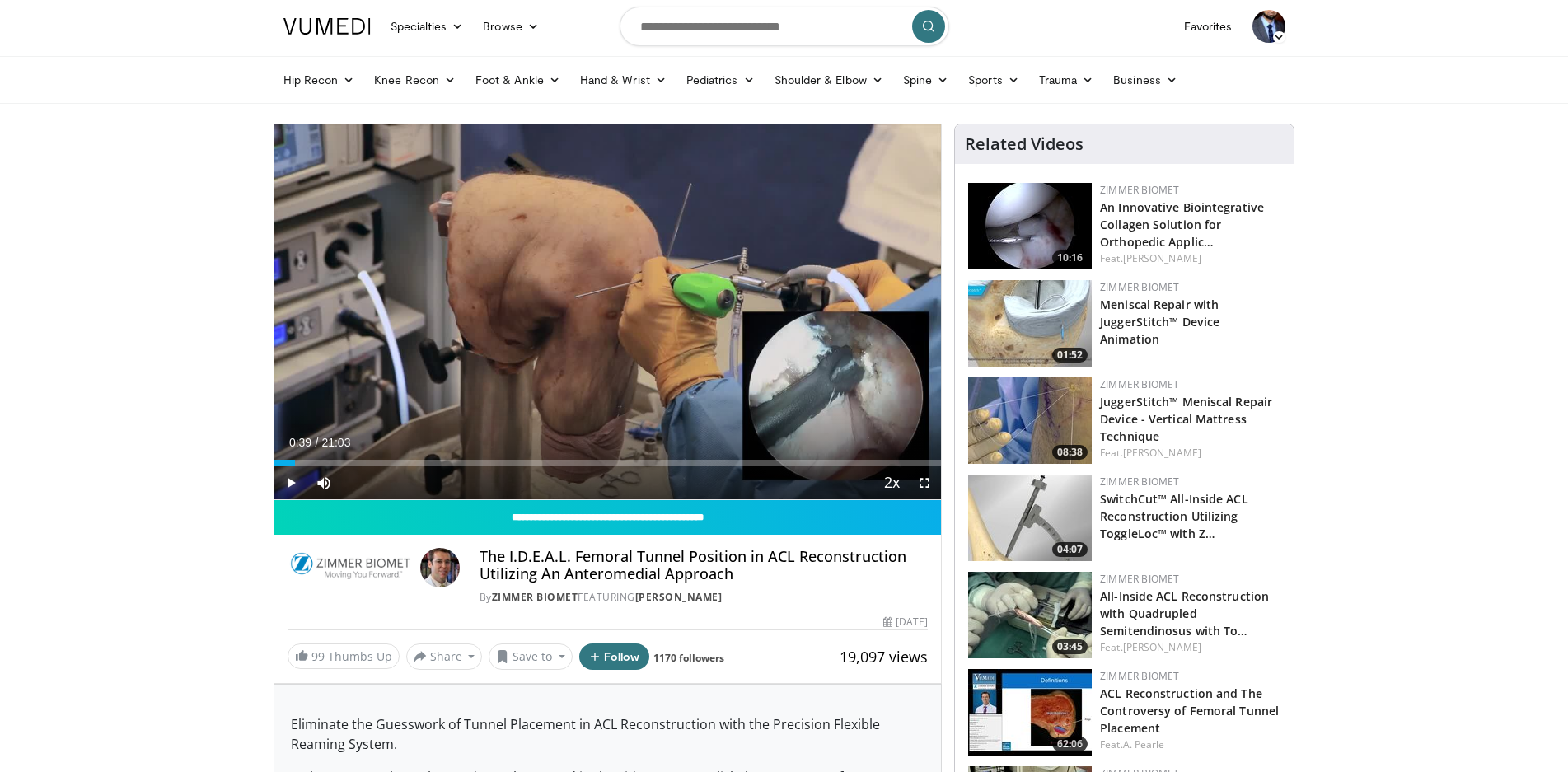
click at [289, 483] on span "Video Player" at bounding box center [291, 482] width 33 height 33
click at [279, 461] on div "Progress Bar" at bounding box center [280, 462] width 2 height 7
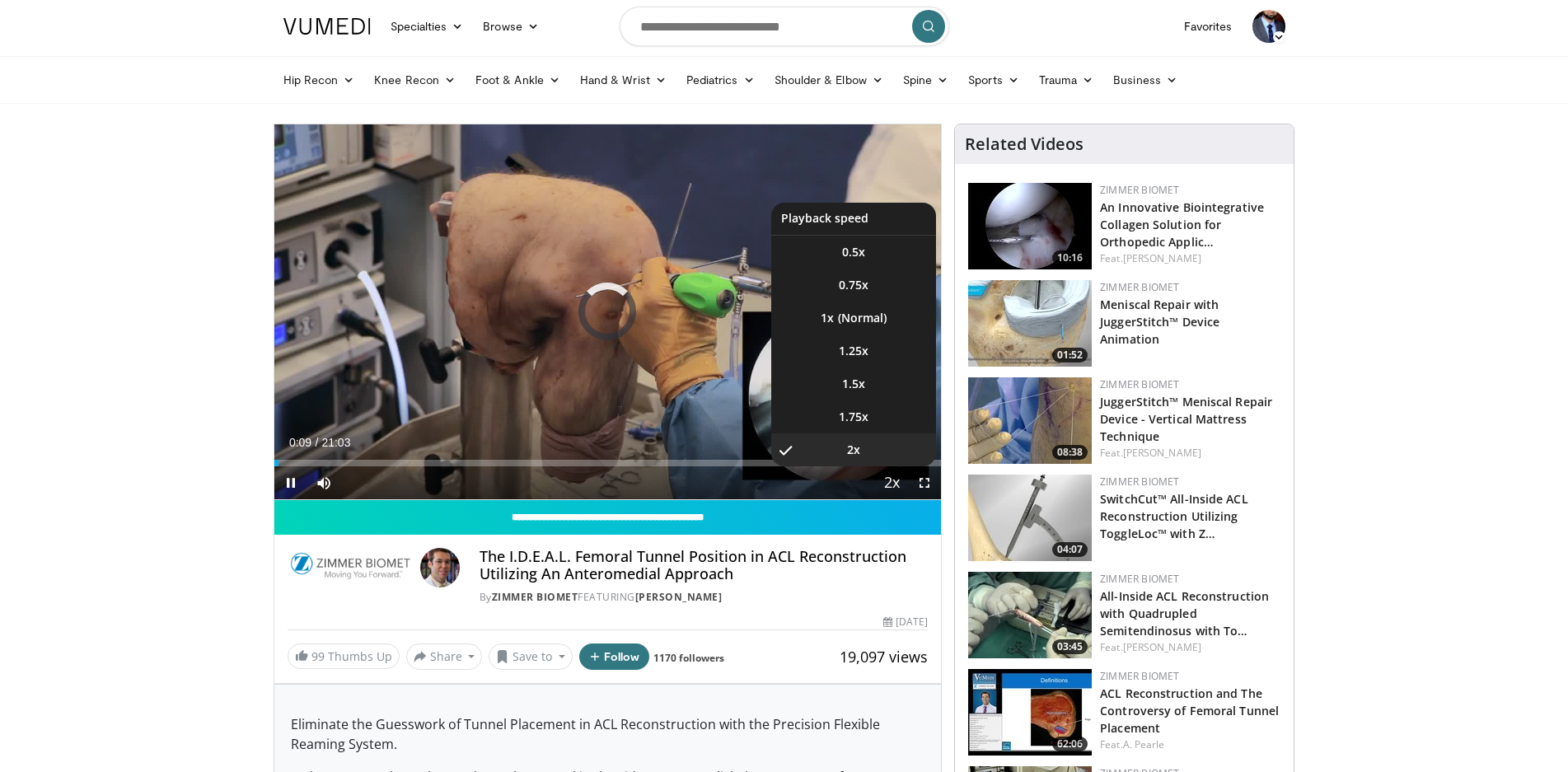
click at [890, 478] on span "Video Player" at bounding box center [891, 483] width 23 height 33
click at [885, 320] on li "1x" at bounding box center [853, 317] width 165 height 33
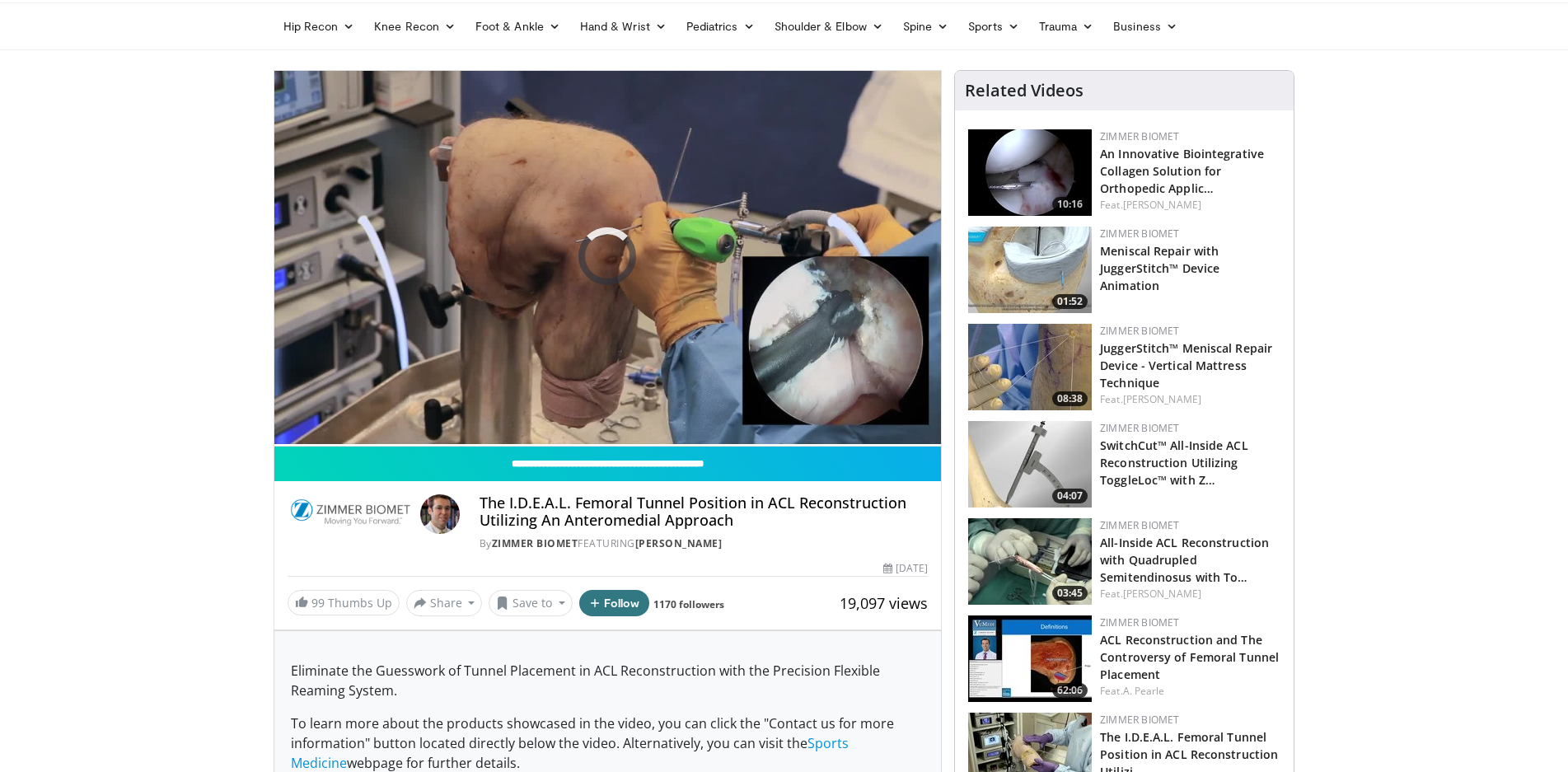
scroll to position [65, 0]
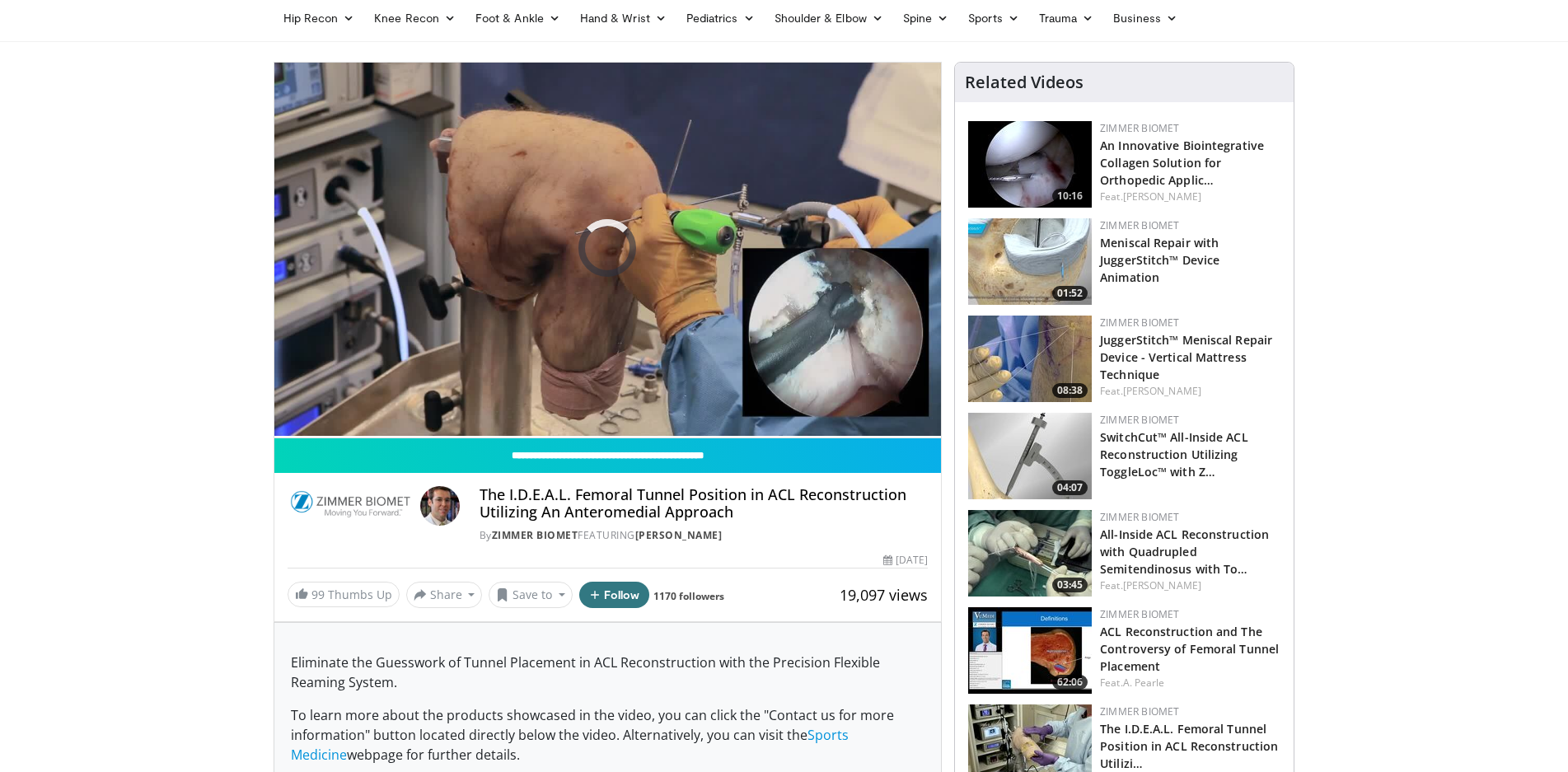
drag, startPoint x: 1567, startPoint y: 161, endPoint x: 1572, endPoint y: 173, distance: 13.0
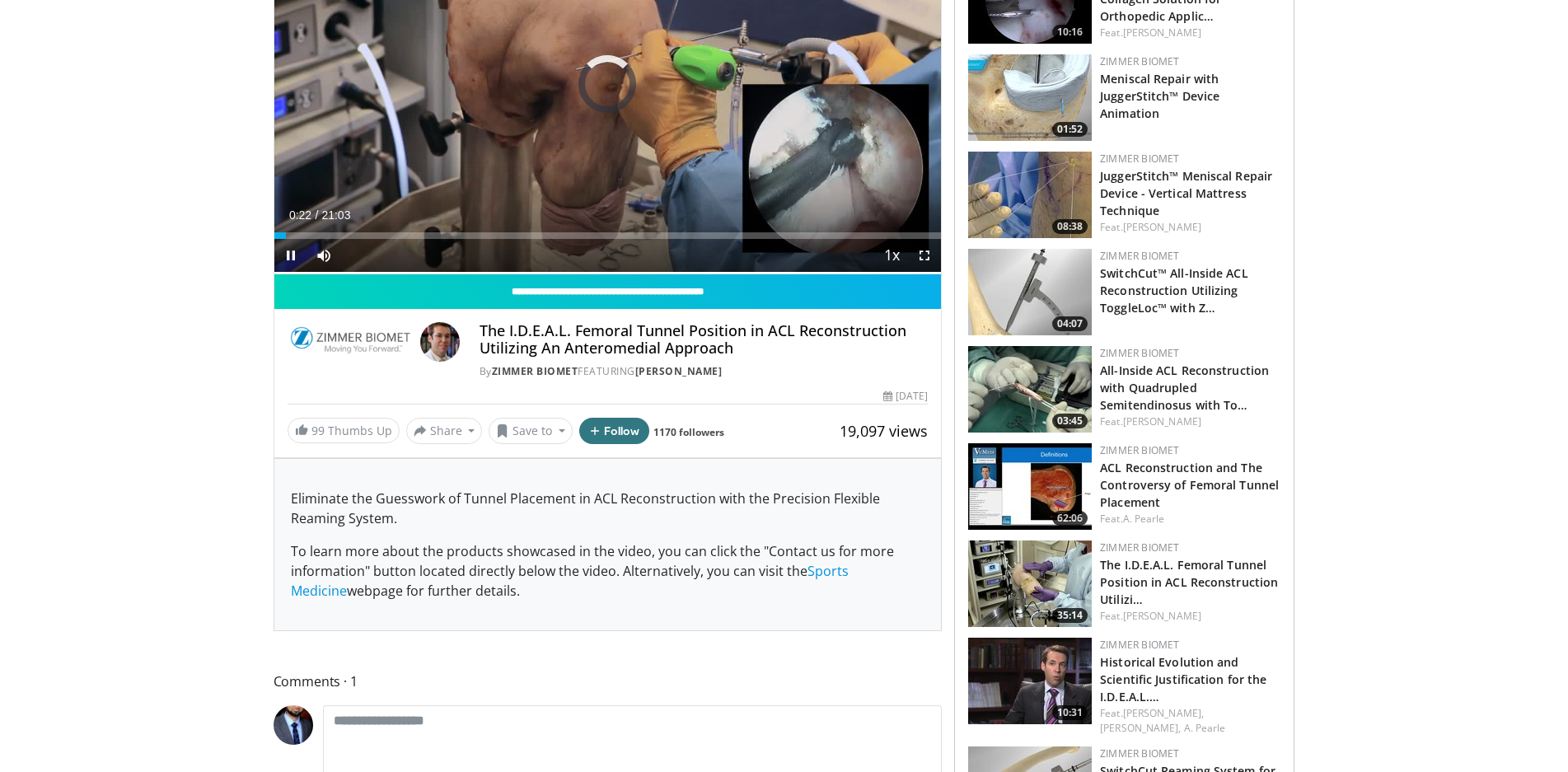
scroll to position [0, 0]
